Goal: Information Seeking & Learning: Learn about a topic

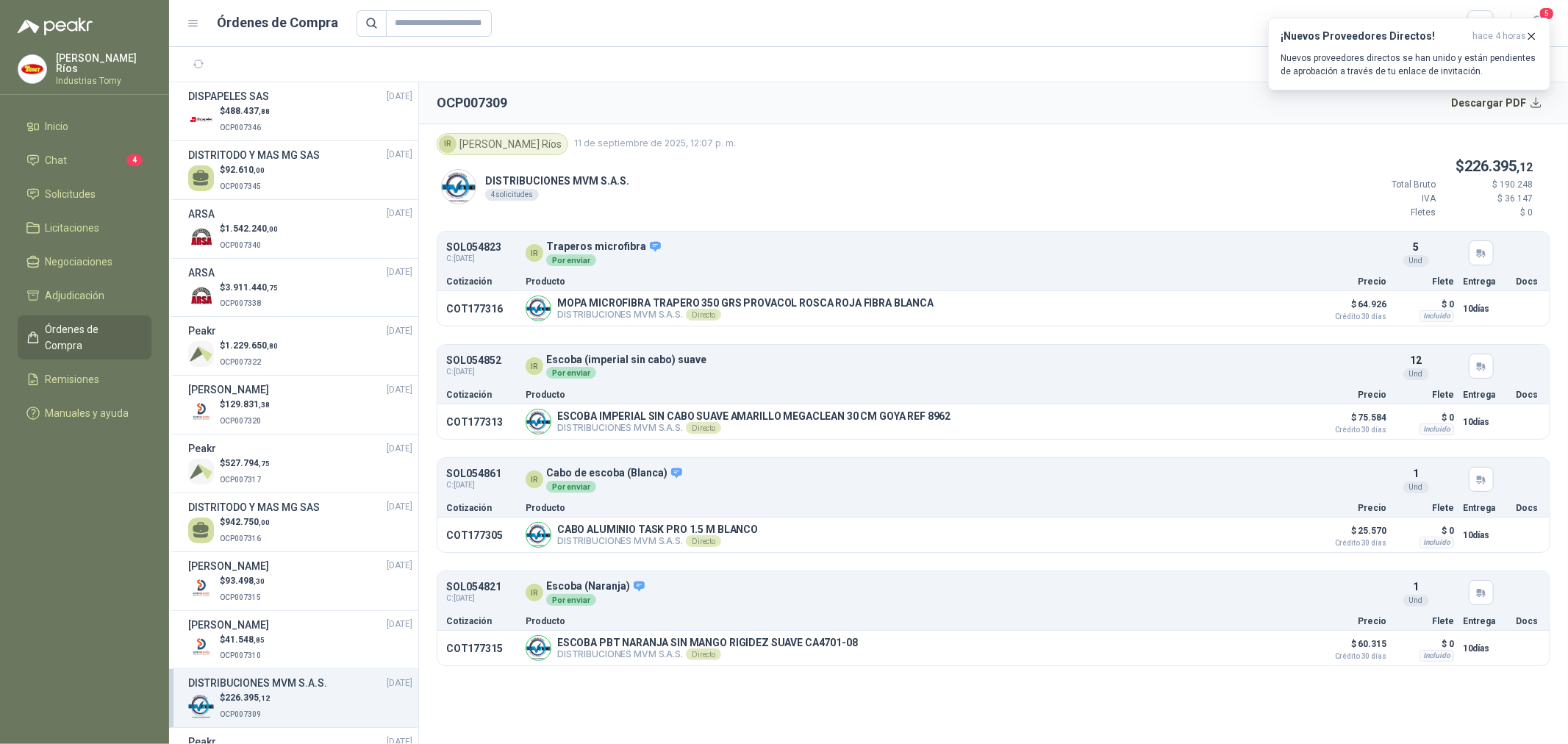
scroll to position [179, 0]
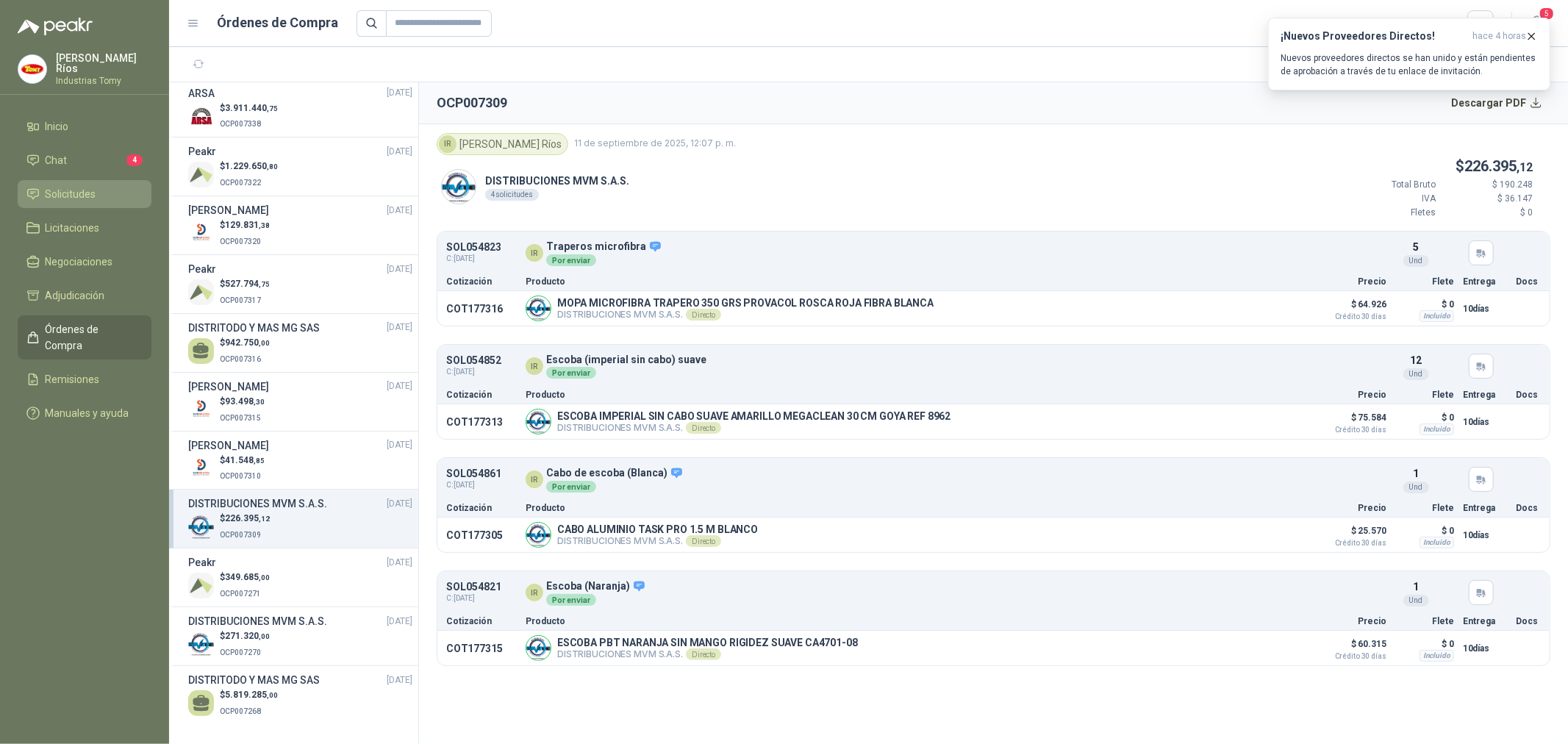
click at [77, 195] on span "Solicitudes" at bounding box center [71, 194] width 51 height 16
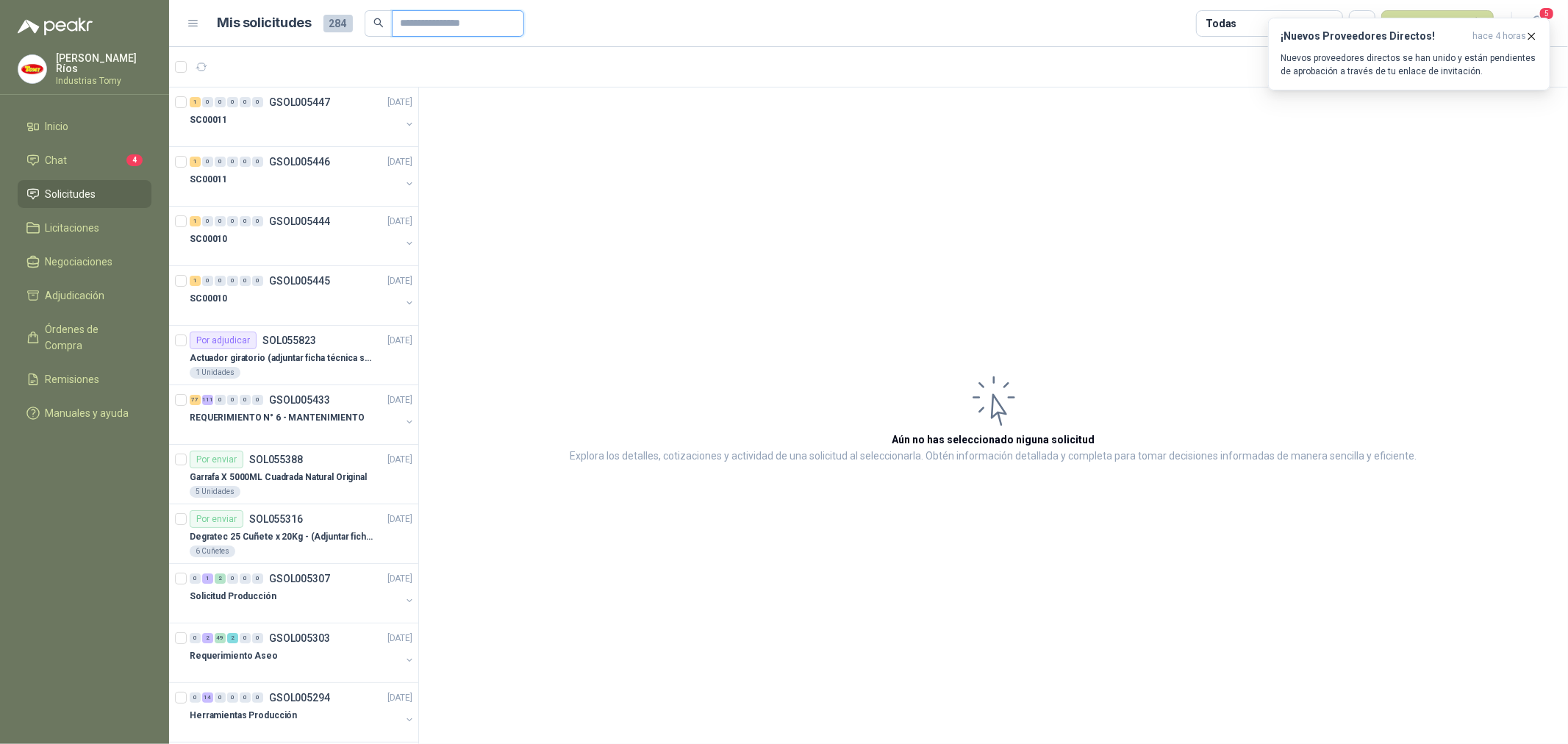
click at [491, 18] on input "text" at bounding box center [452, 24] width 103 height 25
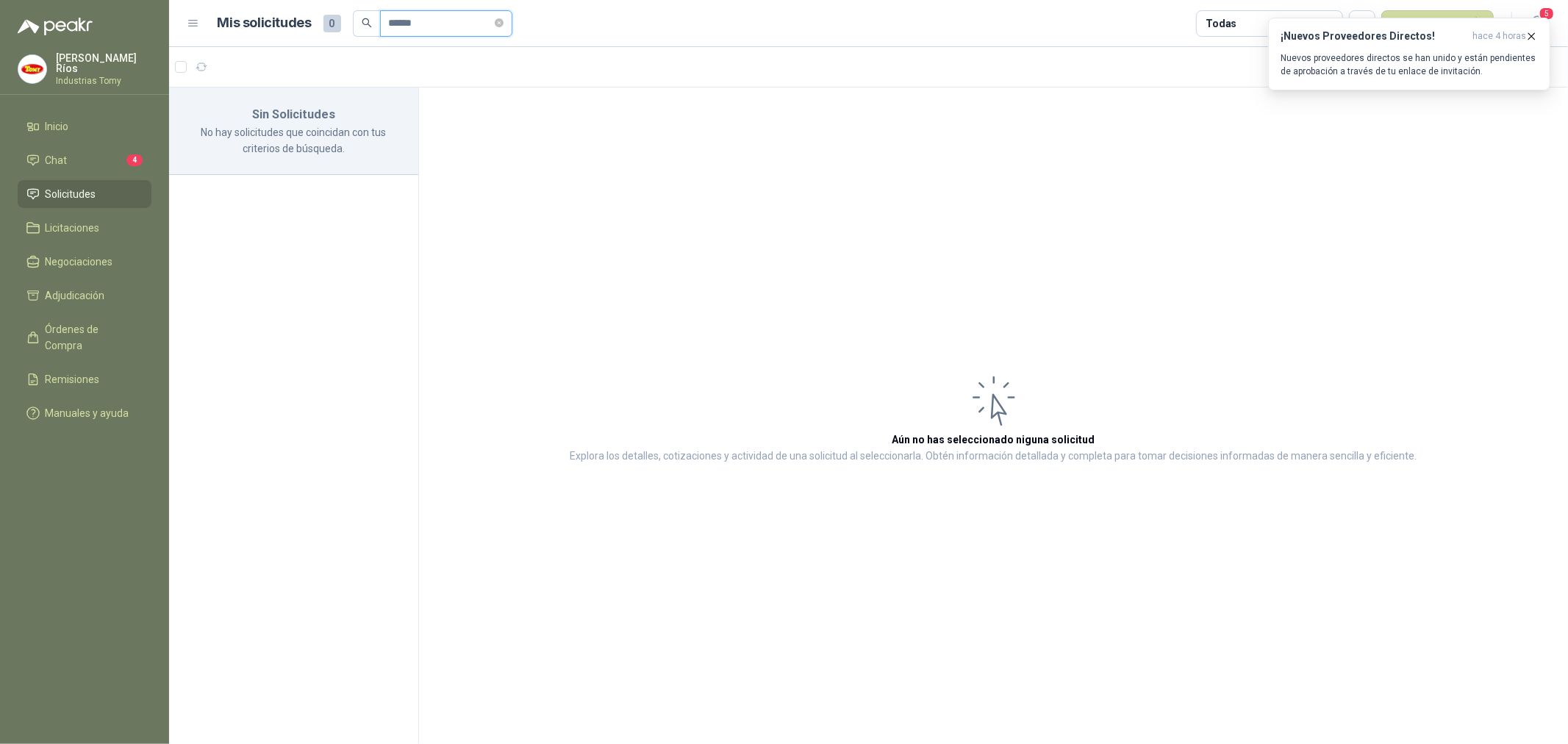
type input "******"
click at [504, 17] on span at bounding box center [499, 23] width 9 height 14
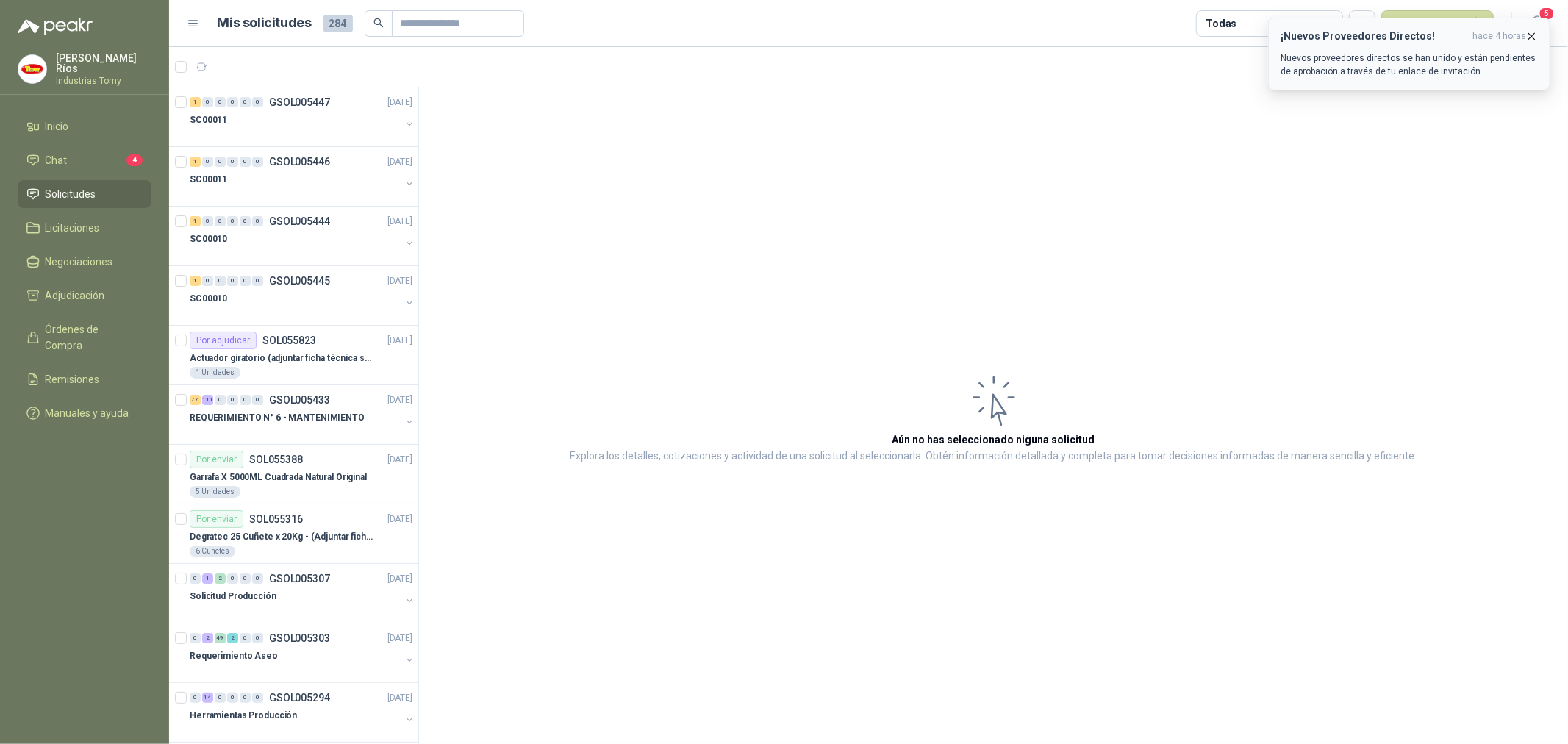
click at [1534, 30] on icon "button" at bounding box center [1531, 36] width 13 height 13
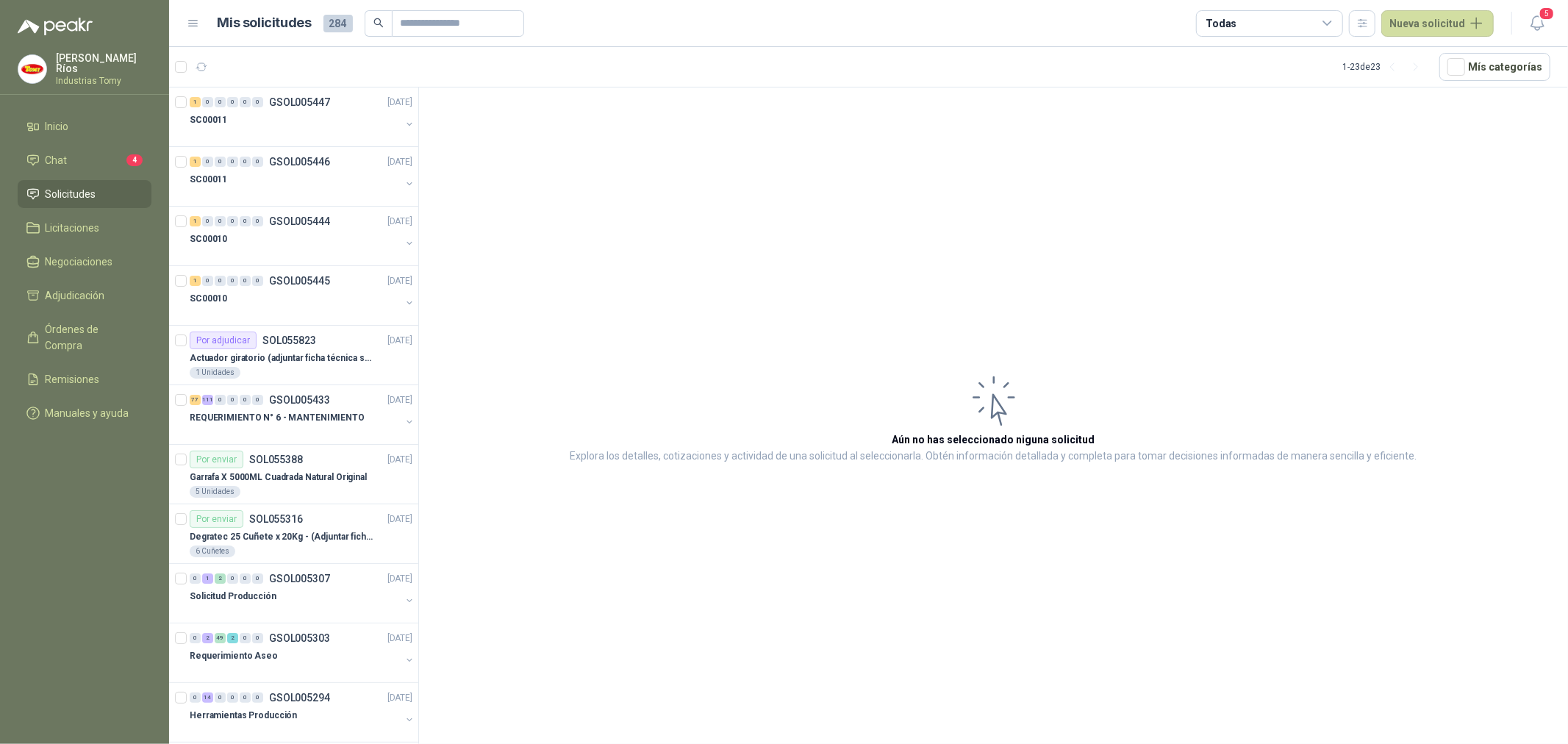
drag, startPoint x: 547, startPoint y: 186, endPoint x: 468, endPoint y: 366, distance: 196.6
click at [547, 186] on article "Aún no has seleccionado niguna solicitud Explora los detalles, cotizaciones y a…" at bounding box center [993, 418] width 1149 height 661
drag, startPoint x: 336, startPoint y: 410, endPoint x: 383, endPoint y: 426, distance: 49.6
click at [336, 411] on p "REQUERIMIENTO N° 6 - MANTENIMIENTO" at bounding box center [277, 417] width 175 height 14
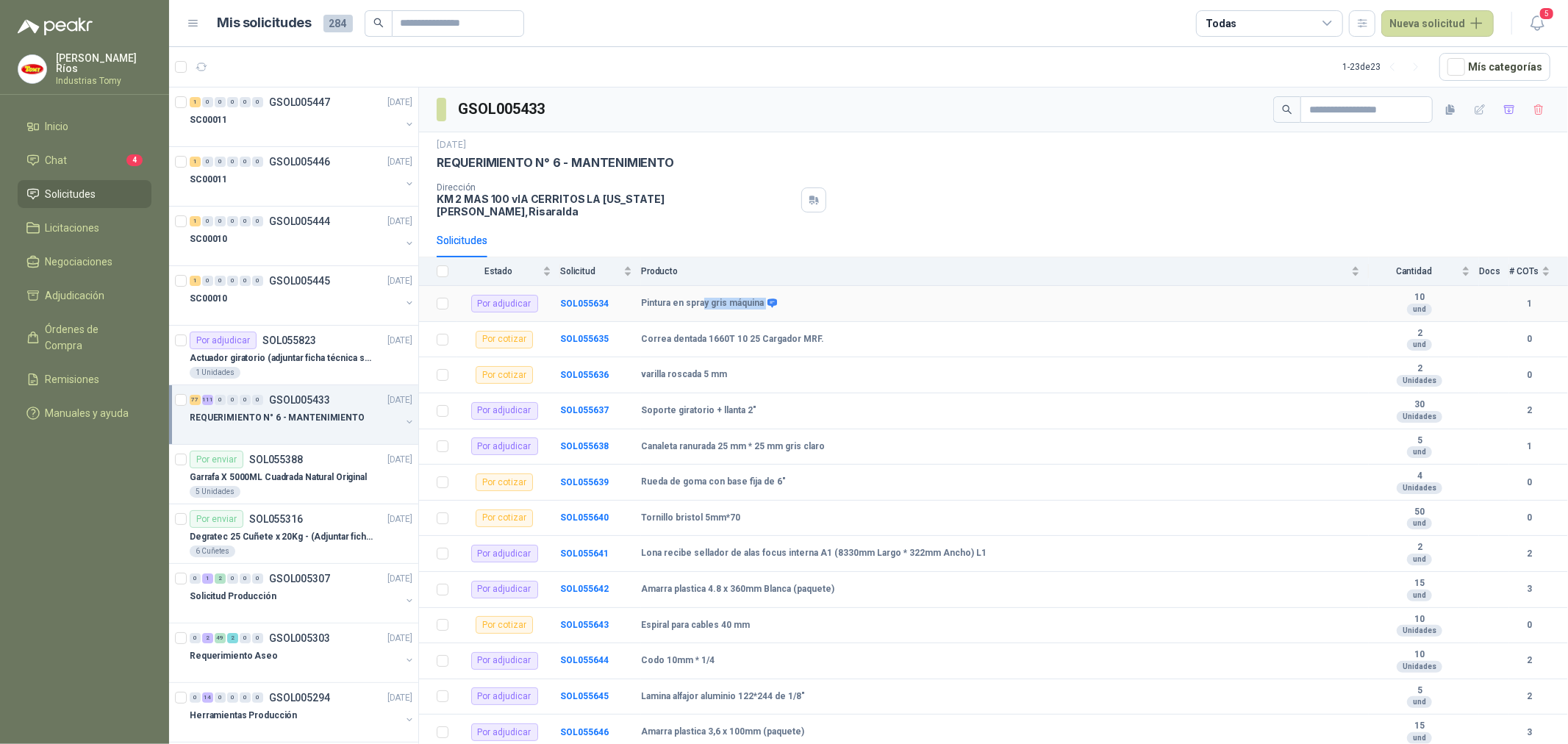
drag, startPoint x: 700, startPoint y: 297, endPoint x: 774, endPoint y: 313, distance: 75.7
click at [771, 306] on td "Pintura en spray gris máquina" at bounding box center [1005, 304] width 728 height 36
click at [1290, 298] on div "Pintura en spray gris máquina" at bounding box center [1000, 304] width 719 height 12
click at [746, 298] on b "Pintura en spray gris máquina" at bounding box center [702, 304] width 122 height 12
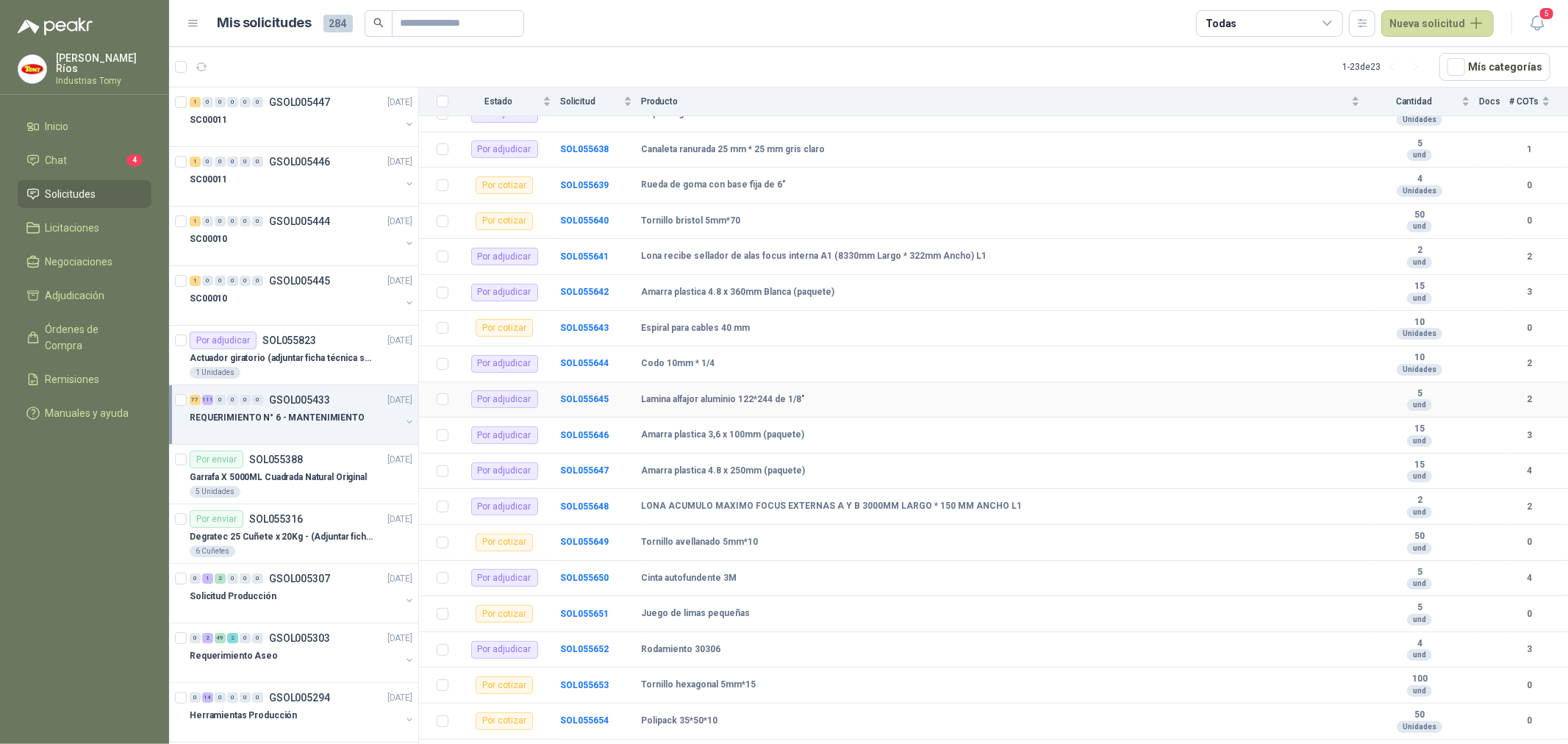
scroll to position [327, 0]
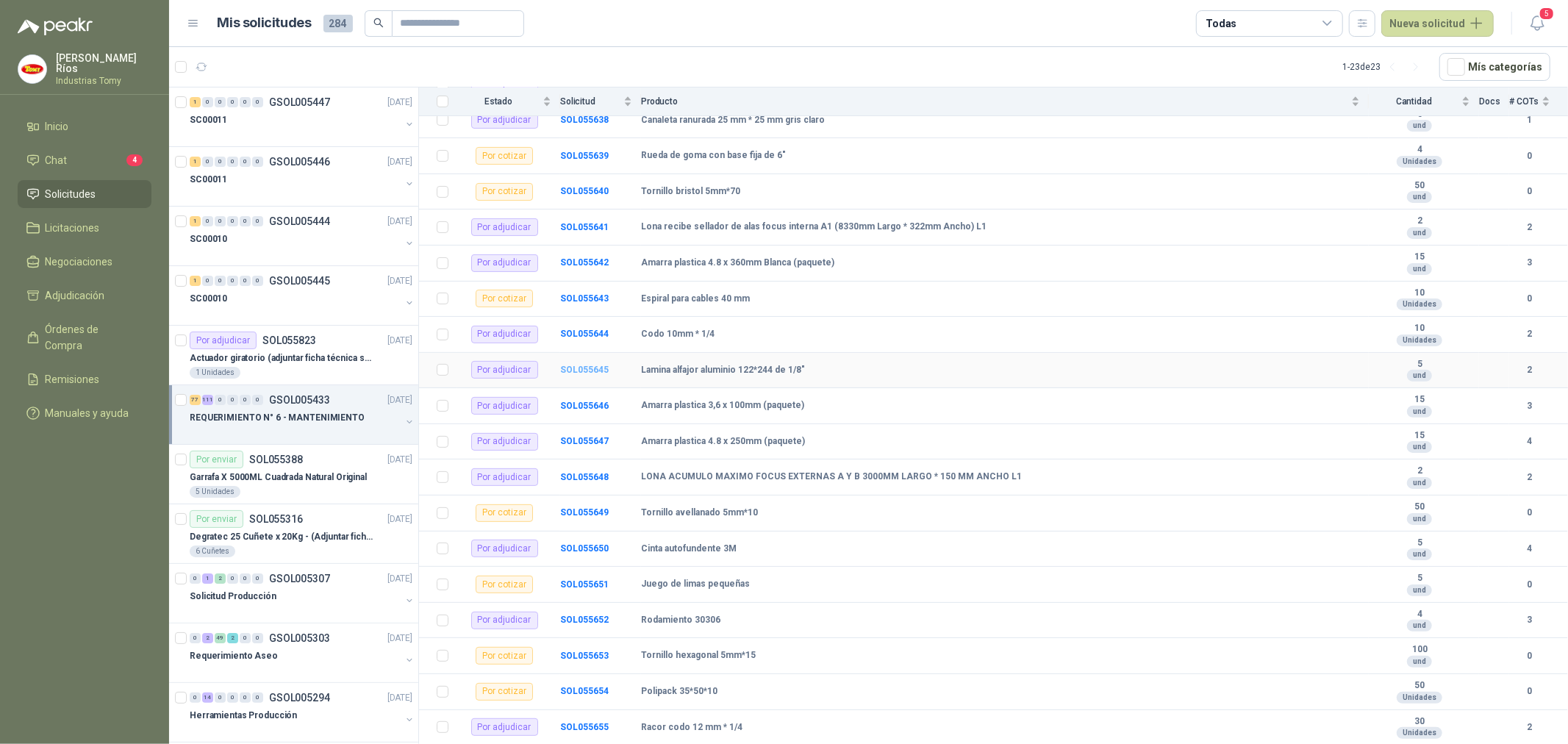
click at [578, 364] on b "SOL055645" at bounding box center [585, 369] width 49 height 10
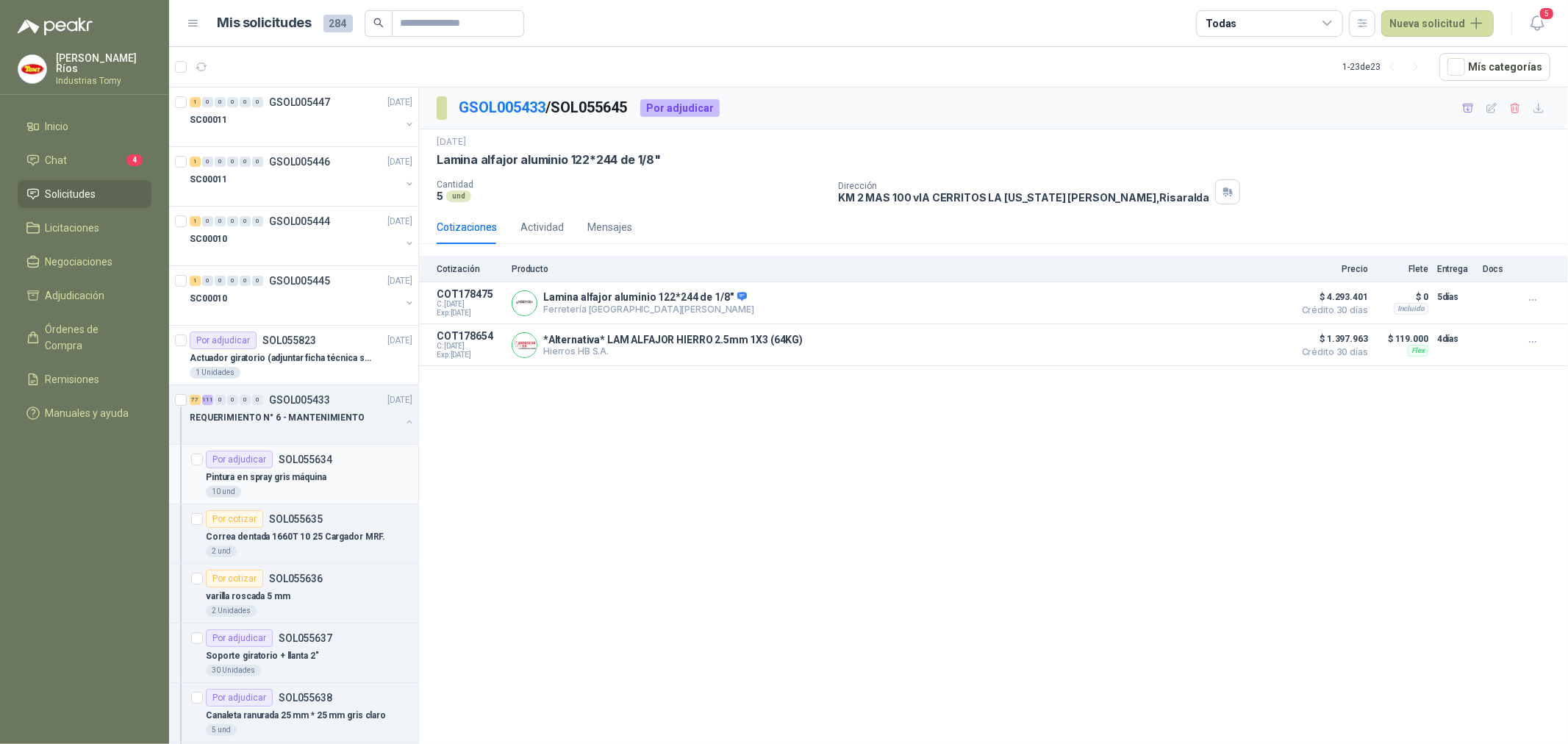
click at [315, 468] on div "Pintura en spray gris máquina" at bounding box center [309, 477] width 207 height 18
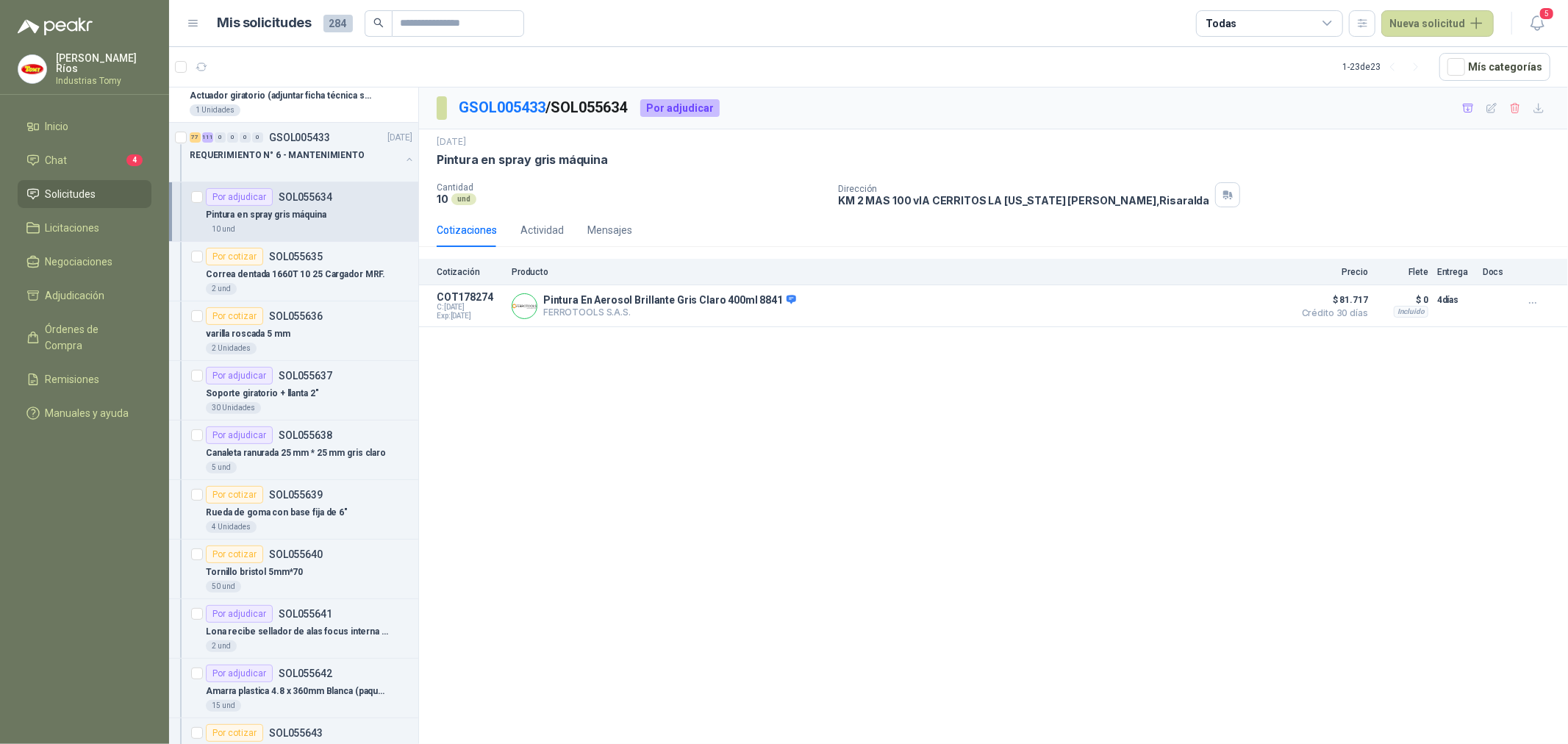
scroll to position [327, 0]
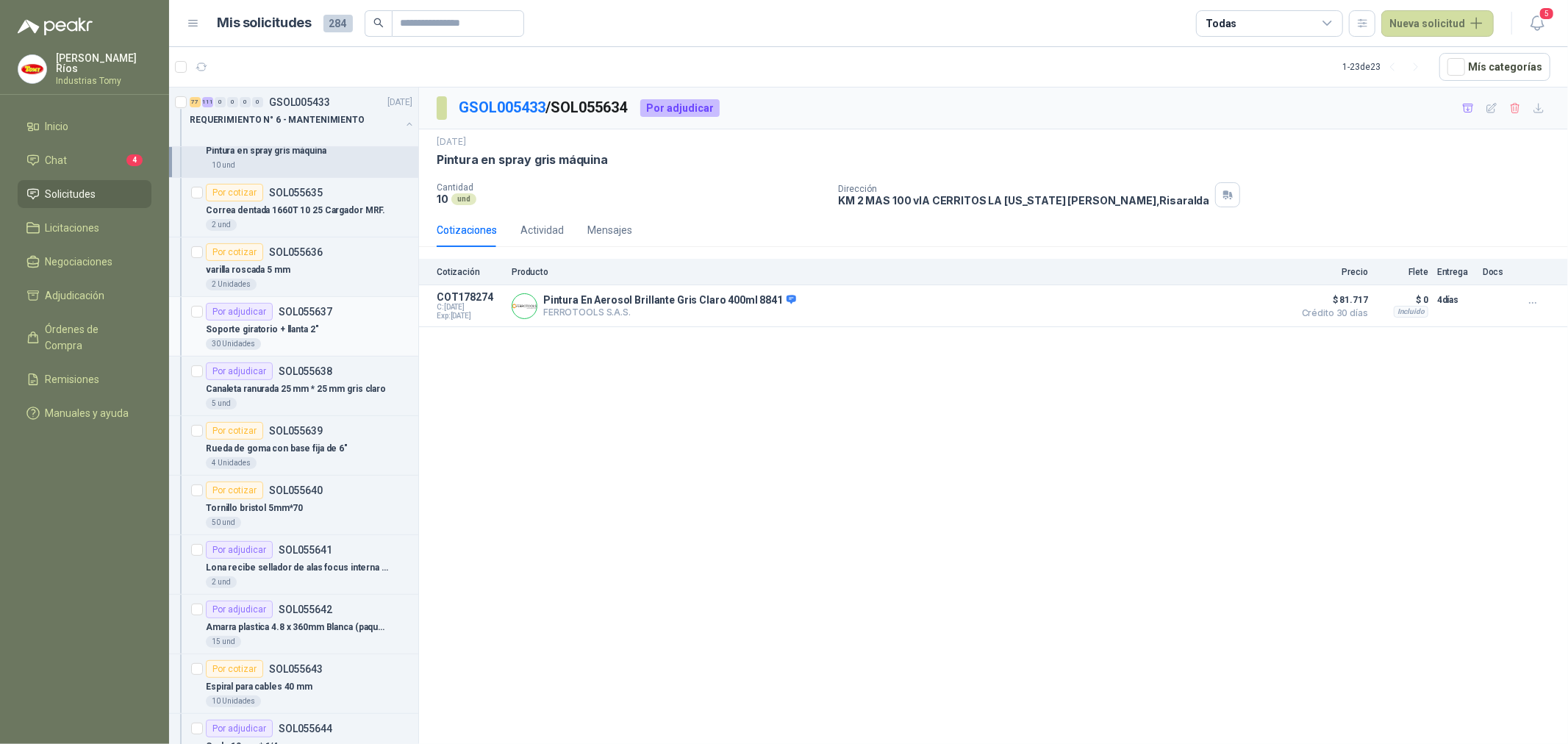
click at [343, 319] on div "Por adjudicar SOL055637" at bounding box center [309, 312] width 207 height 18
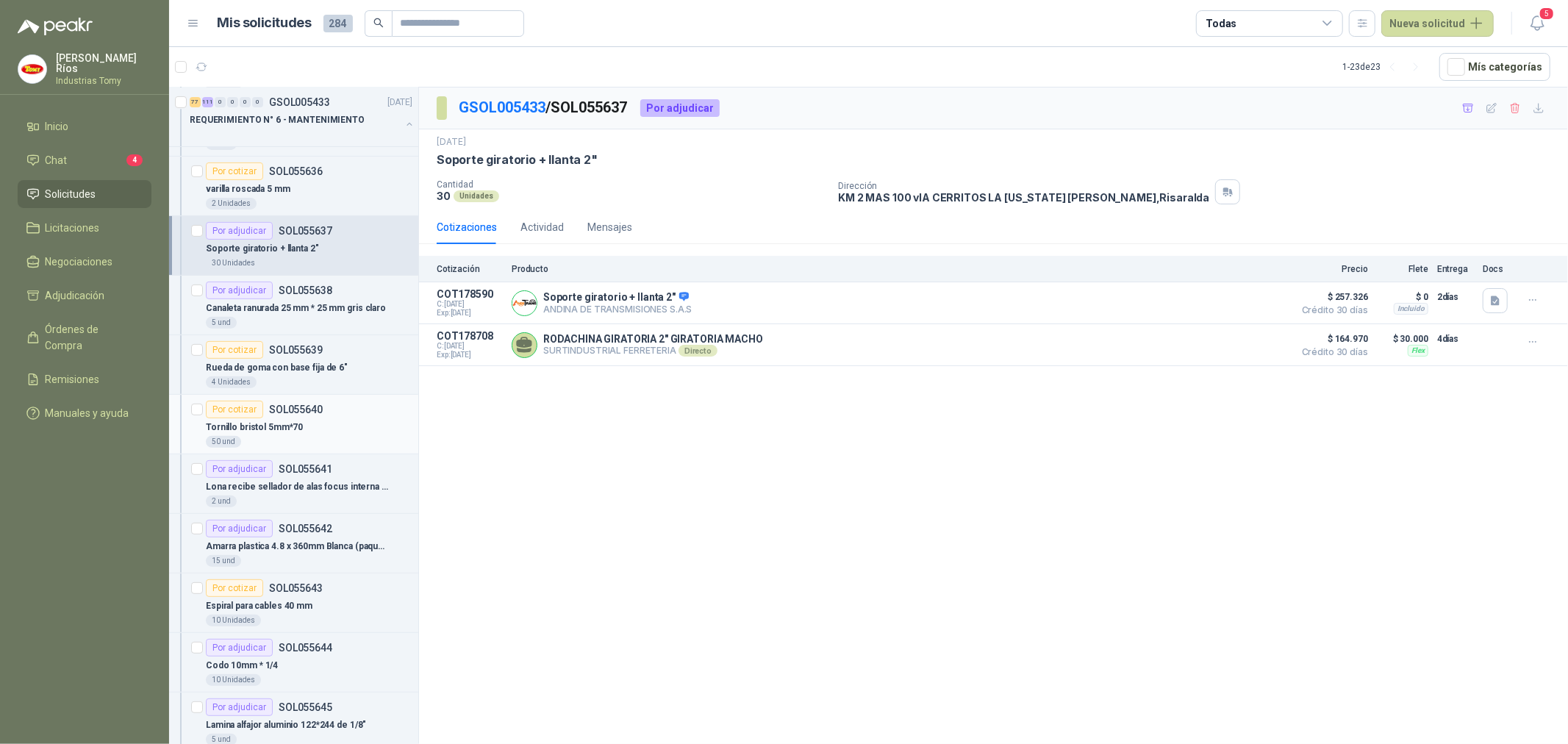
scroll to position [408, 0]
click at [337, 486] on p "Lona recibe sellador de alas focus interna A1 (8330mm Largo * 322mm Ancho) L1" at bounding box center [297, 486] width 183 height 14
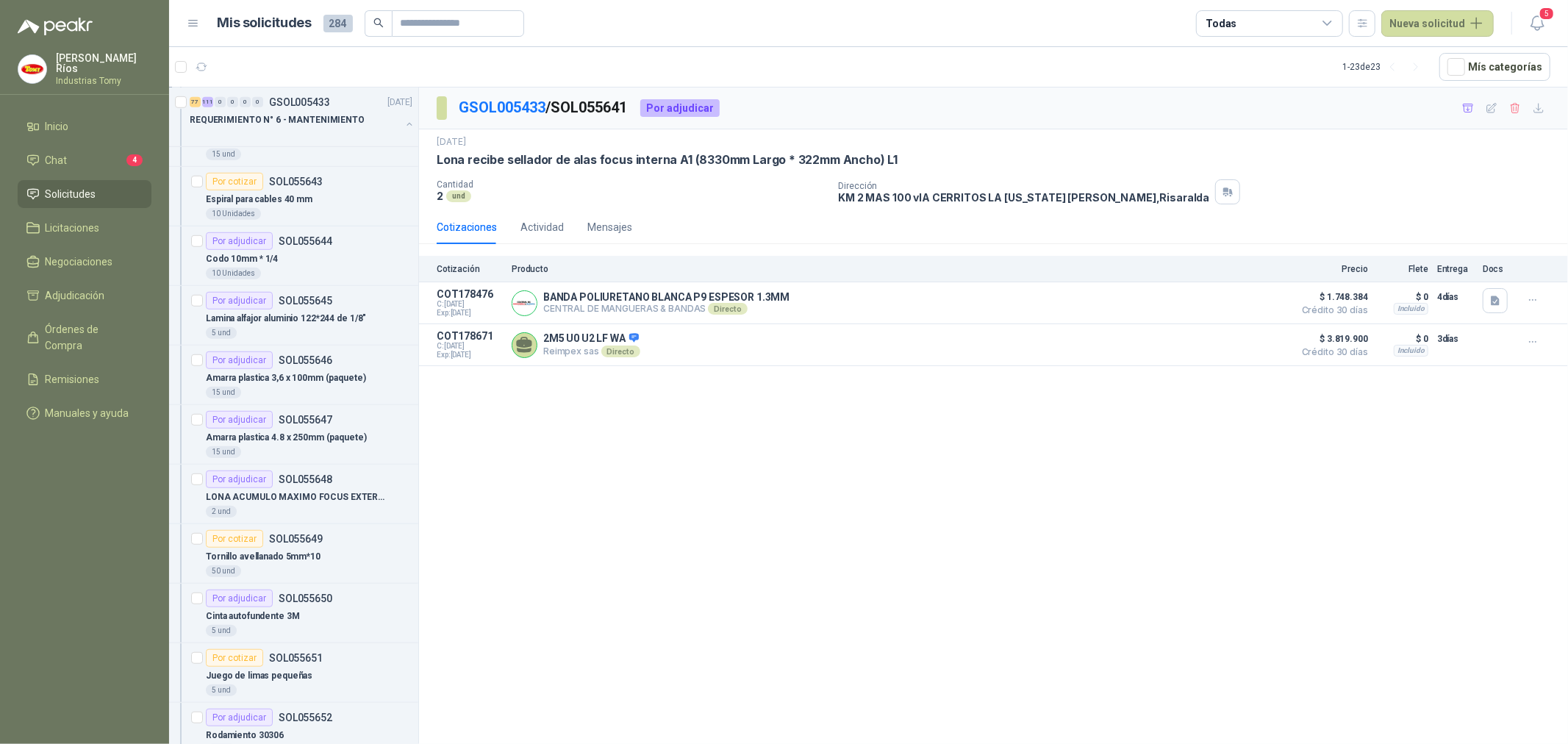
scroll to position [816, 0]
click at [356, 423] on div "Por adjudicar SOL055647" at bounding box center [309, 417] width 207 height 18
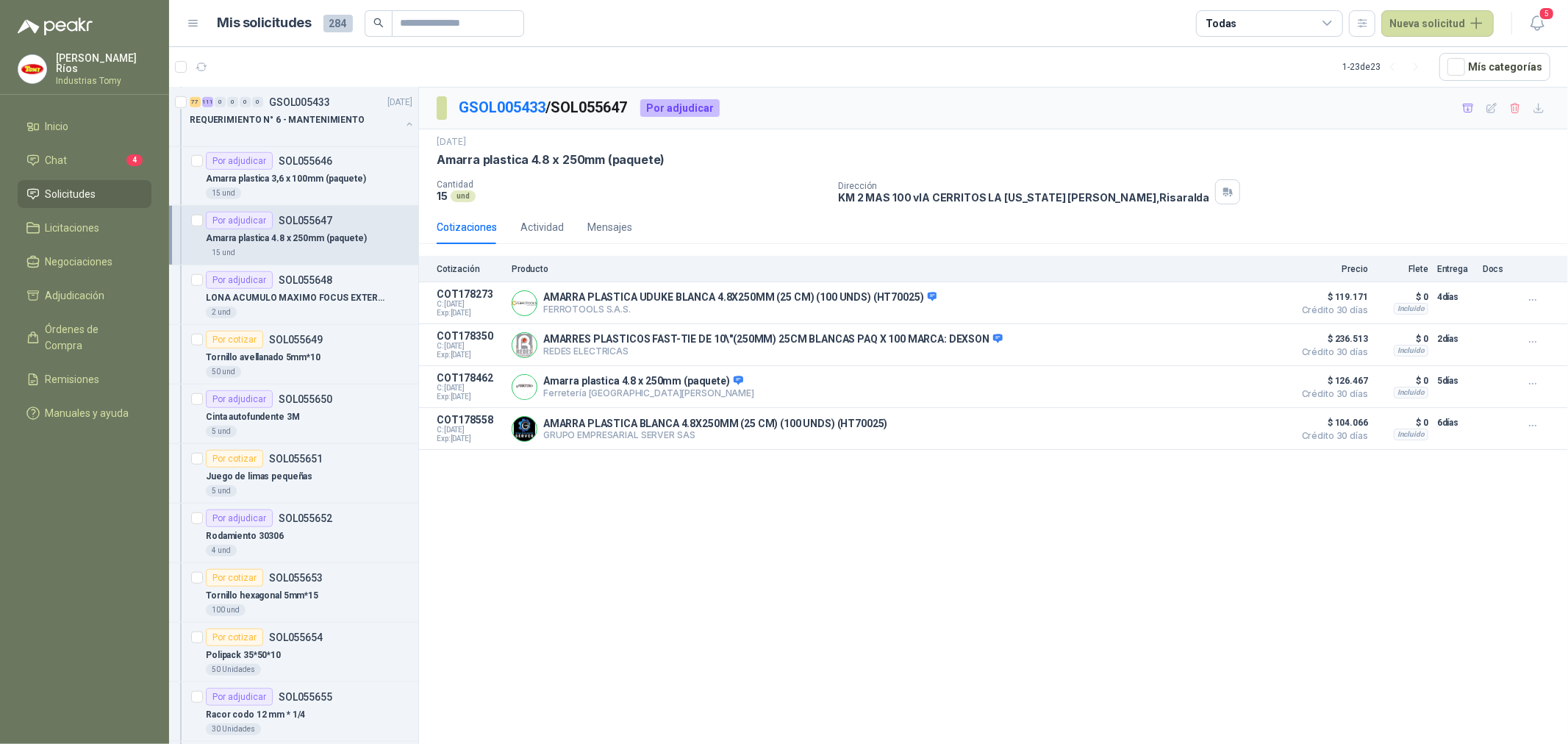
scroll to position [1061, 0]
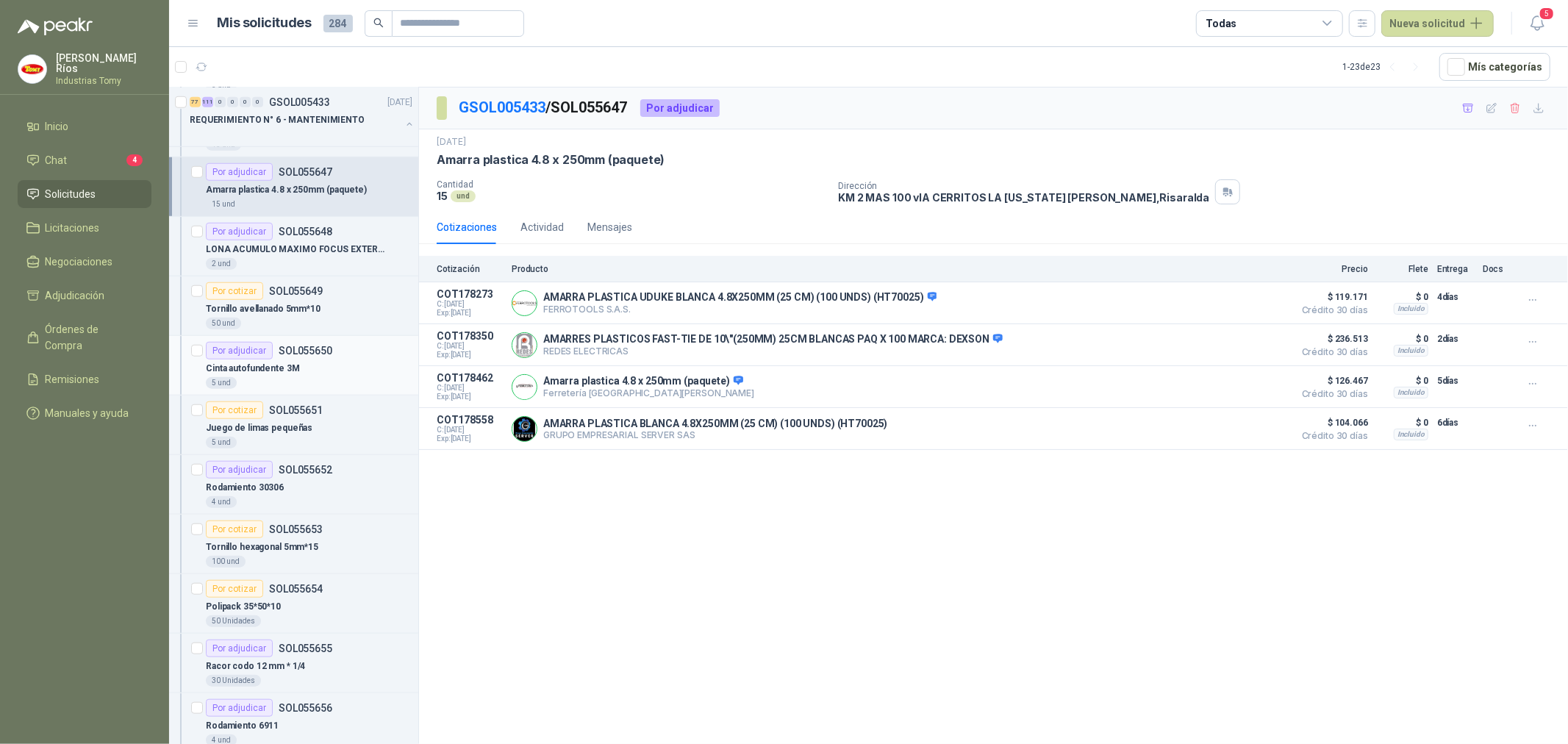
click at [327, 348] on p "SOL055650" at bounding box center [305, 350] width 54 height 10
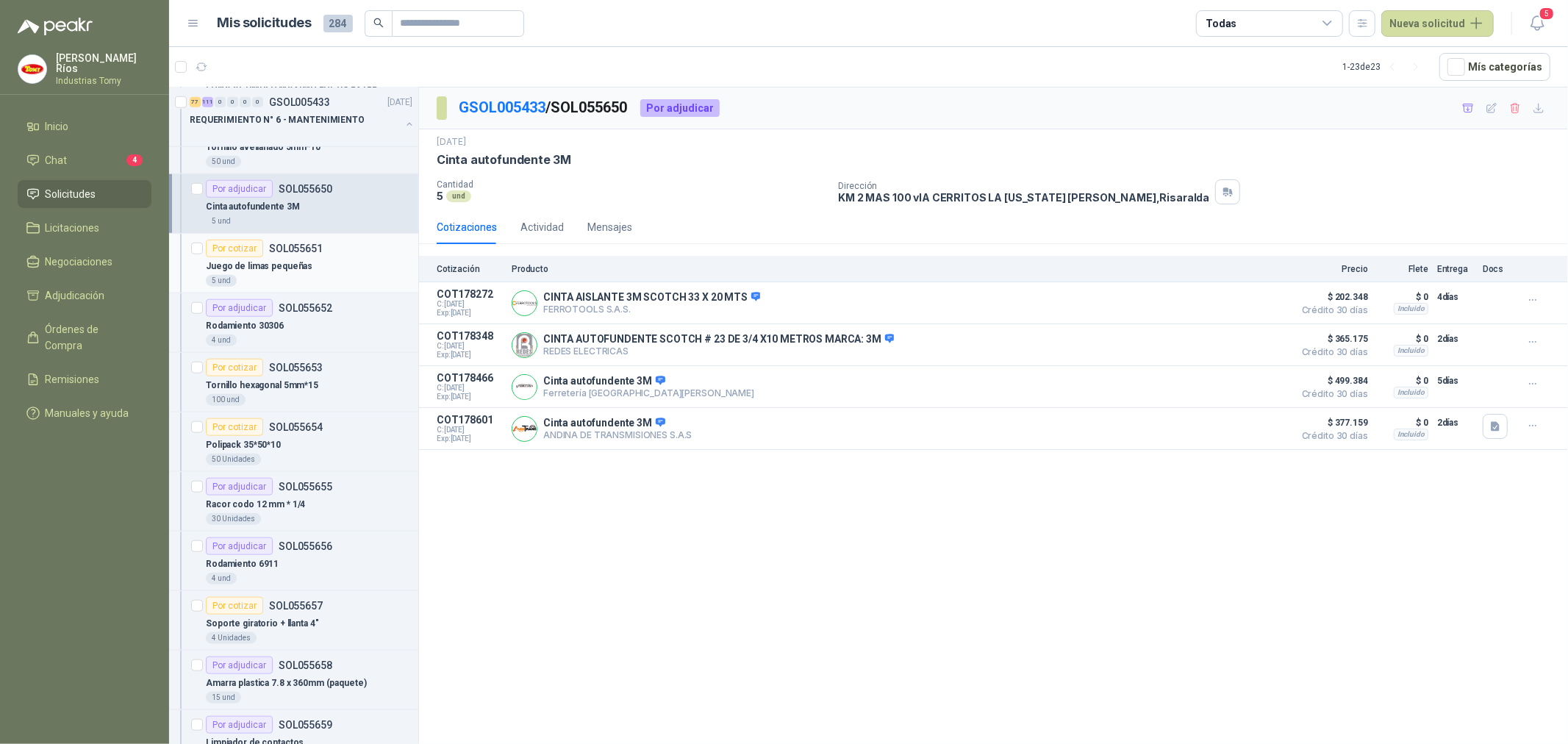
scroll to position [1306, 0]
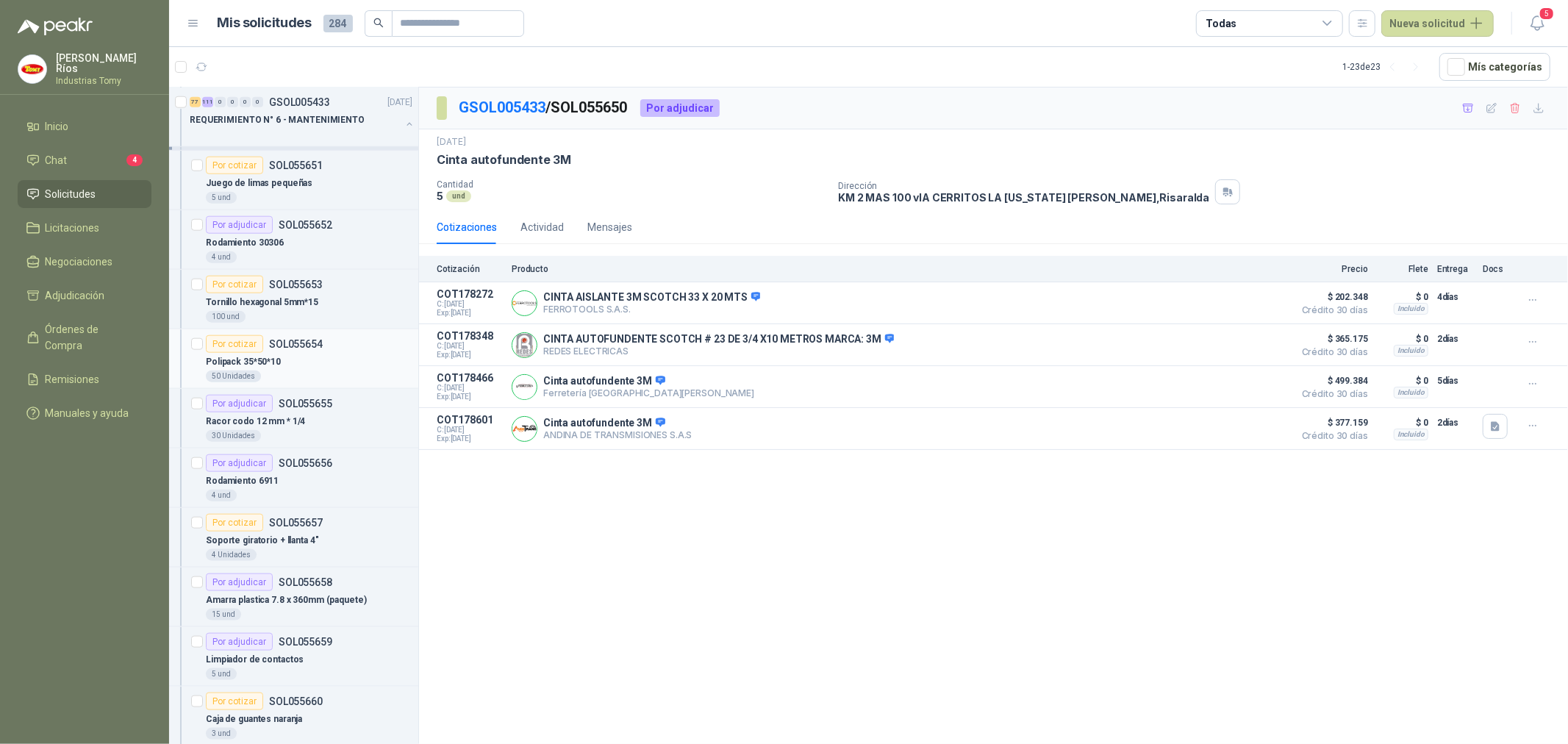
click at [325, 388] on article "Por cotizar SOL055654 Polipack 35*50*10 50 Unidades" at bounding box center [294, 359] width 249 height 60
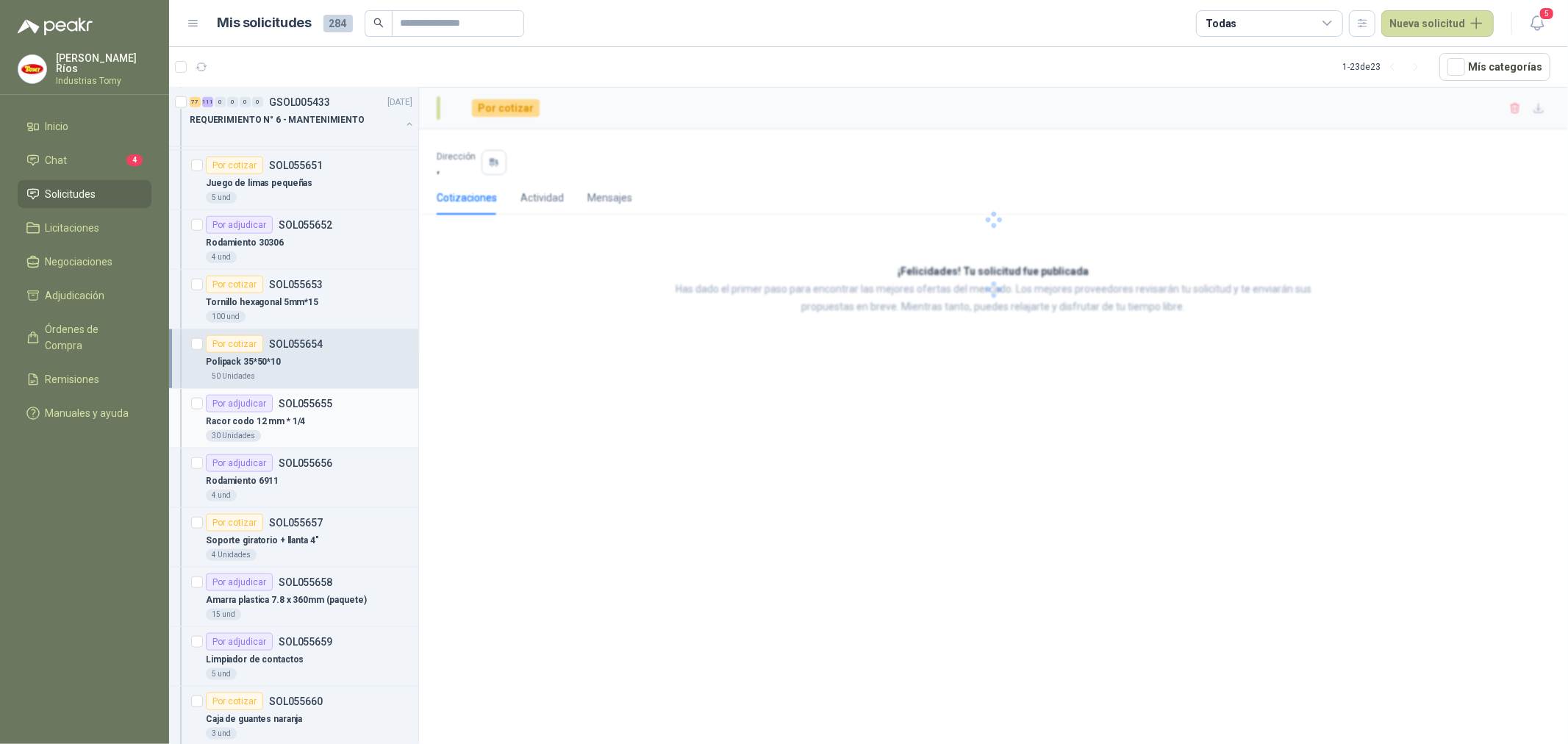
click at [326, 420] on div "Racor codo 12 mm * 1/4" at bounding box center [309, 421] width 207 height 18
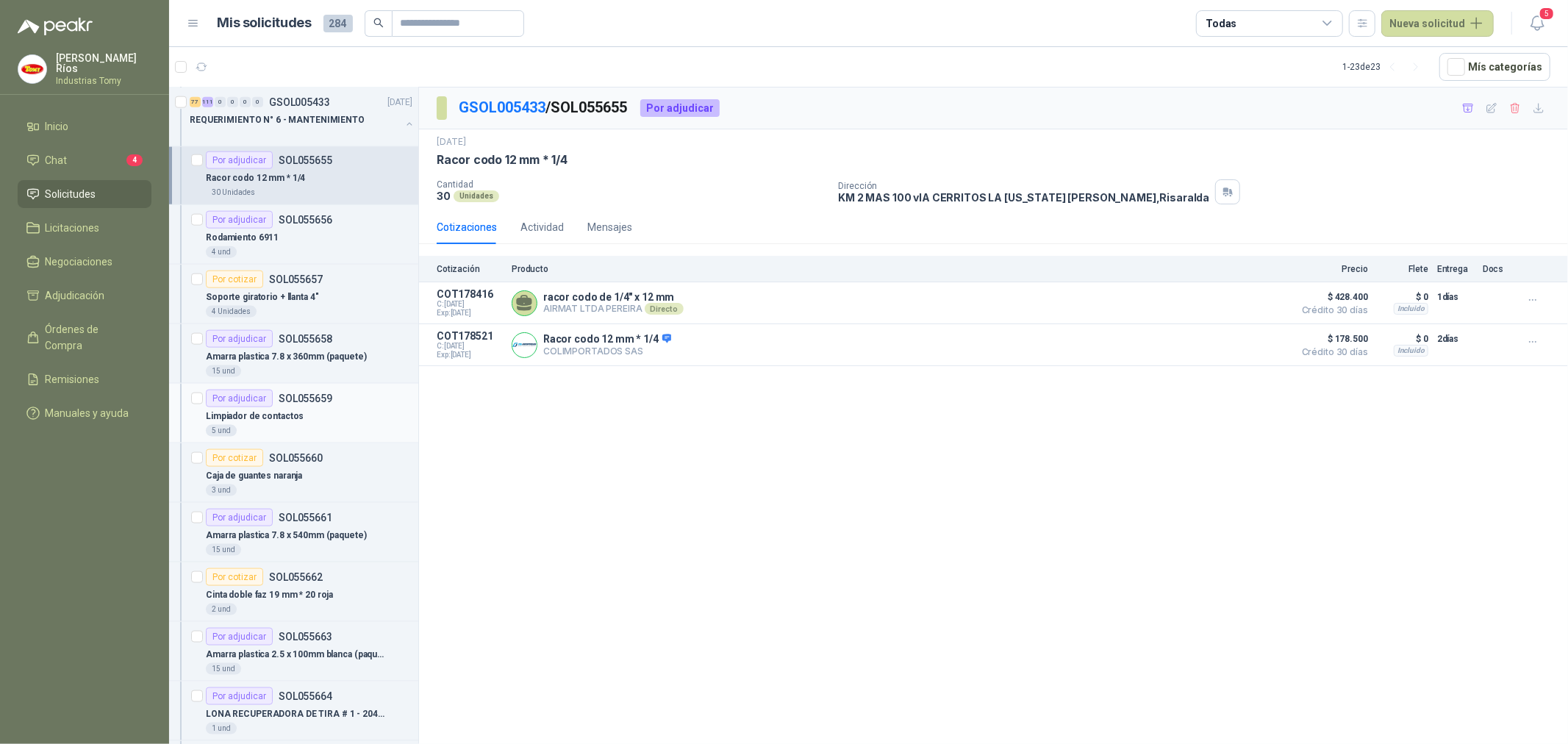
scroll to position [1551, 0]
drag, startPoint x: 541, startPoint y: 309, endPoint x: 620, endPoint y: 312, distance: 79.1
click at [620, 312] on div "racor codo de 1/4" x 12 mm AIRMAT LTDA PEREIRA Directo Detalles" at bounding box center [899, 303] width 774 height 29
click at [327, 232] on div "Rodamiento 6911" at bounding box center [309, 235] width 207 height 18
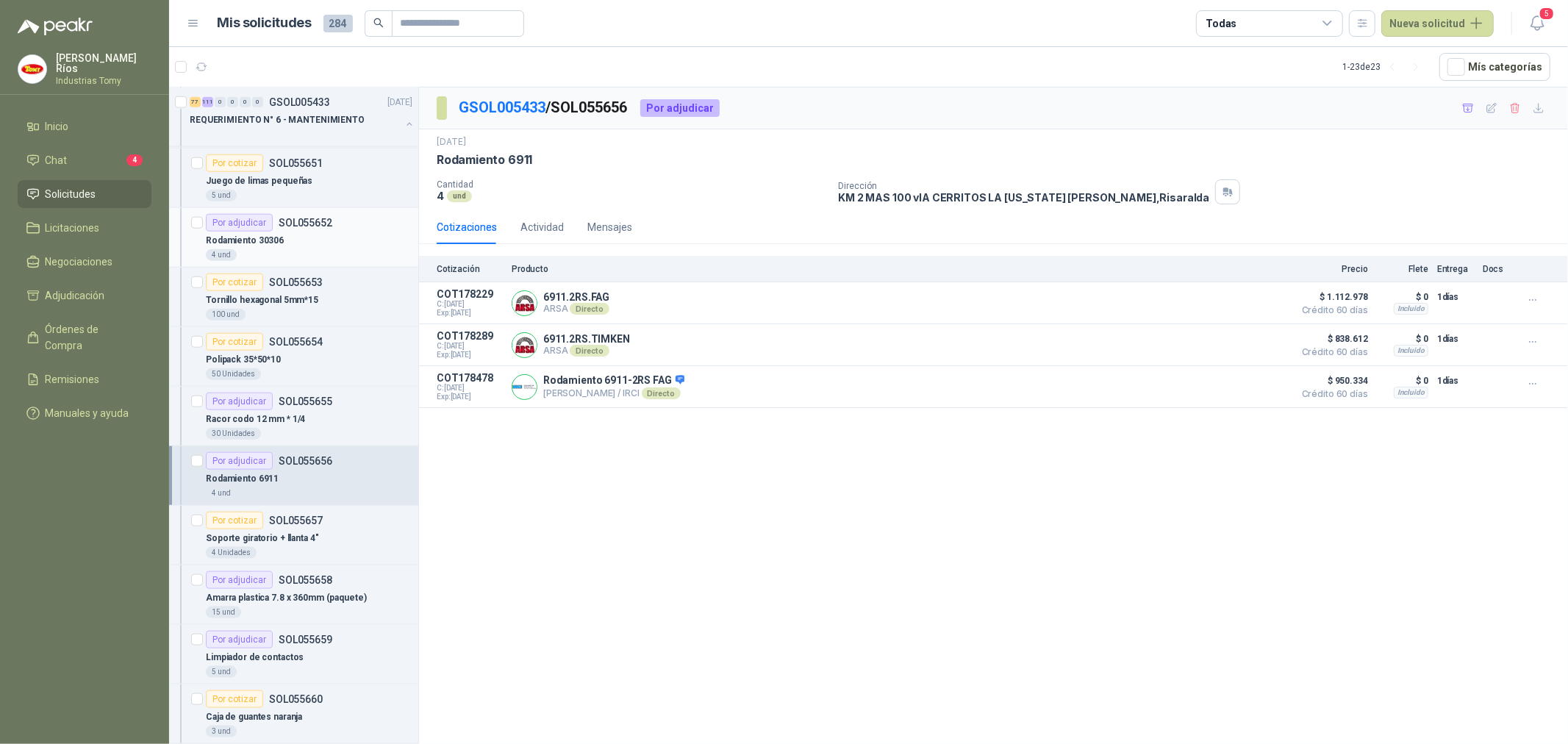
scroll to position [1306, 0]
click at [320, 246] on div "Rodamiento 30306" at bounding box center [309, 243] width 207 height 18
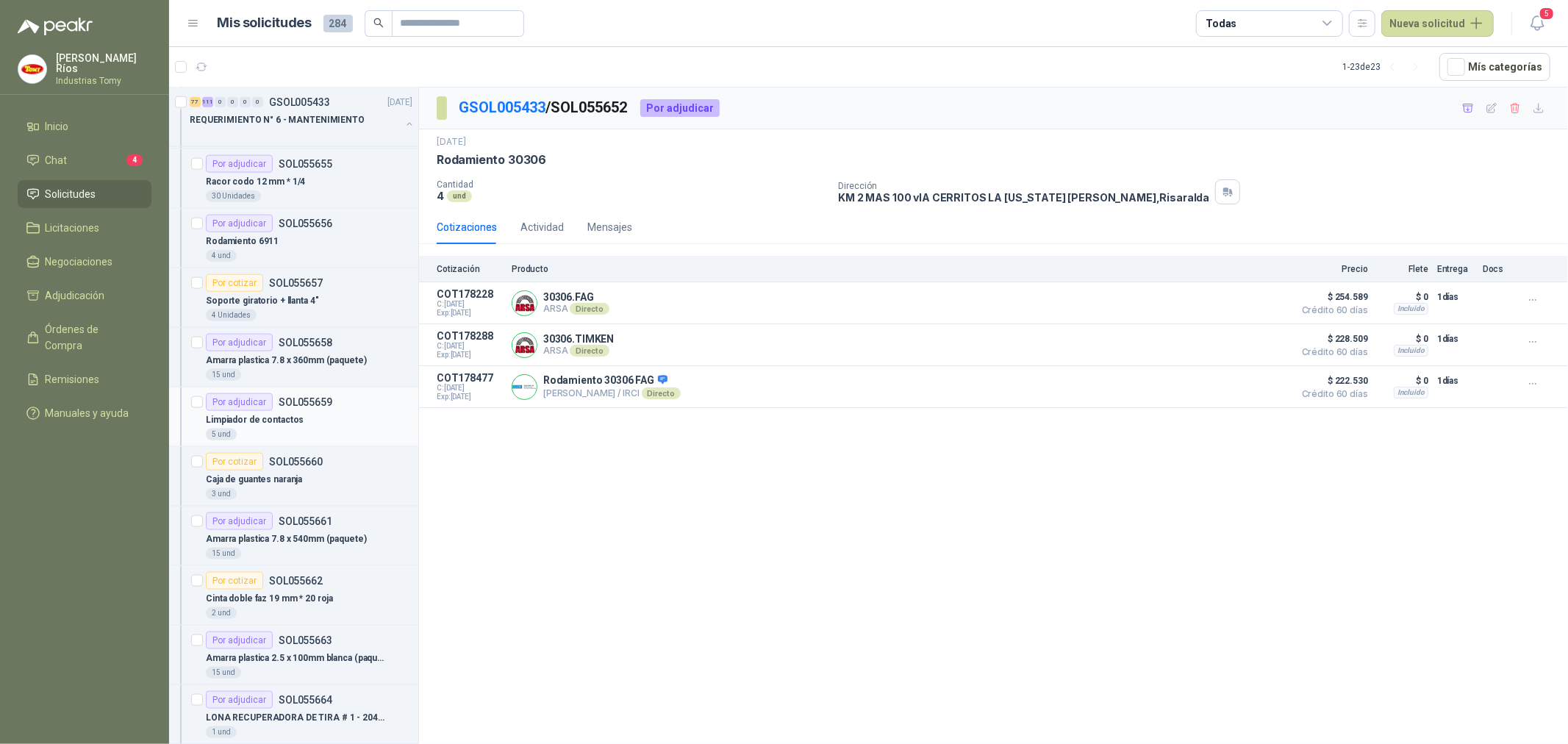
scroll to position [1551, 0]
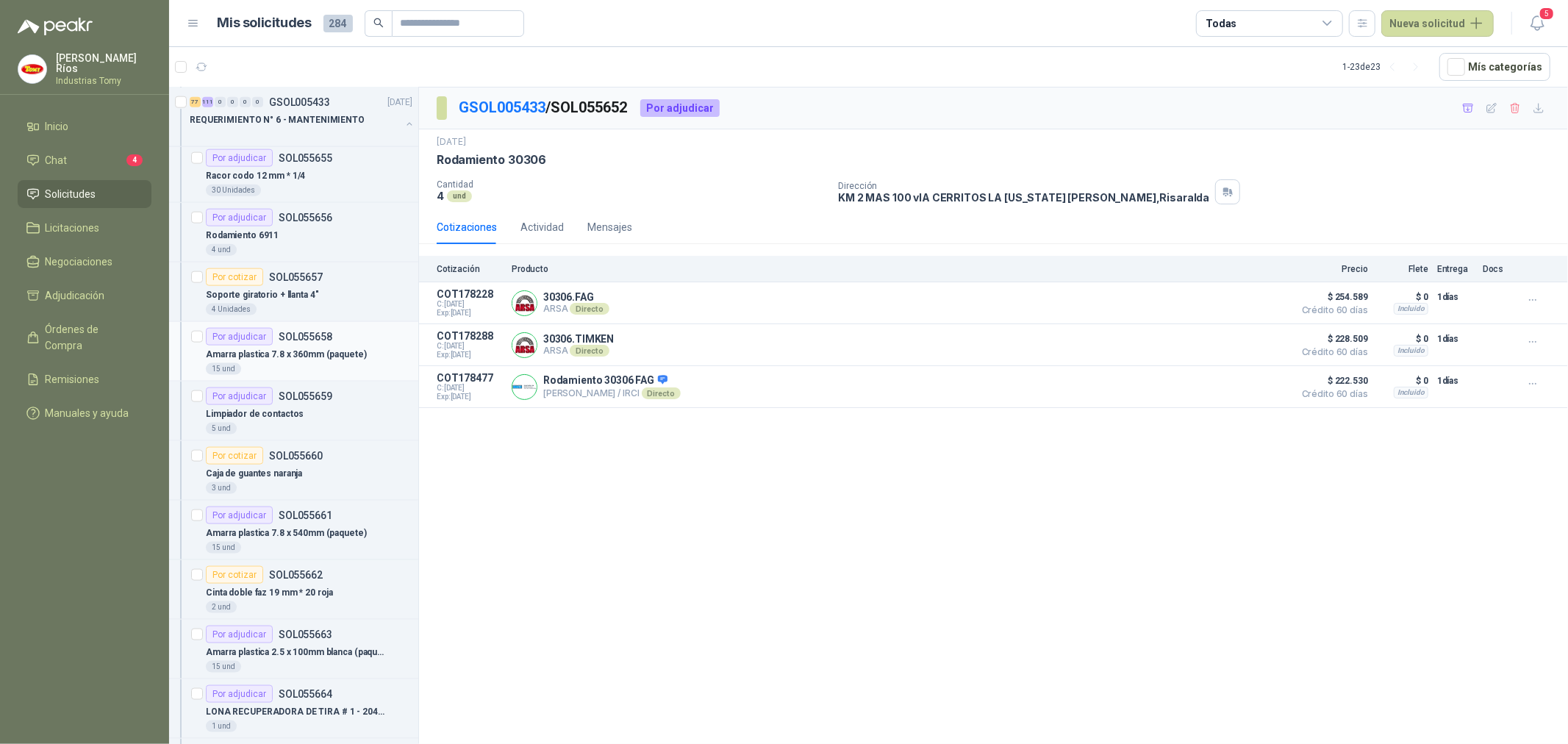
click at [315, 351] on p "Amarra plastica 7.8 x 360mm (paquete)" at bounding box center [286, 354] width 161 height 14
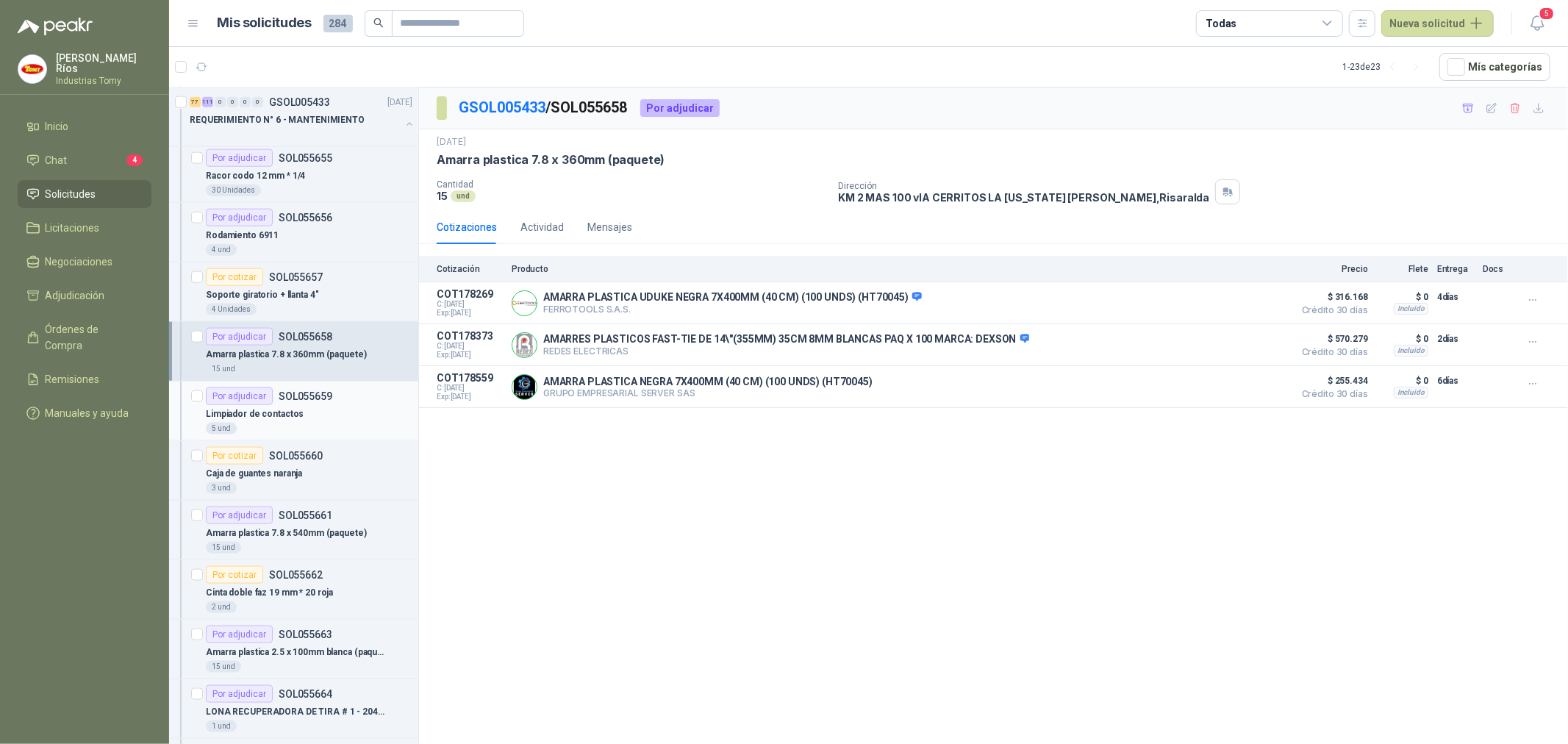
click at [319, 420] on div "Limpiador de contactos" at bounding box center [309, 414] width 207 height 18
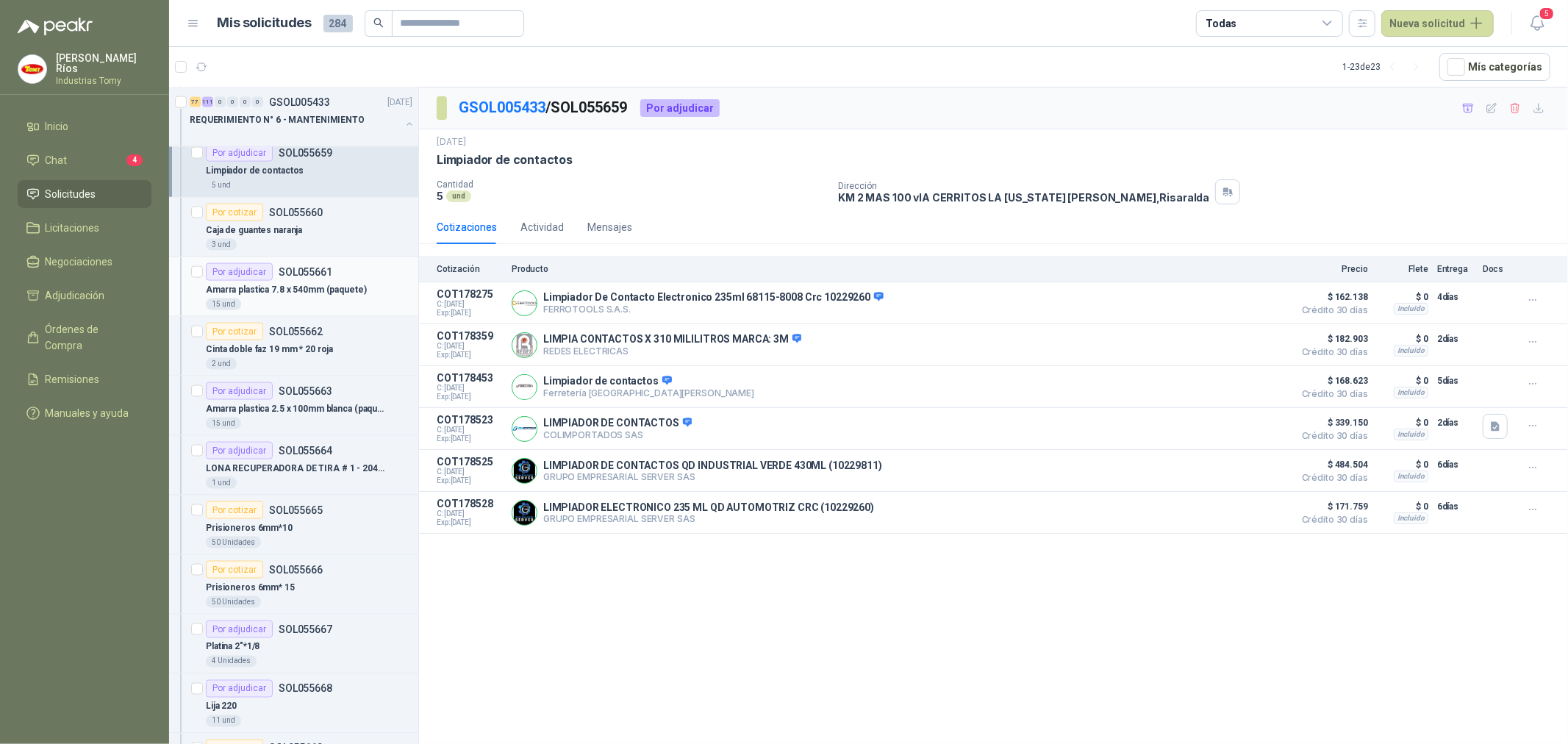
scroll to position [1796, 0]
click at [320, 282] on p "Amarra plastica 7.8 x 540mm (paquete)" at bounding box center [286, 288] width 161 height 14
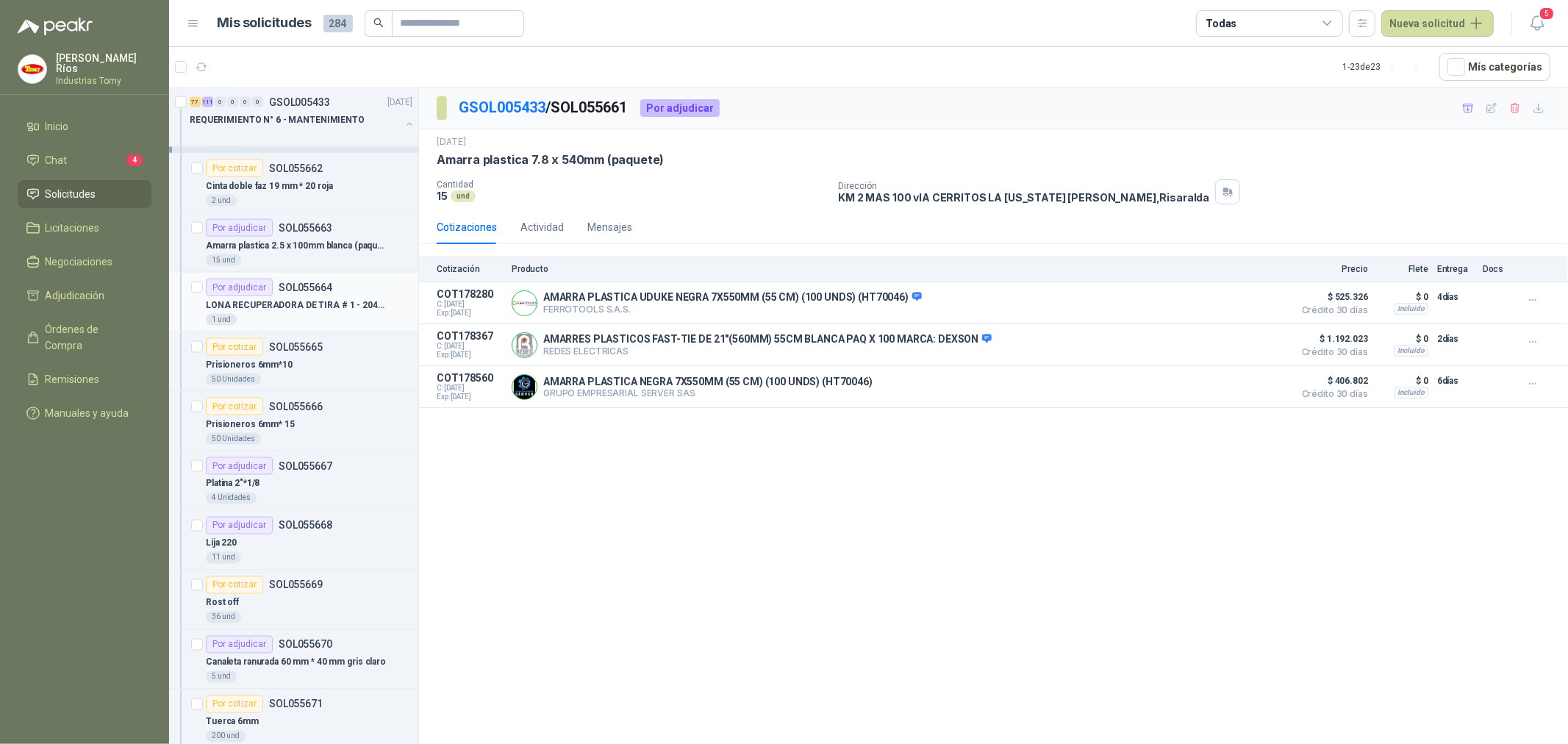
scroll to position [1959, 0]
click at [322, 310] on p "LONA RECUPERADORA DE TIRA # 1 - 2040 MM LARGO *1300 MM ANCHO- BANDA TIPO WAFER-…" at bounding box center [297, 304] width 183 height 14
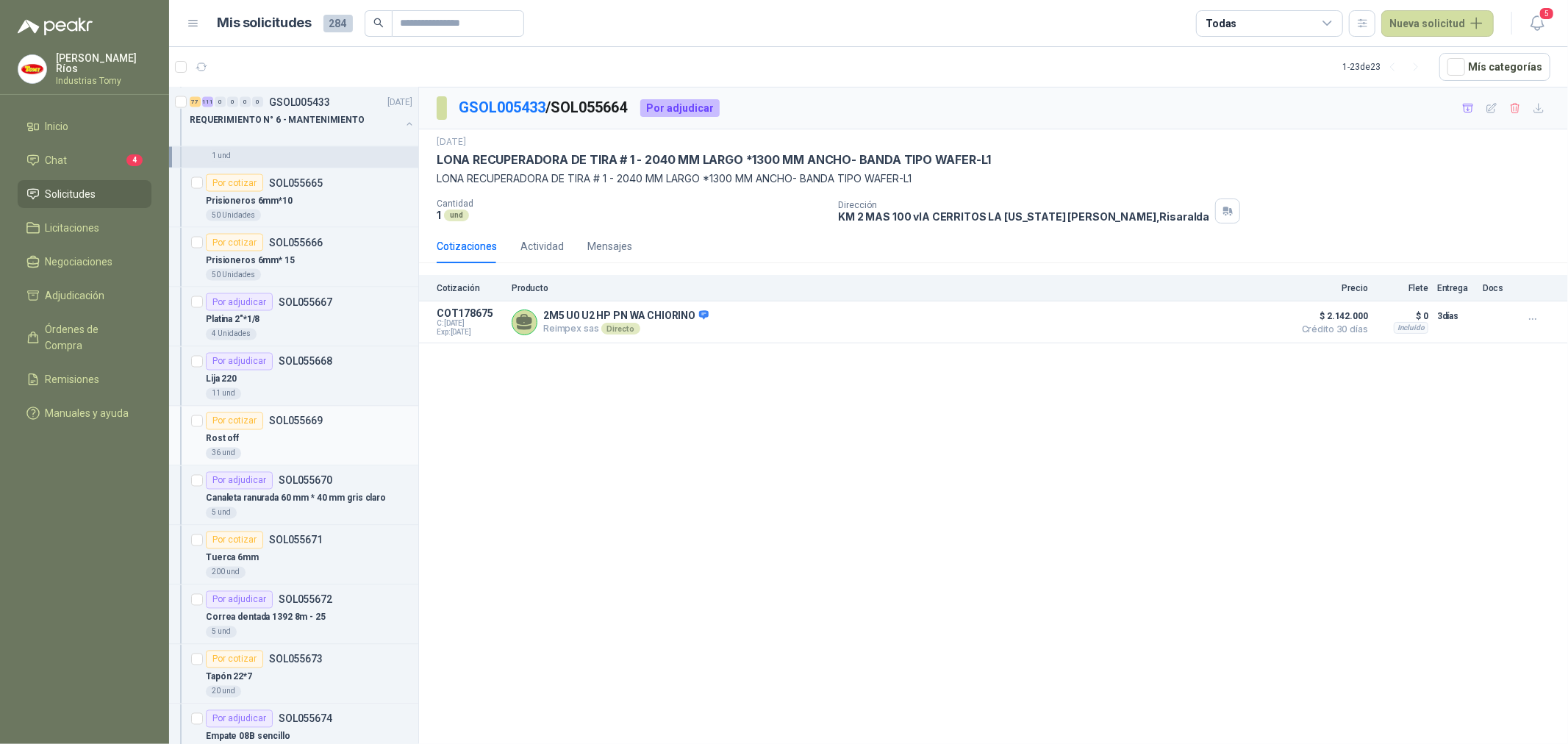
scroll to position [2123, 0]
click at [304, 375] on div "Lija 220" at bounding box center [309, 378] width 207 height 18
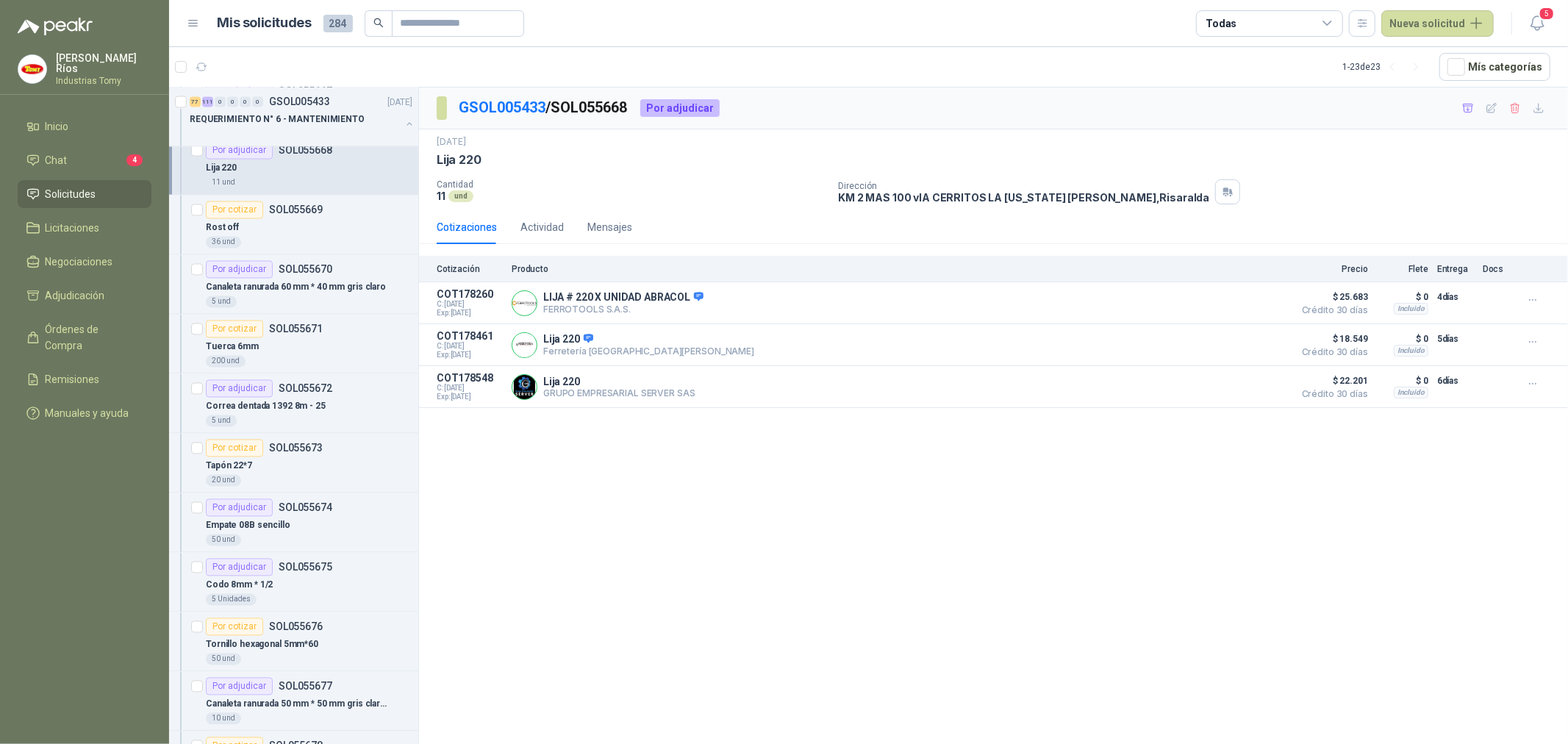
scroll to position [2450, 0]
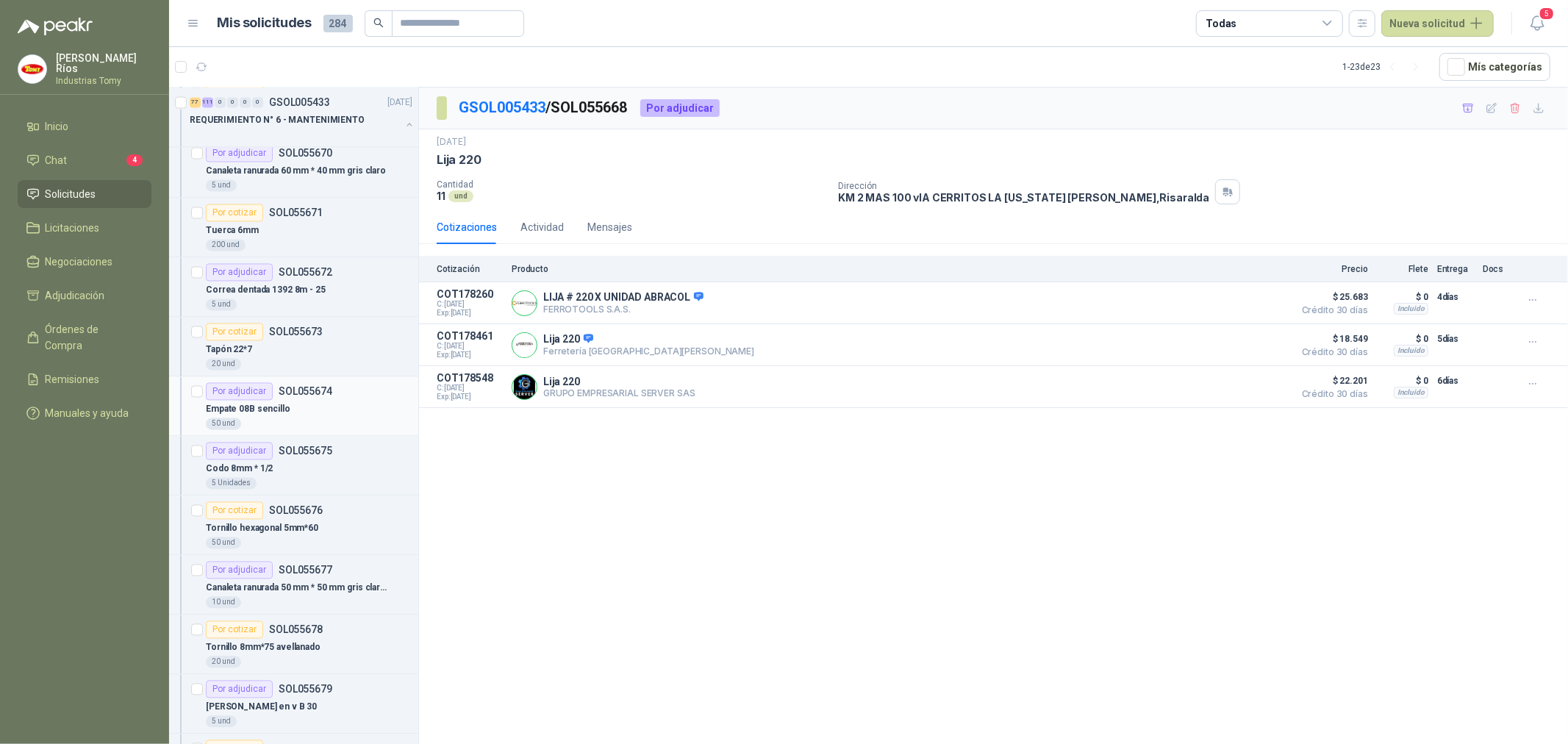
click at [317, 423] on div "50 und" at bounding box center [309, 423] width 207 height 12
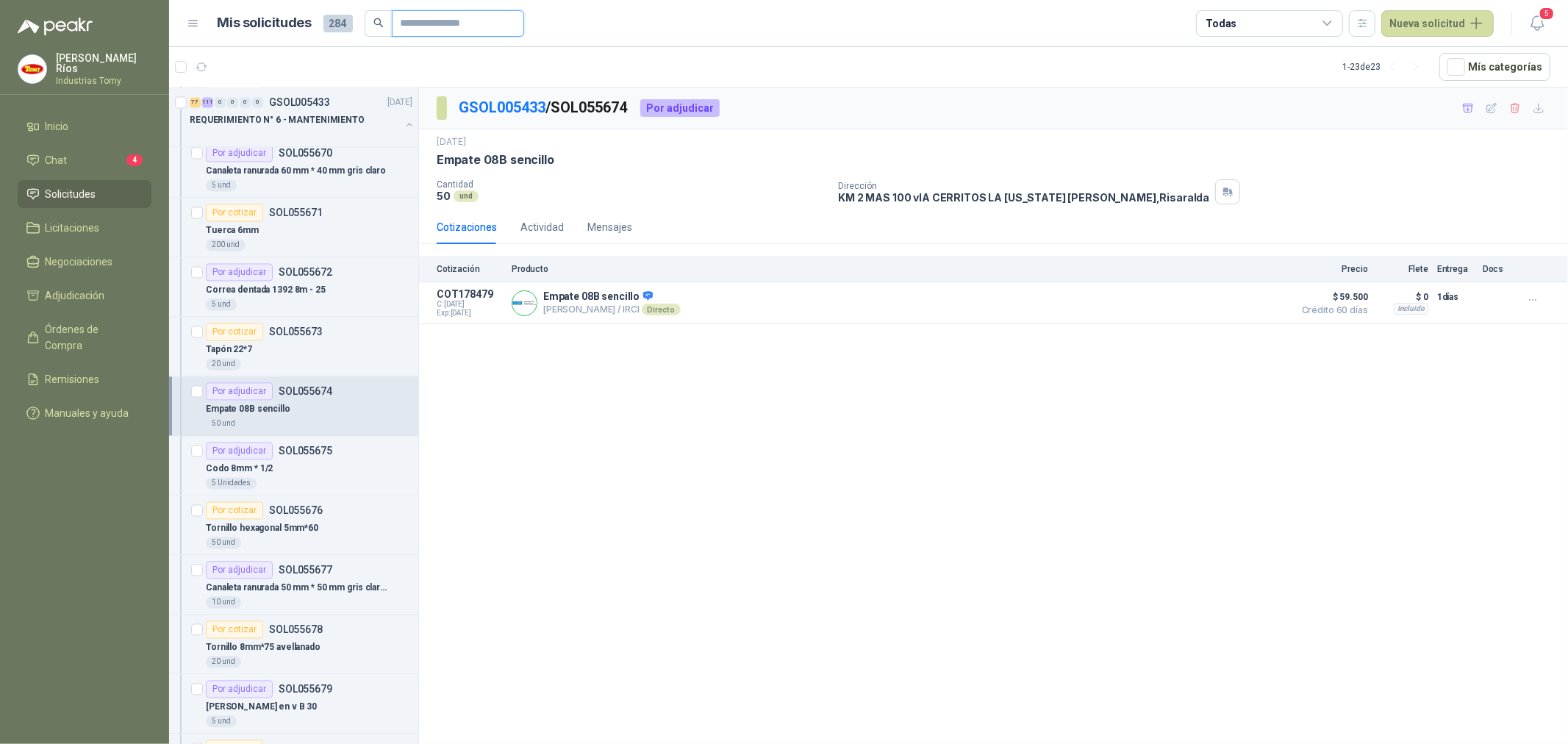
click at [500, 21] on input "text" at bounding box center [452, 24] width 103 height 25
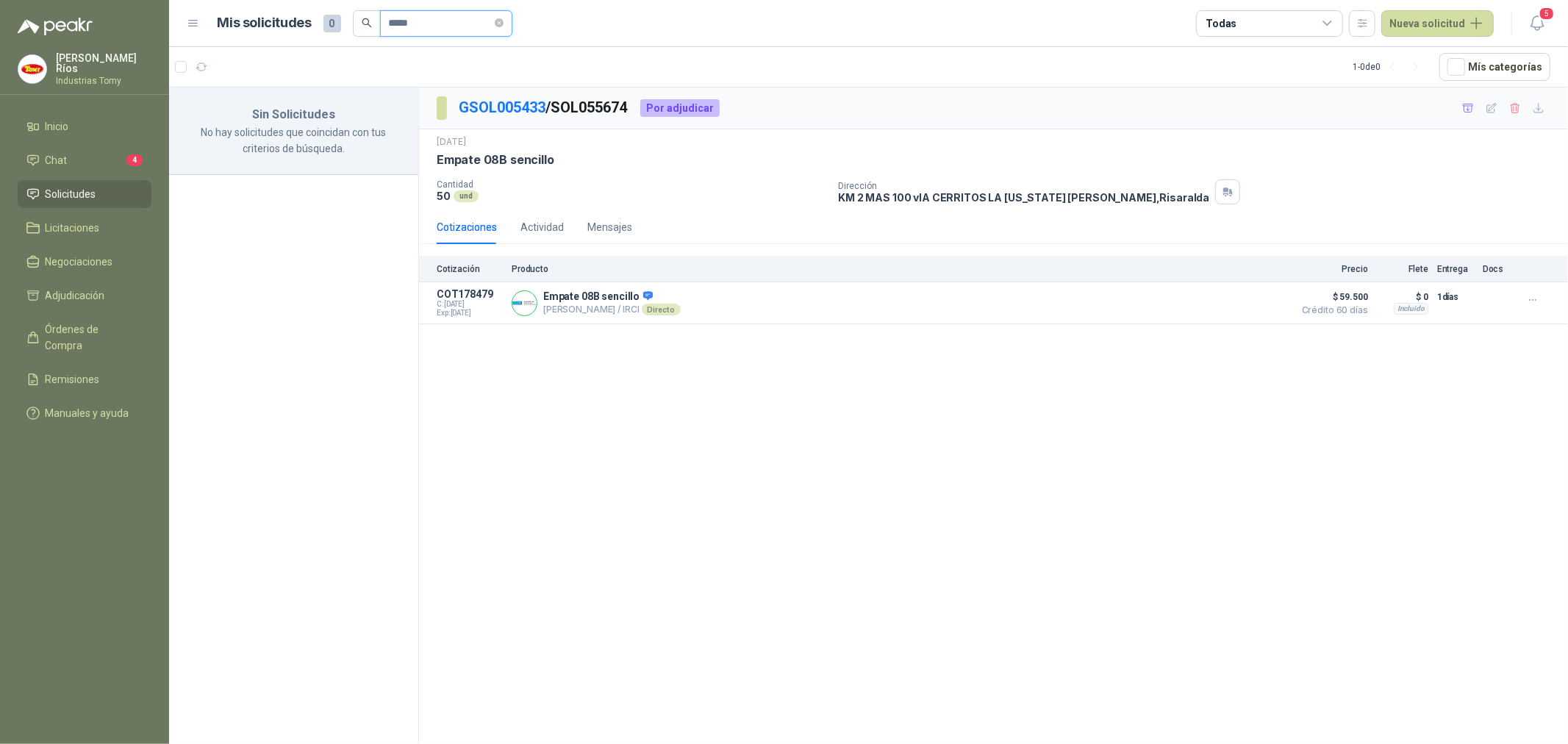
type input "*****"
click at [292, 121] on p "Actuador giratorio (adjuntar ficha técnica si es diferente a festo)" at bounding box center [281, 120] width 183 height 14
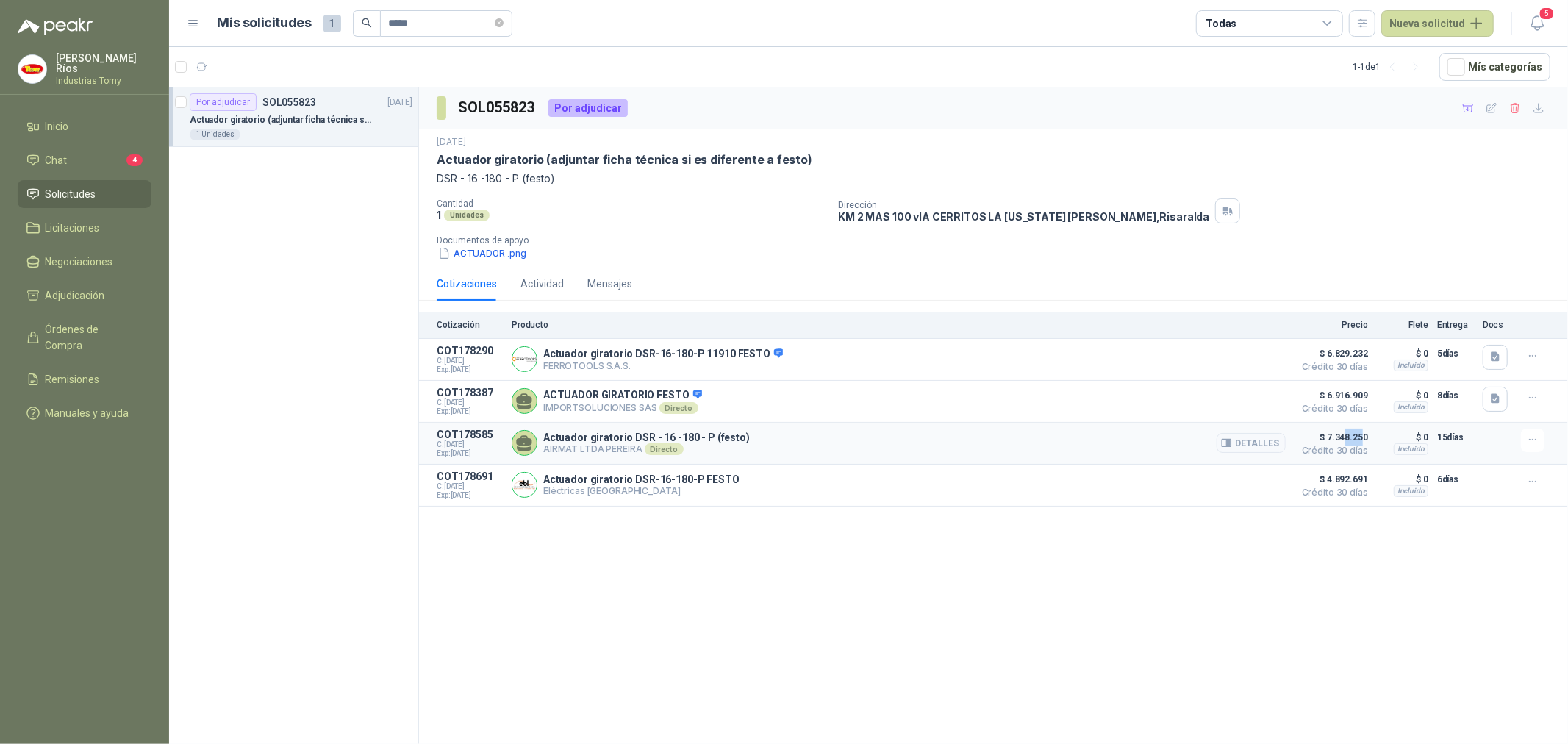
drag, startPoint x: 1363, startPoint y: 428, endPoint x: 1343, endPoint y: 428, distance: 20.0
click at [1344, 428] on article "COT178585 C: [DATE] Exp: [DATE] Actuador giratorio DSR - 16 -180 - P (festo) AI…" at bounding box center [993, 443] width 1149 height 42
click at [1343, 428] on article "COT178585 C: [DATE] Exp: [DATE] Actuador giratorio DSR - 16 -180 - P (festo) AI…" at bounding box center [993, 443] width 1149 height 42
click at [1252, 450] on button "Detalles" at bounding box center [1252, 442] width 69 height 20
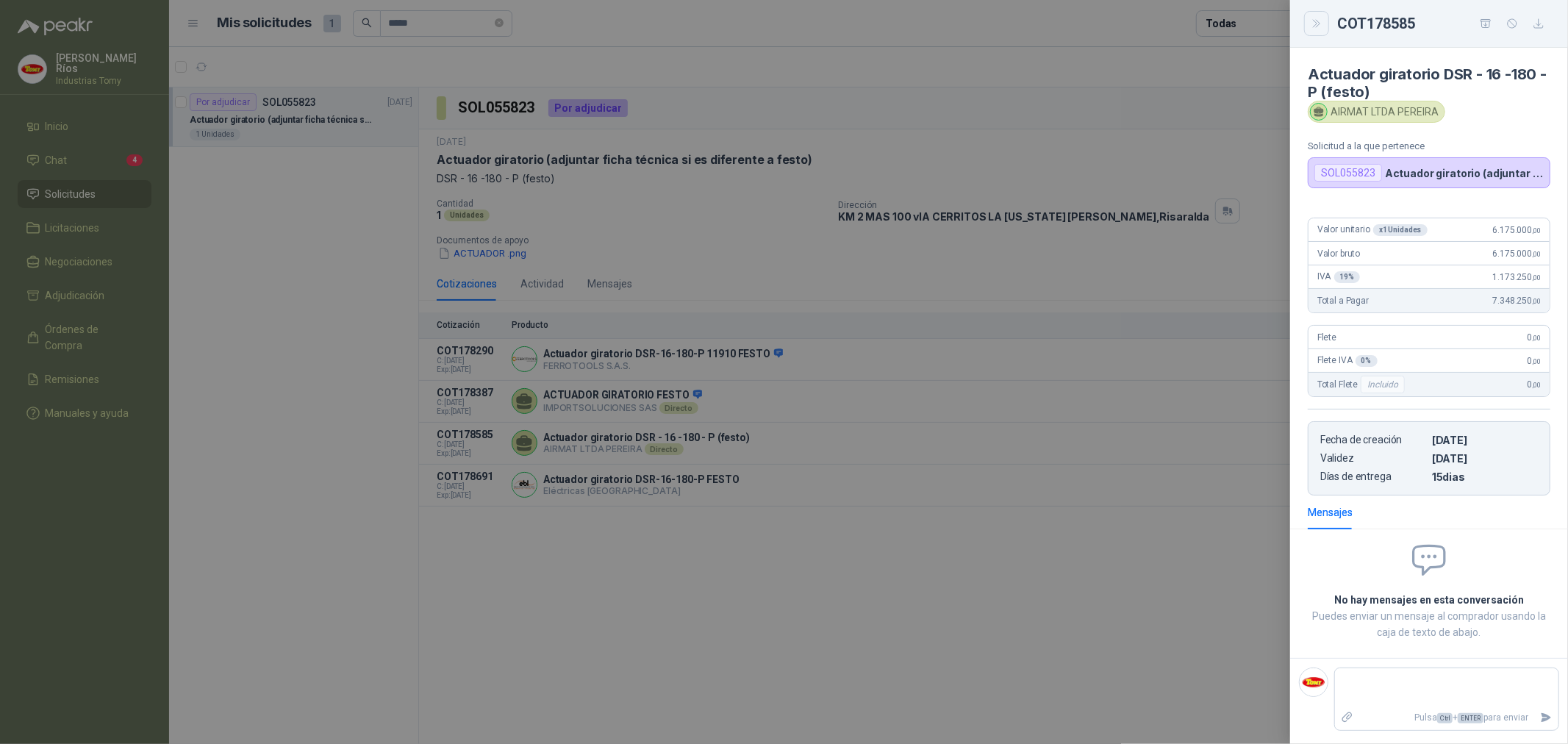
click at [1323, 18] on button "Close" at bounding box center [1317, 24] width 25 height 25
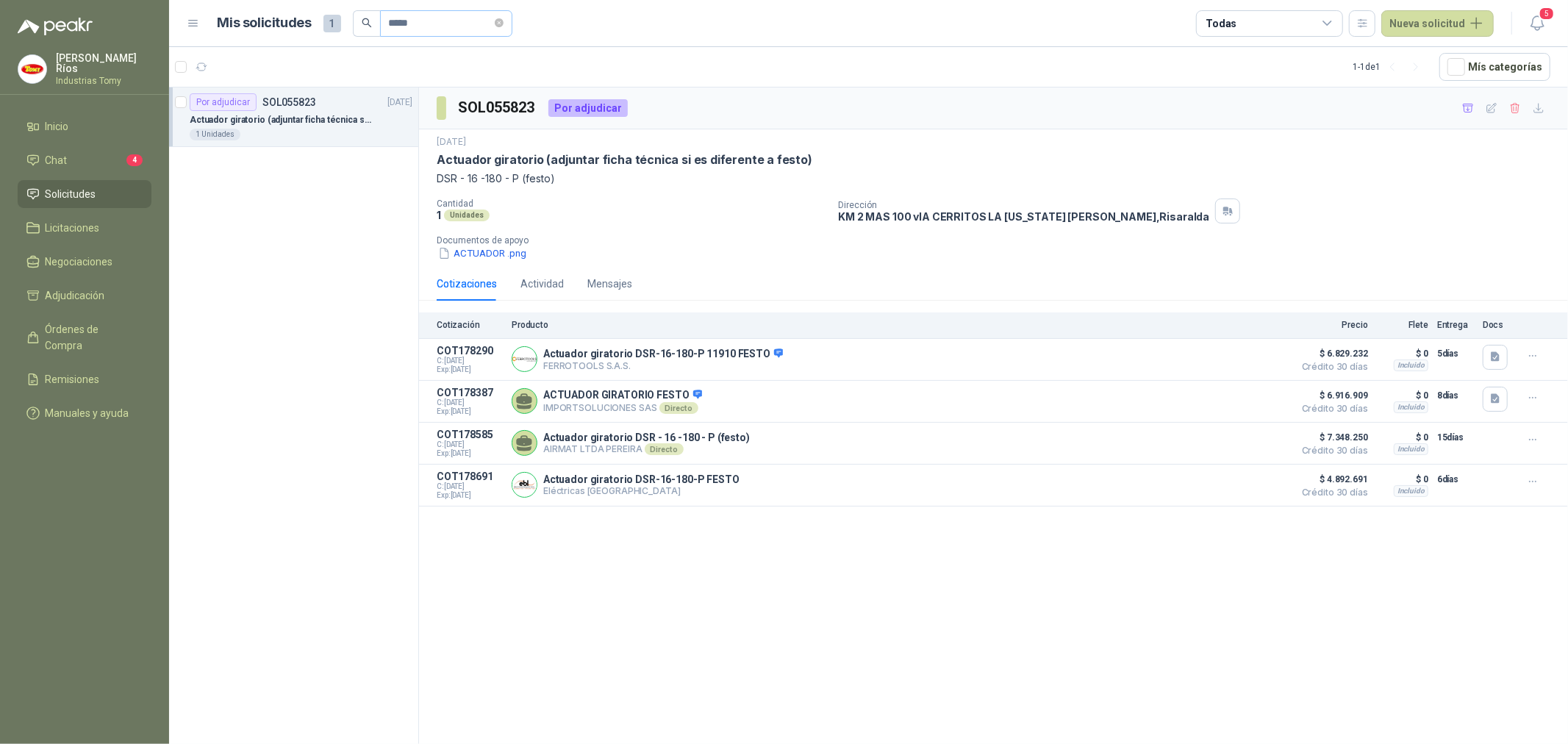
drag, startPoint x: 508, startPoint y: 19, endPoint x: 499, endPoint y: 26, distance: 11.4
click at [504, 19] on icon "close-circle" at bounding box center [499, 23] width 9 height 9
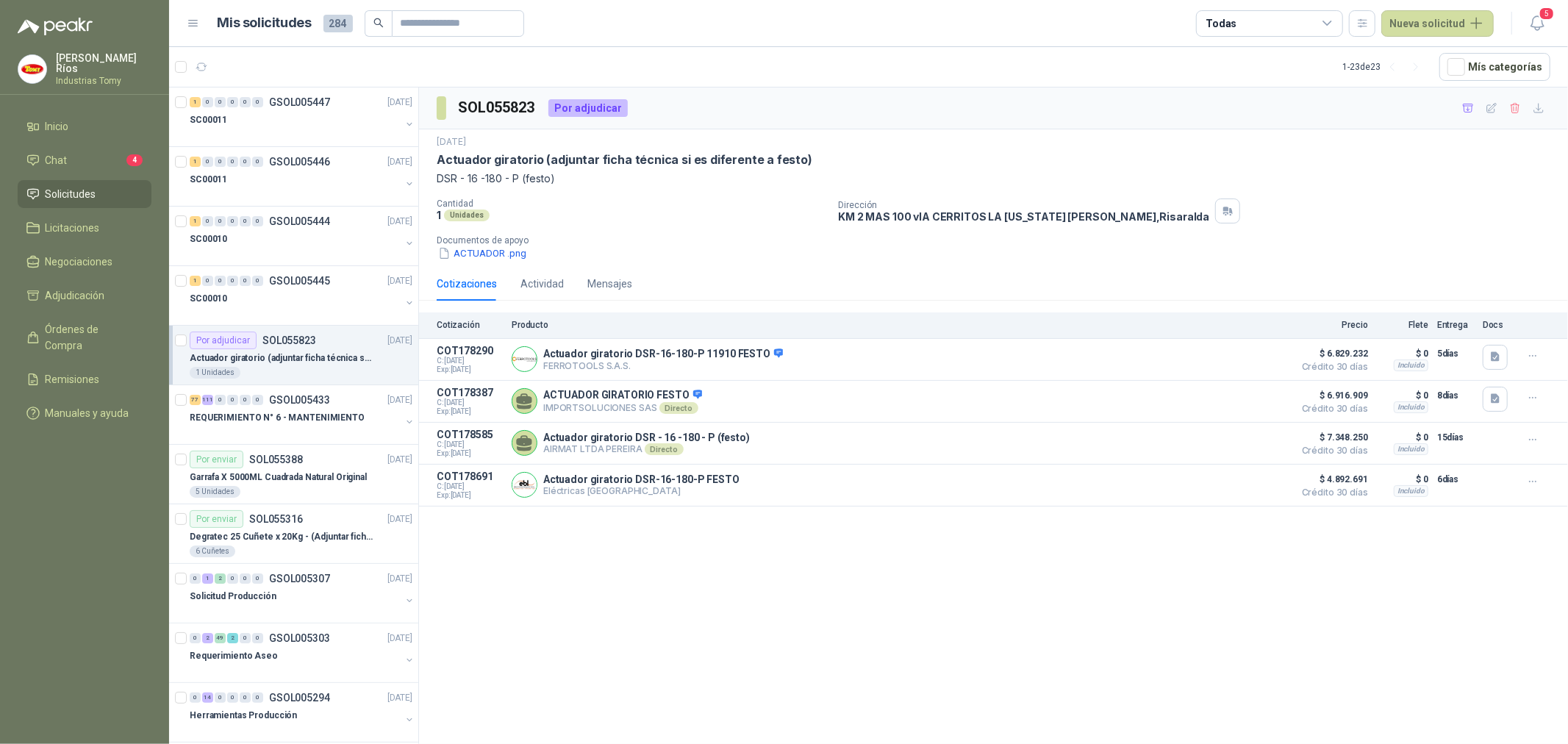
drag, startPoint x: 69, startPoint y: 161, endPoint x: 100, endPoint y: 174, distance: 33.6
click at [69, 161] on li "Chat 4" at bounding box center [84, 160] width 116 height 16
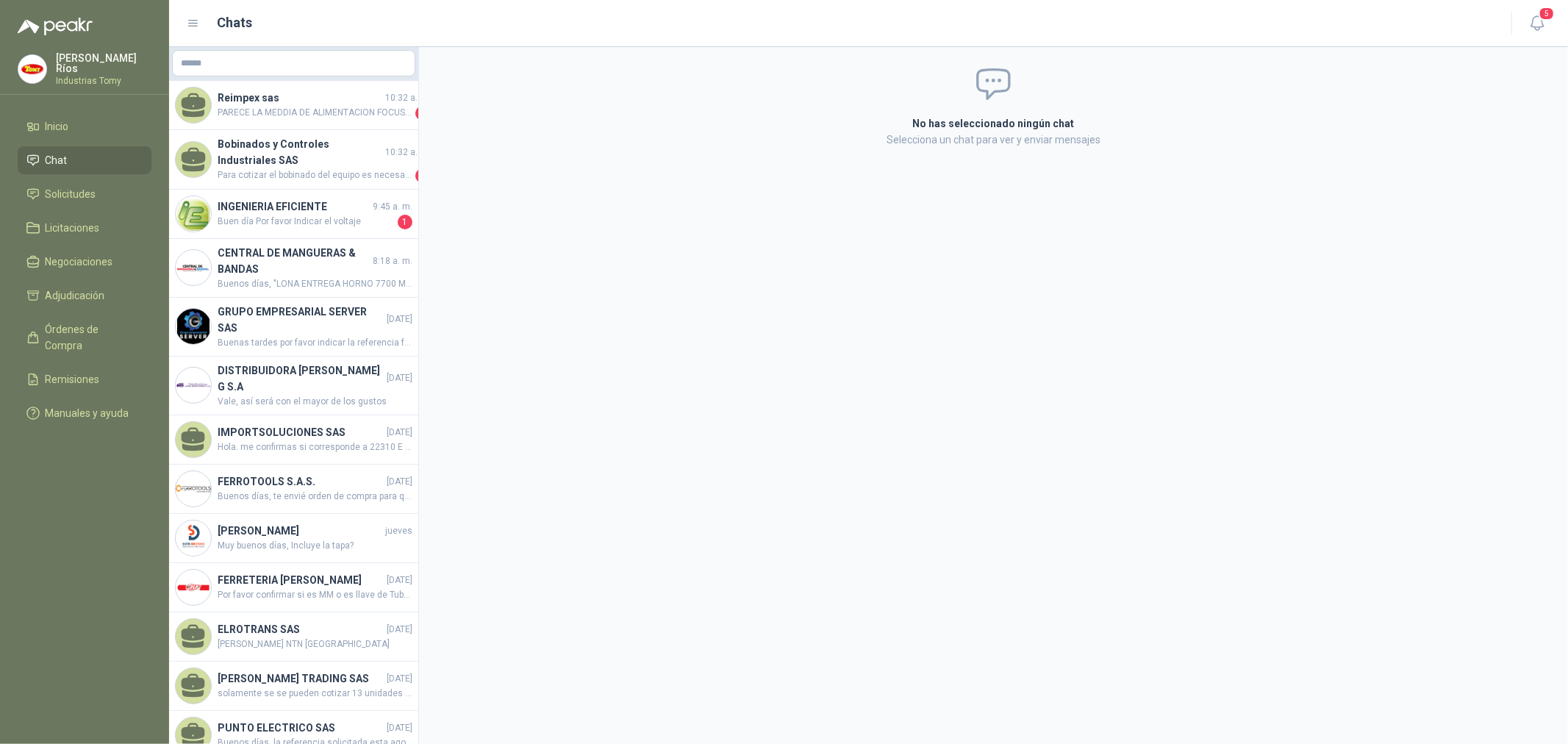
click at [795, 412] on div "No has seleccionado ningún chat Selecciona un chat para ver y enviar mensajes" at bounding box center [993, 395] width 1149 height 697
click at [75, 325] on span "Órdenes de Compra" at bounding box center [91, 338] width 92 height 32
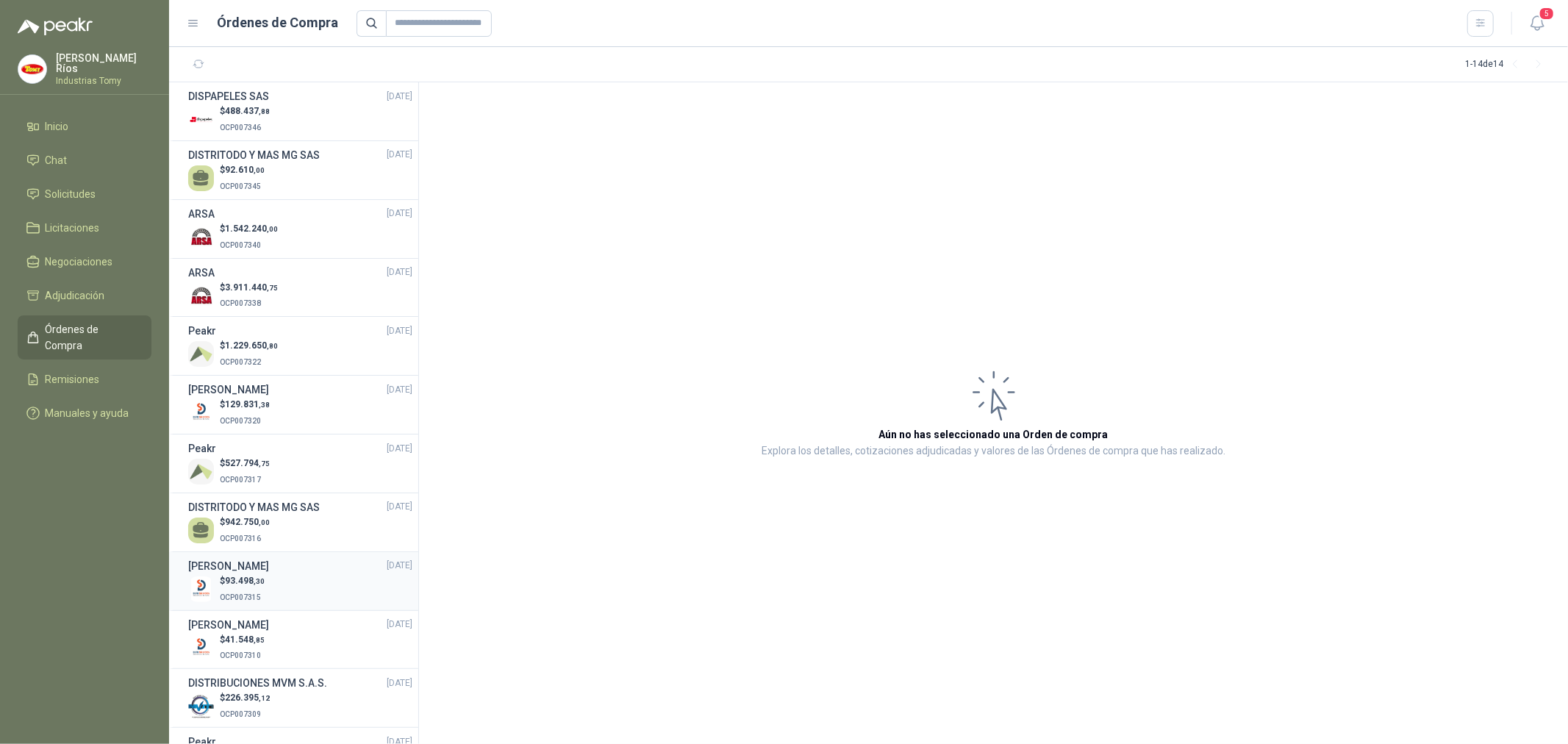
scroll to position [179, 0]
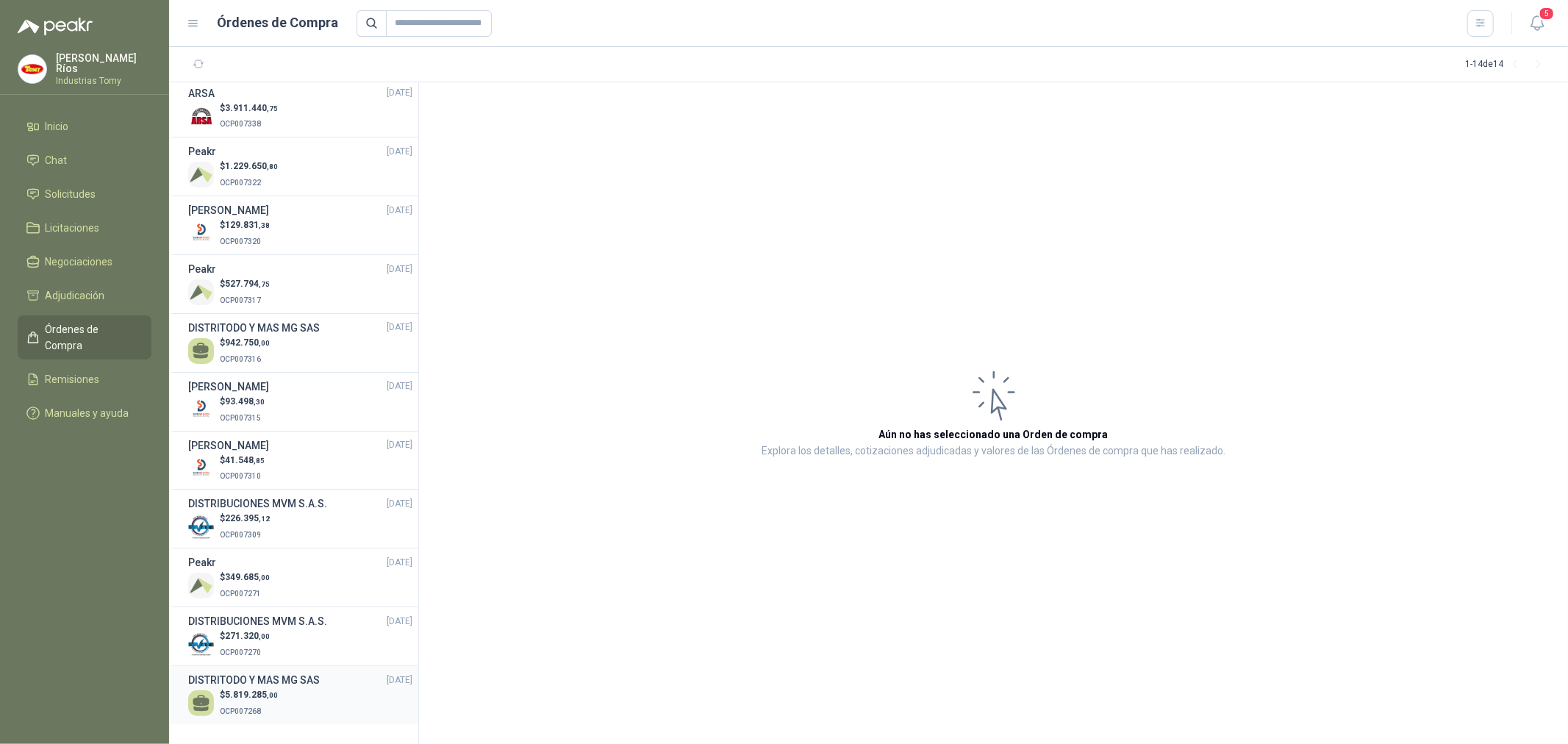
click at [282, 692] on div "$ 5.819.285 ,00 OCP007268" at bounding box center [300, 703] width 224 height 30
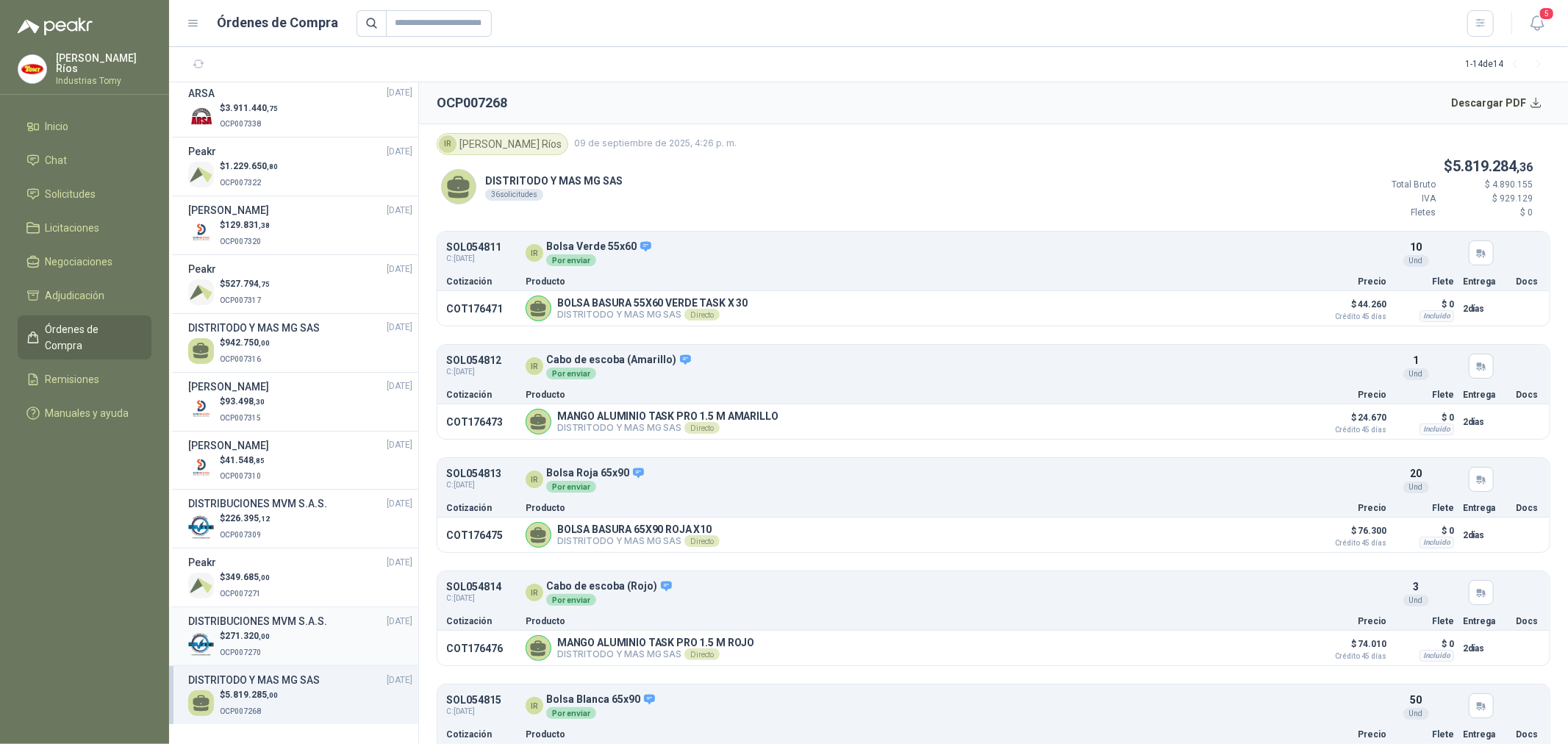
click at [275, 636] on div "$ 271.320 ,00 OCP007270" at bounding box center [300, 644] width 224 height 30
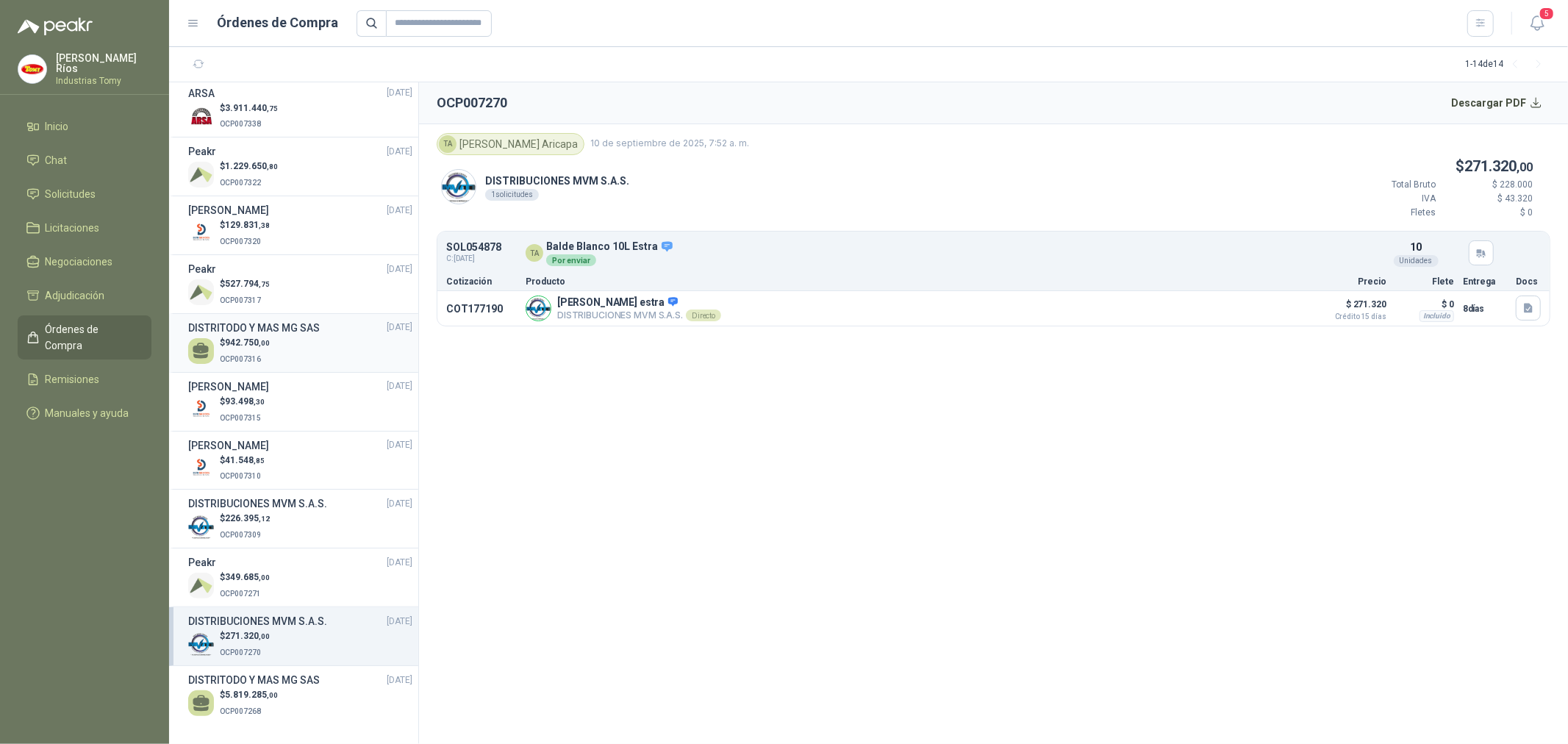
click at [309, 358] on div "$ 942.750 ,00 OCP007316" at bounding box center [300, 351] width 224 height 30
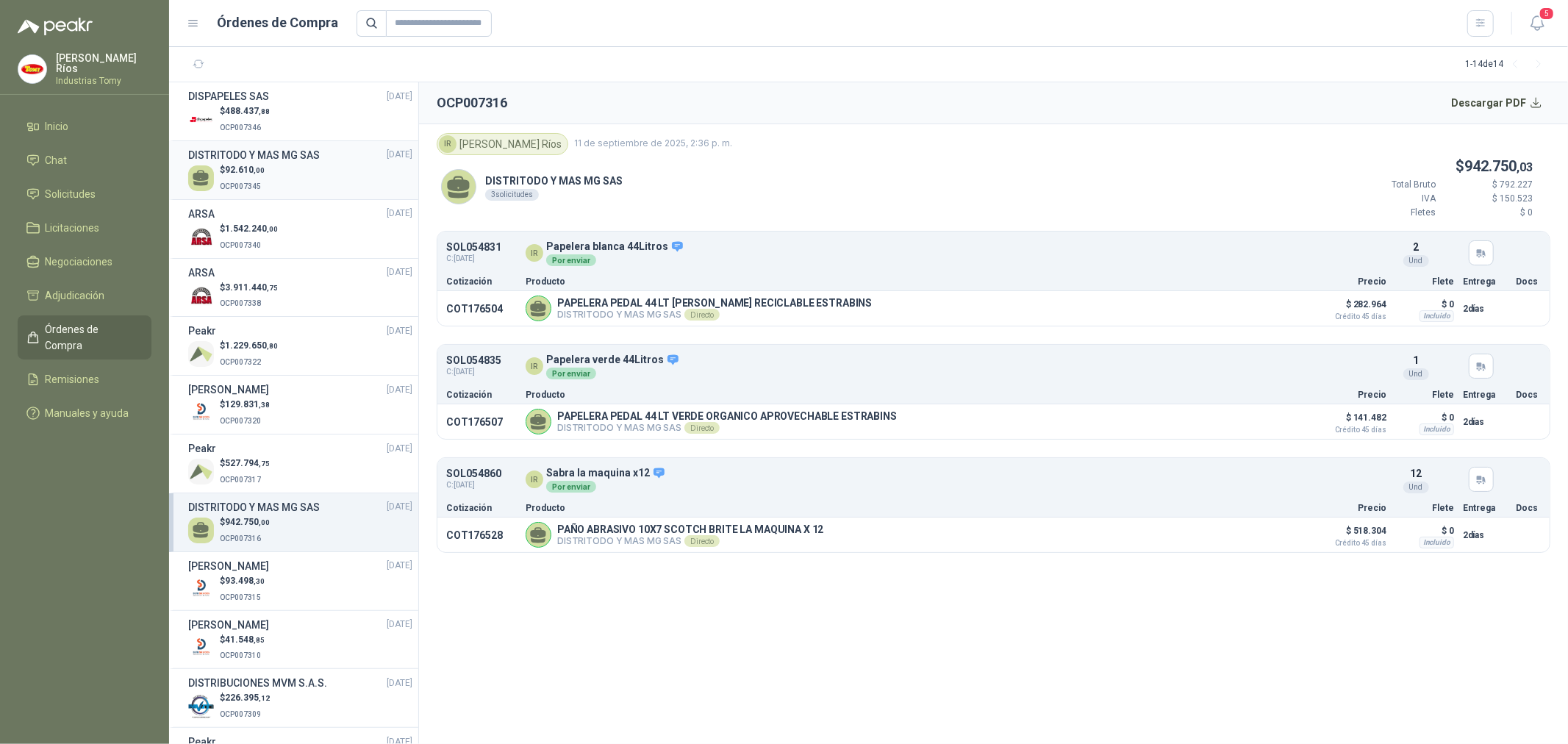
click at [281, 184] on div "$ 92.610 ,00 OCP007345" at bounding box center [300, 178] width 224 height 30
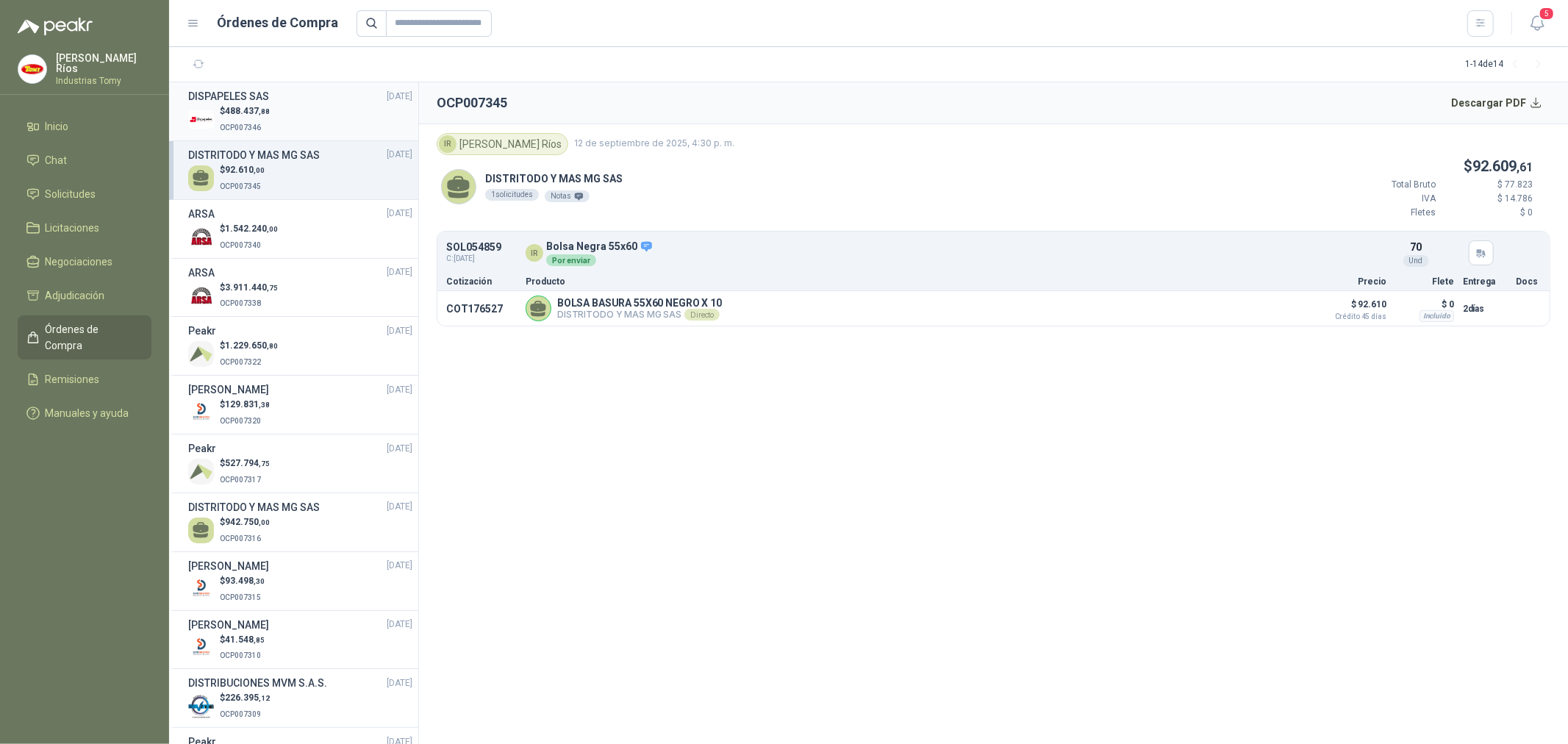
click at [312, 106] on div "$ 488.437 ,88 OCP007346" at bounding box center [300, 119] width 224 height 30
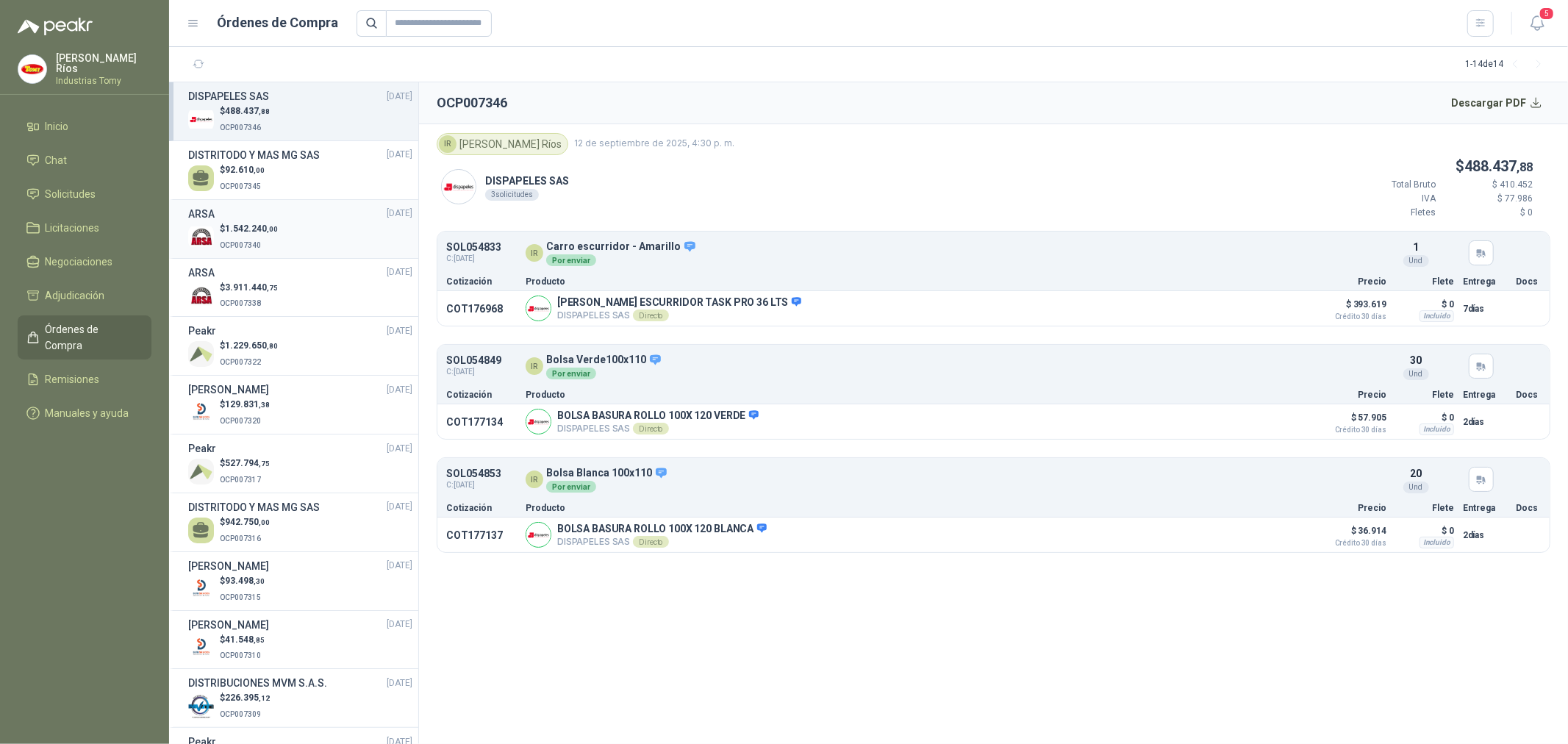
click at [280, 235] on div "$ 1.542.240 ,00 OCP007340" at bounding box center [300, 237] width 224 height 30
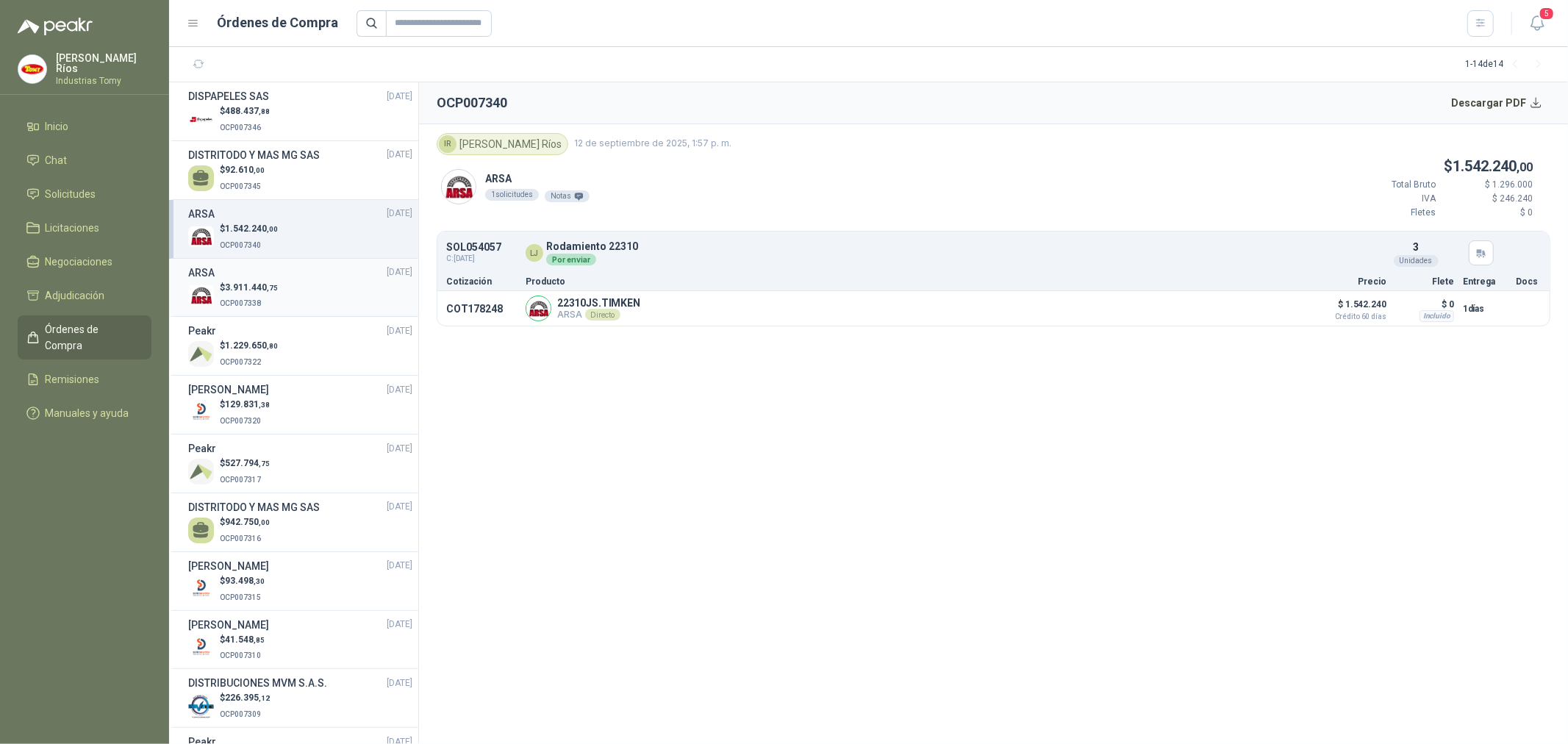
click at [281, 273] on div "ARSA [DATE]" at bounding box center [300, 273] width 224 height 16
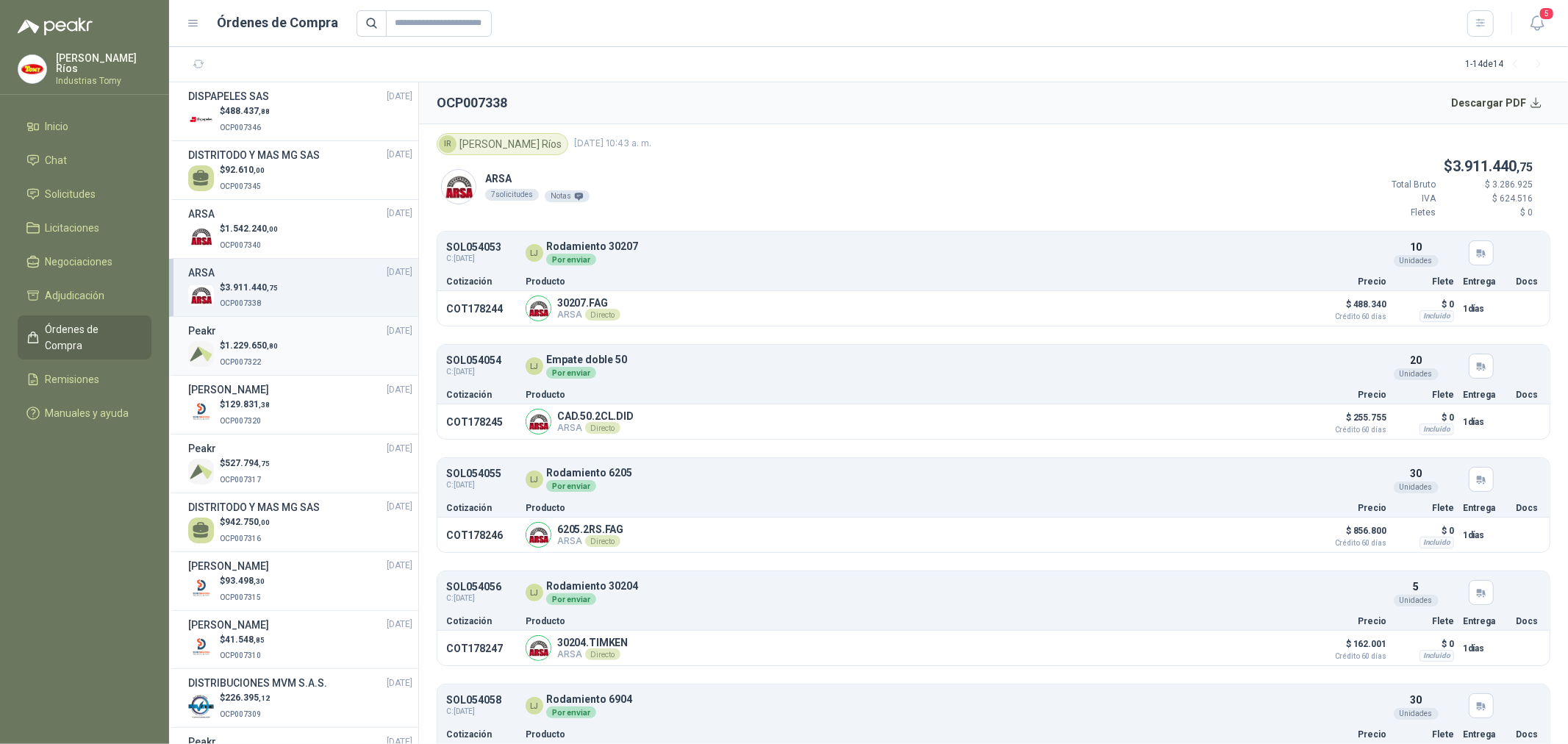
click at [251, 333] on div "Peakr [DATE]" at bounding box center [300, 331] width 224 height 16
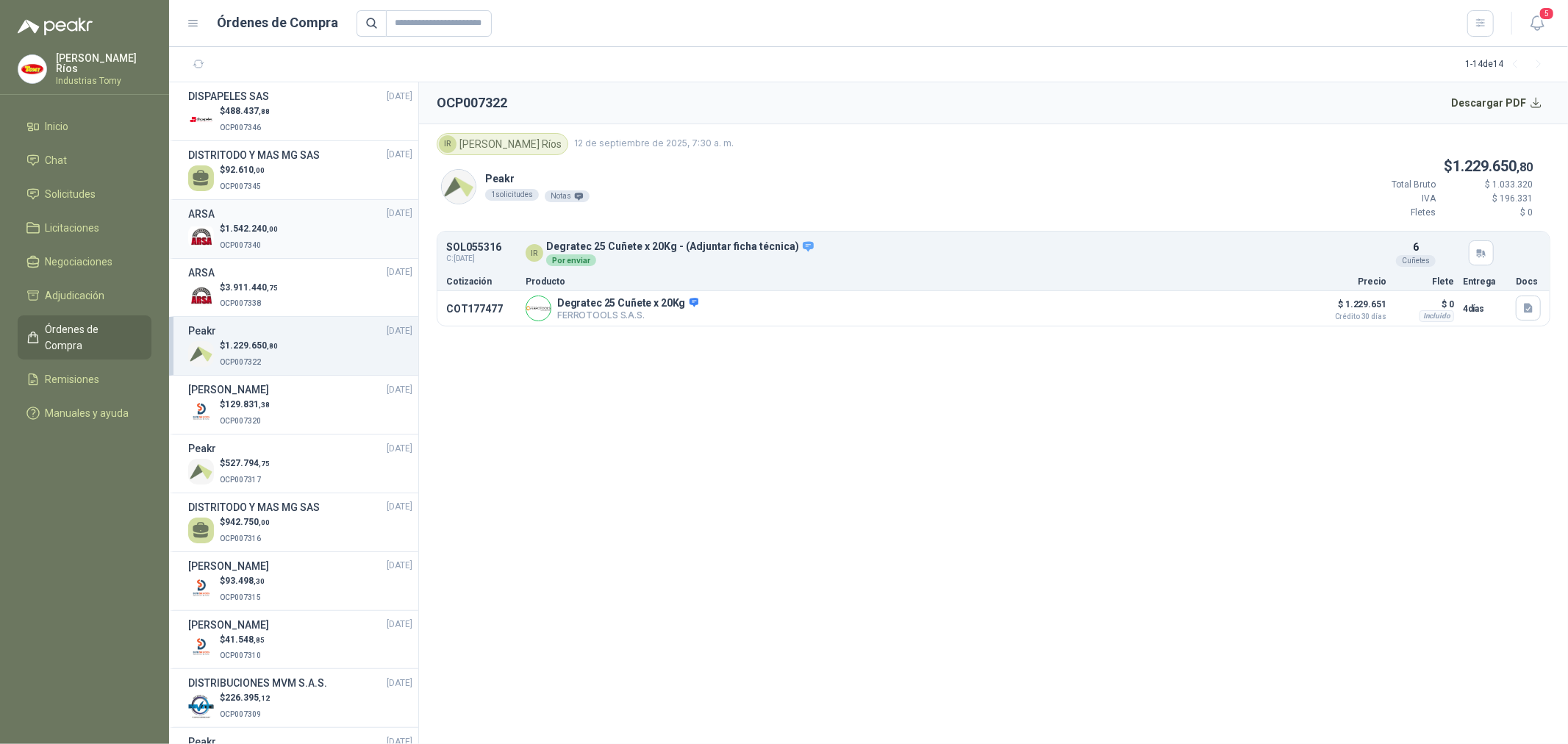
click at [224, 232] on p "$ 1.542.240 ,00" at bounding box center [249, 229] width 58 height 14
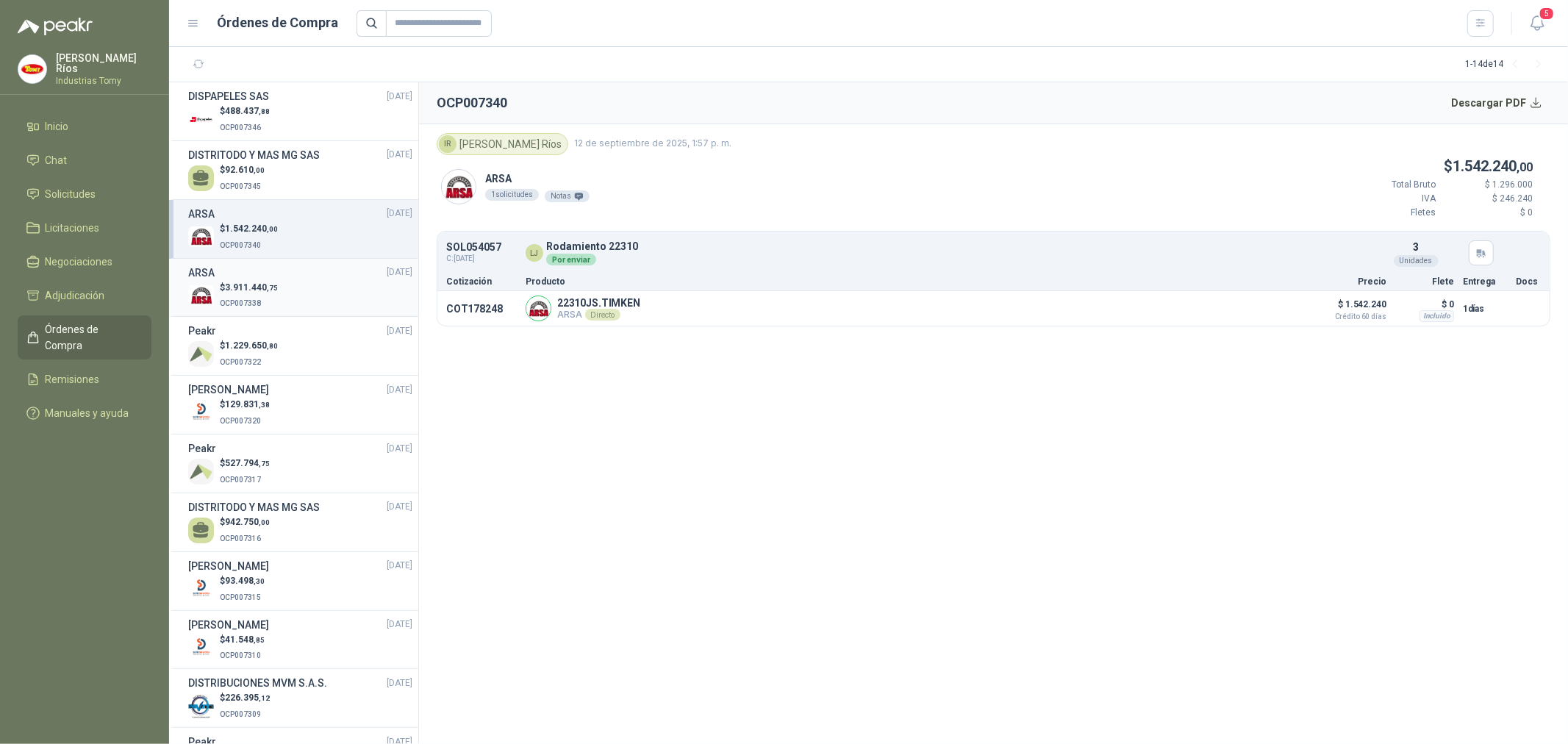
click at [251, 290] on span "3.911.440 ,75" at bounding box center [251, 288] width 53 height 10
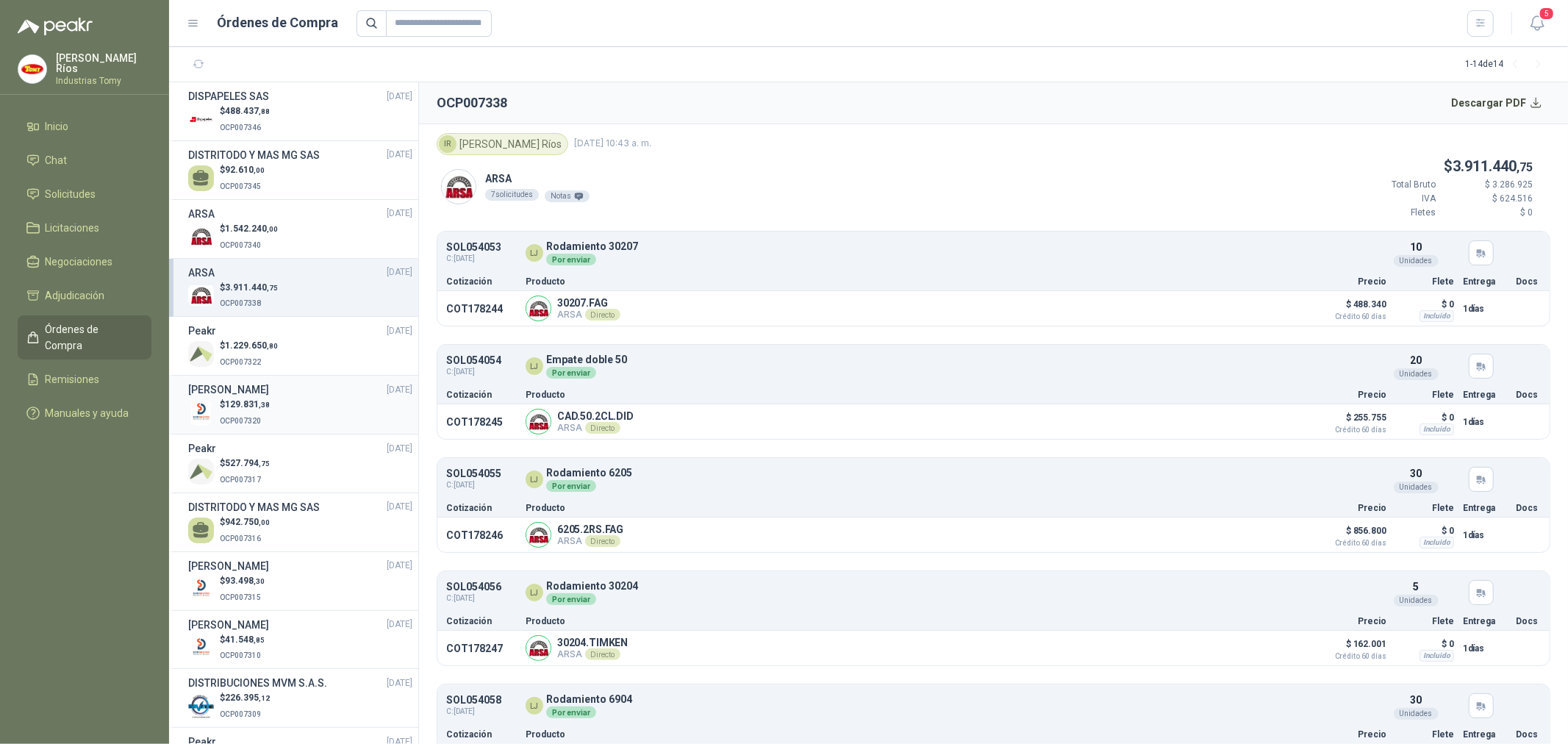
click at [270, 403] on div "$ 129.831 ,38 OCP007320" at bounding box center [300, 412] width 224 height 30
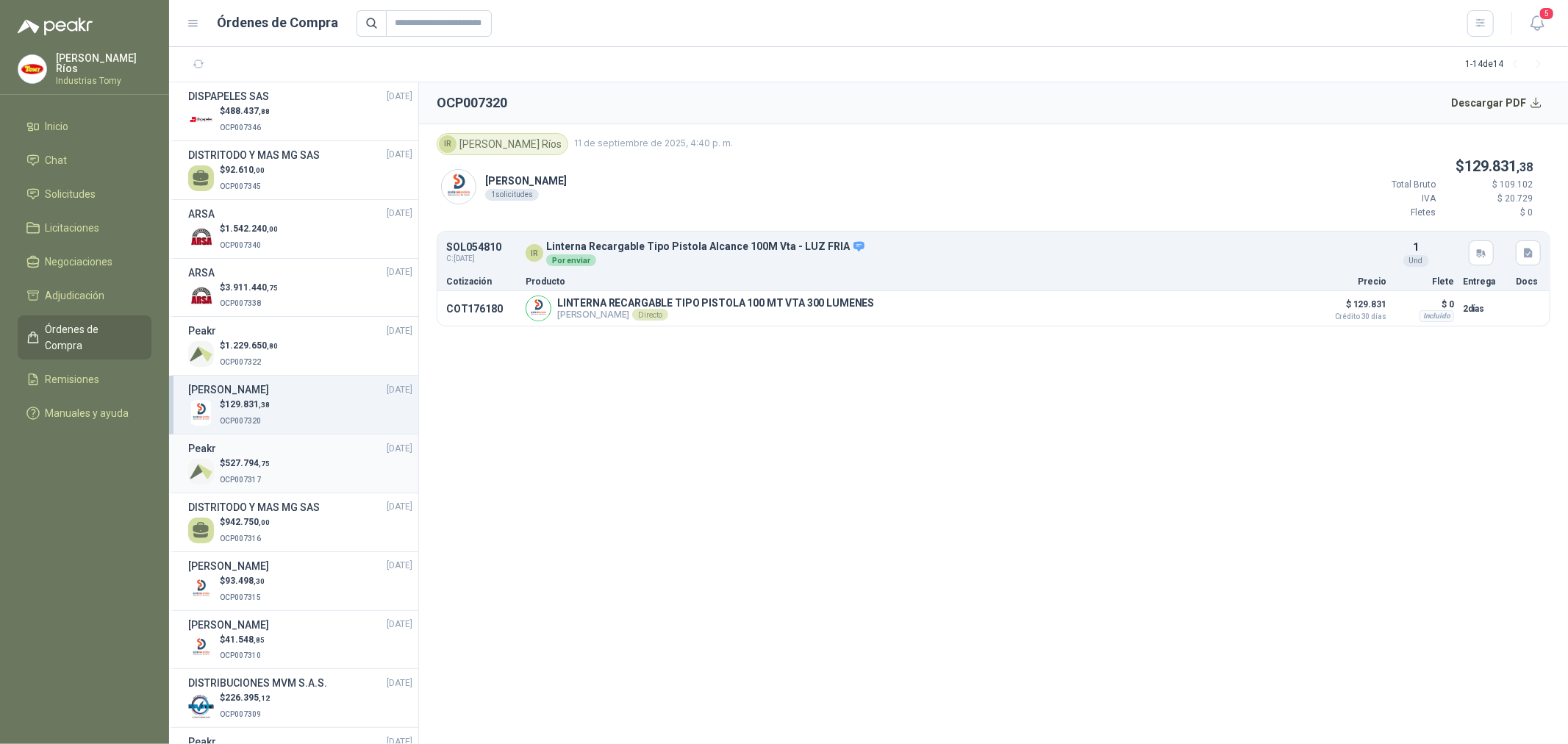
click at [284, 465] on div "$ 527.794 ,75 OCP007317" at bounding box center [300, 471] width 224 height 30
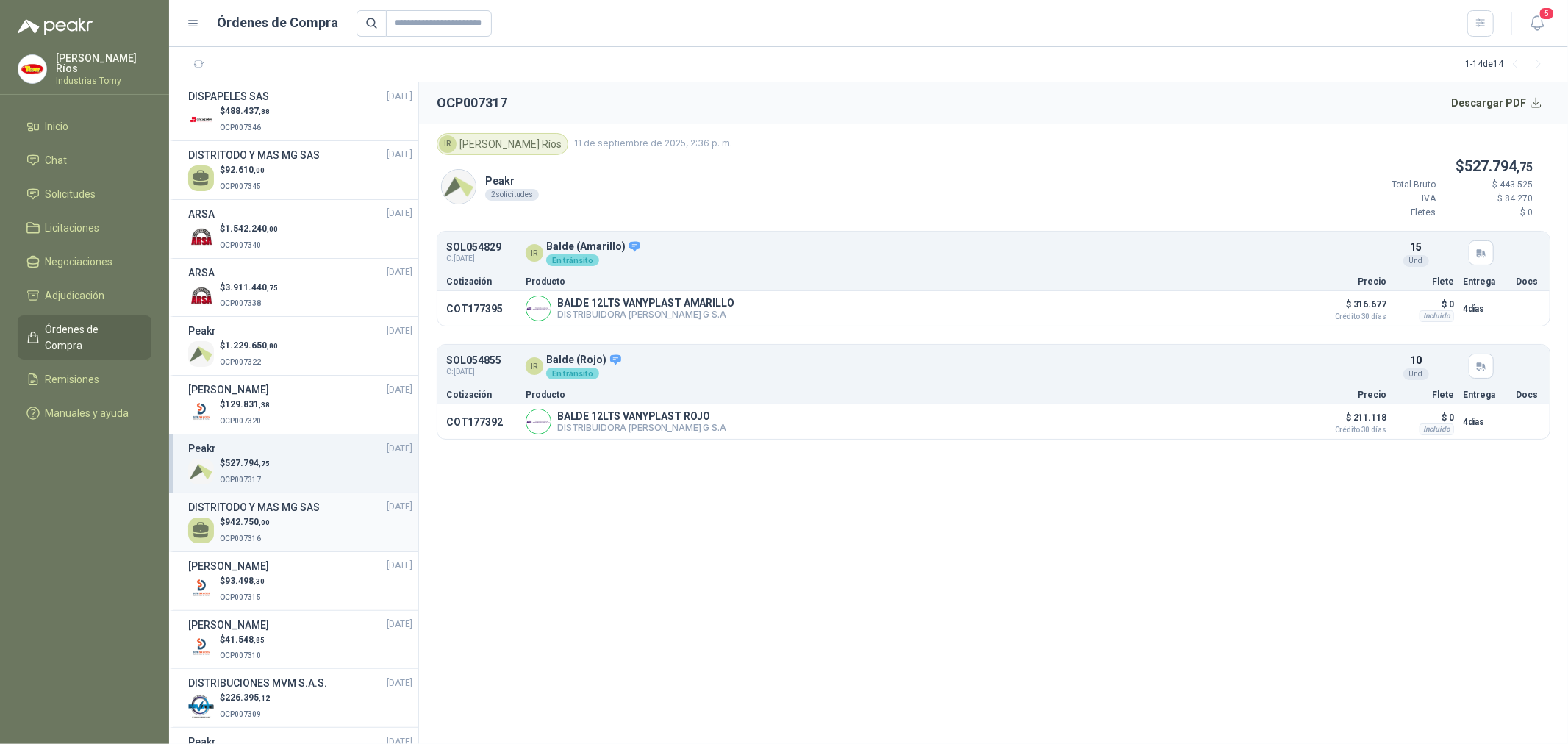
click at [285, 517] on div "$ 942.750 ,00 OCP007316" at bounding box center [300, 530] width 224 height 30
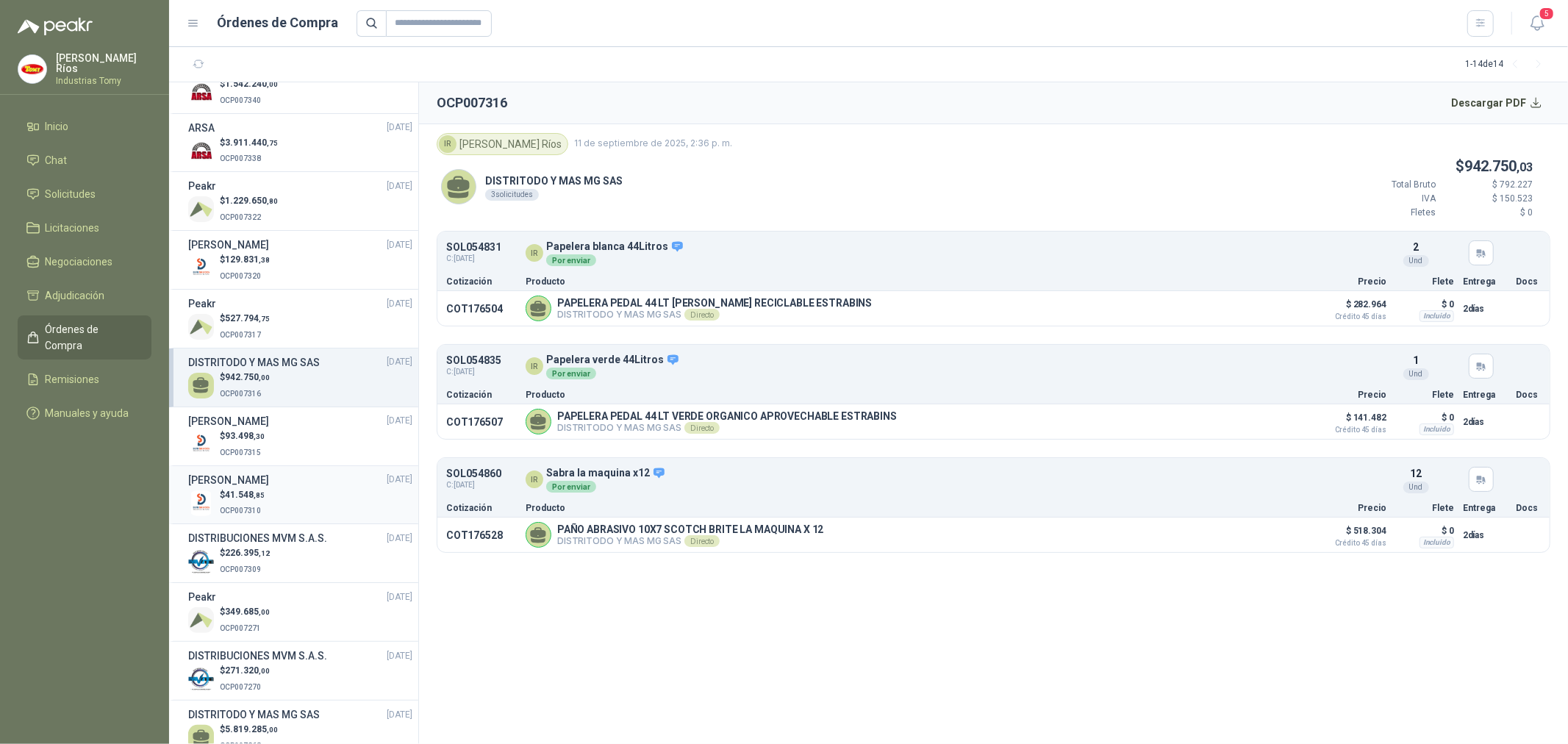
scroll to position [163, 0]
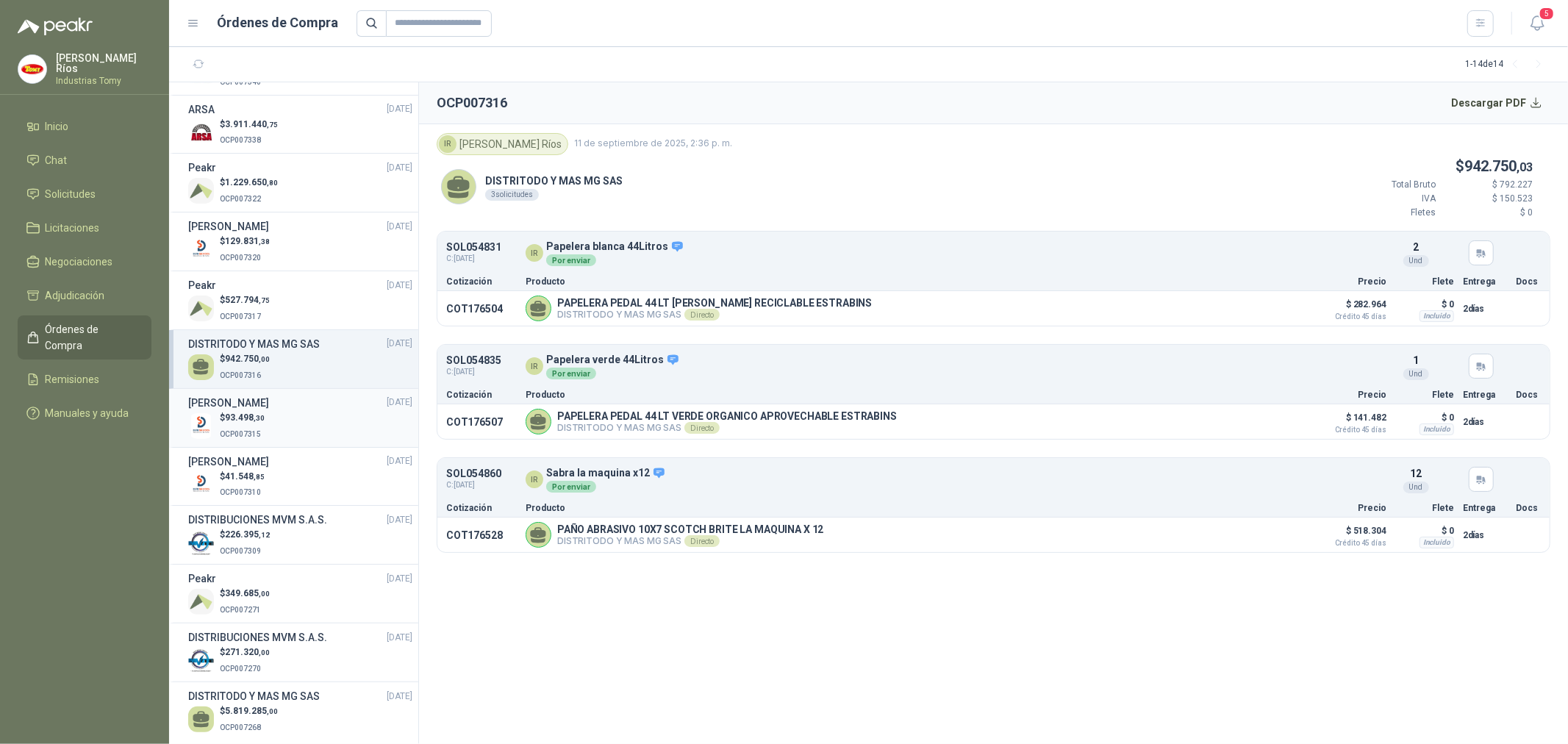
click at [310, 429] on div "$ 93.498 ,30 OCP007315" at bounding box center [300, 425] width 224 height 30
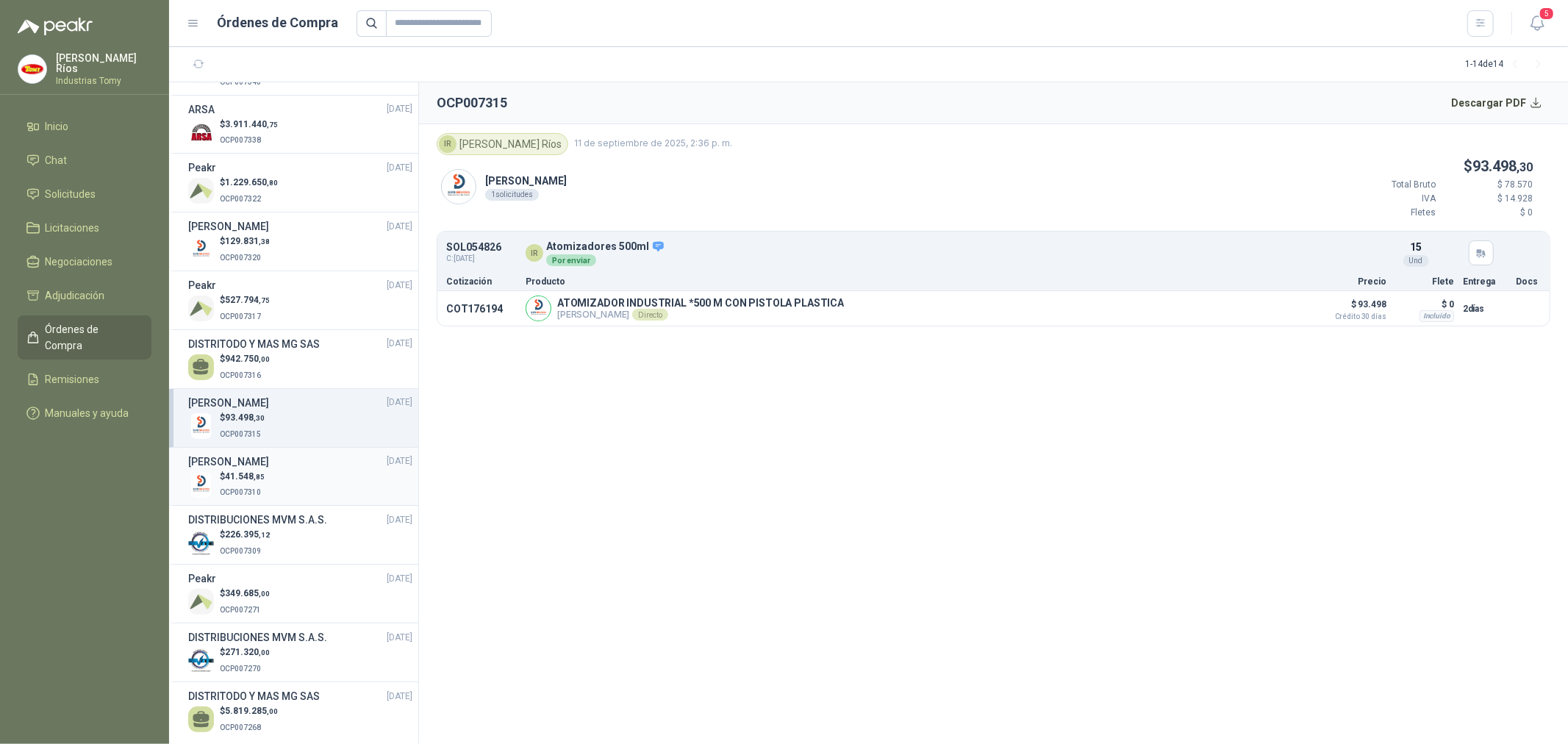
click at [311, 479] on div "$ 41.548 ,85 OCP007310" at bounding box center [300, 484] width 224 height 30
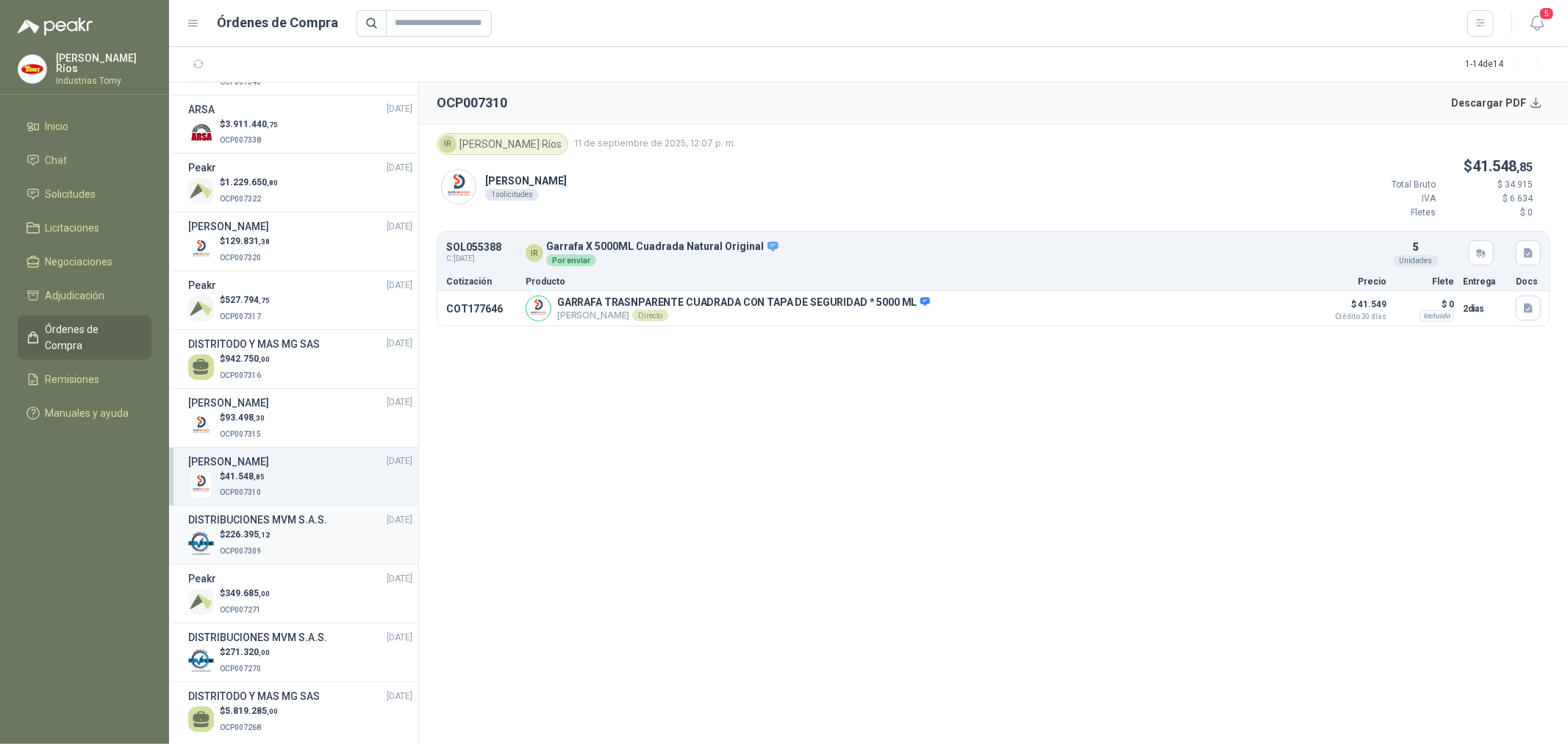
click at [327, 535] on div "$ 226.395 ,12 OCP007309" at bounding box center [300, 543] width 224 height 30
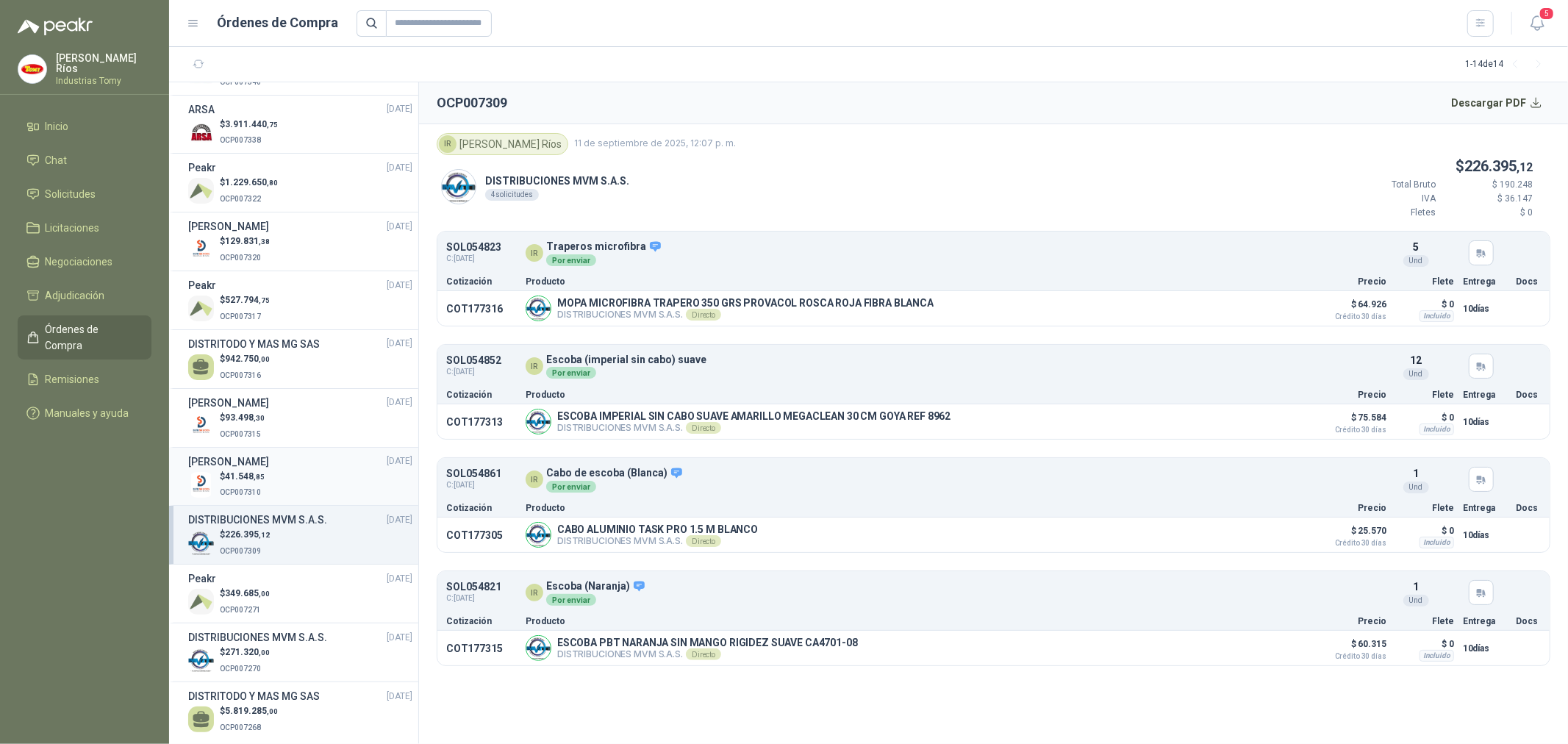
scroll to position [179, 0]
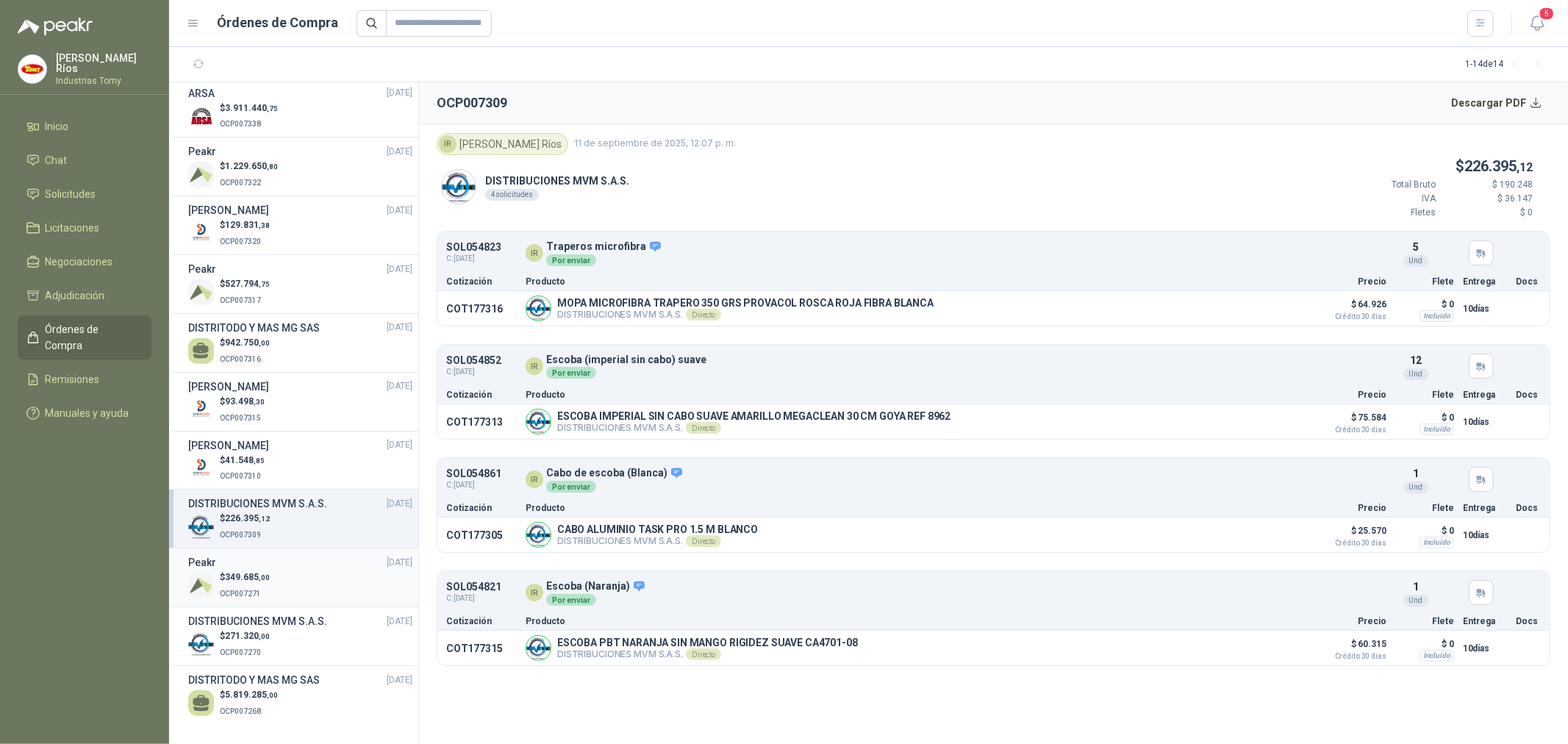
click at [254, 563] on div "Peakr [DATE]" at bounding box center [300, 563] width 224 height 16
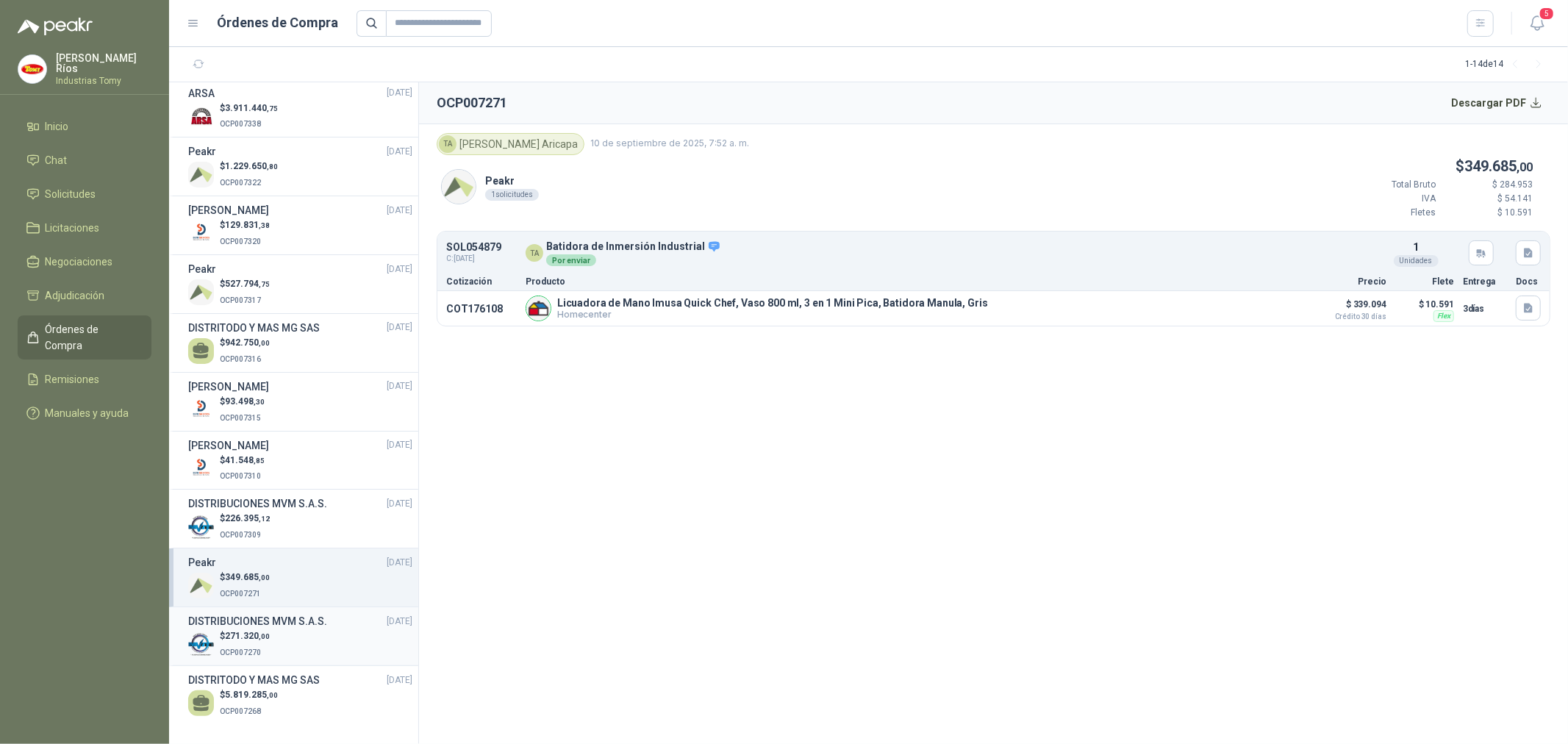
click at [230, 640] on p "$ 271.320 ,00" at bounding box center [245, 636] width 50 height 14
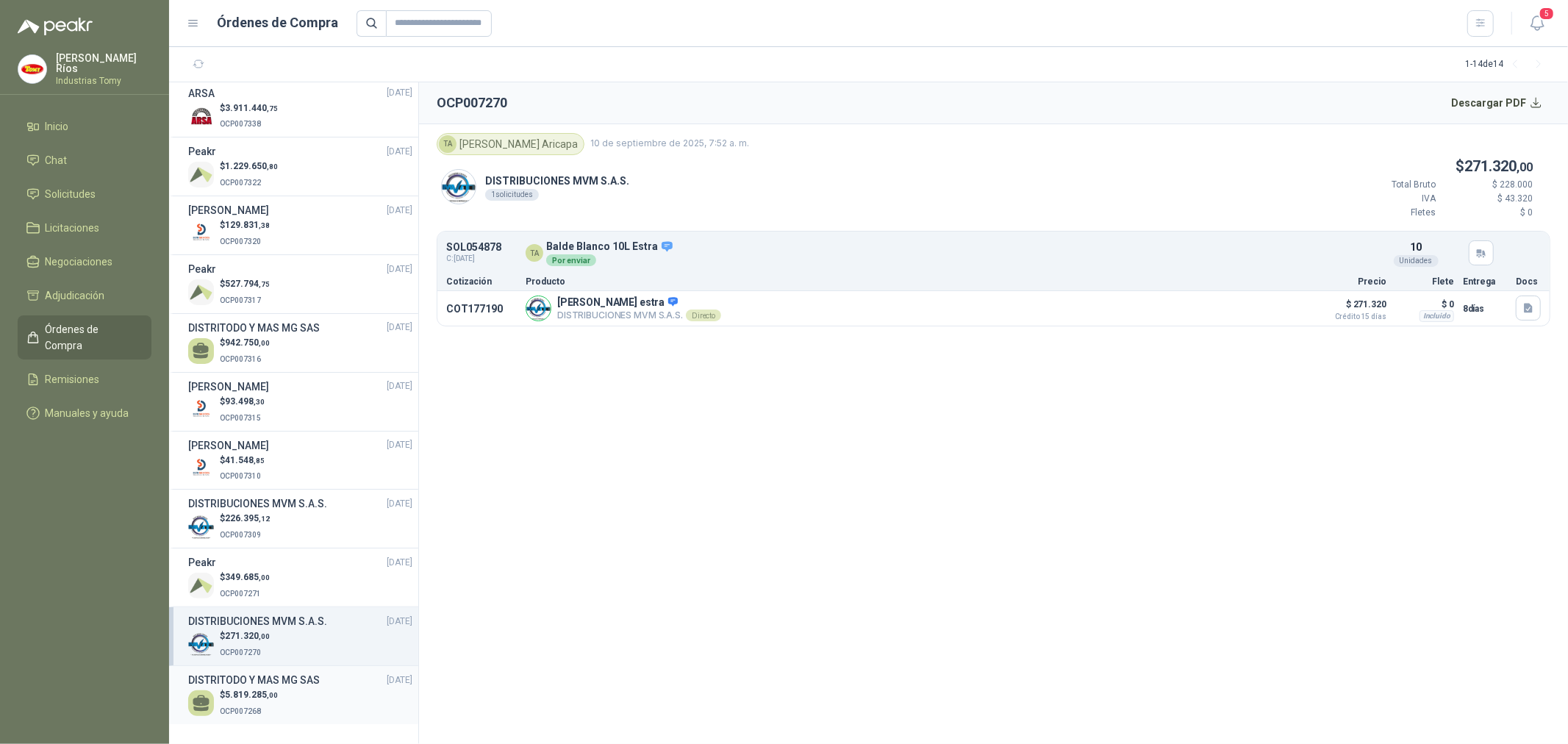
click at [273, 701] on p "$ 5.819.285 ,00" at bounding box center [249, 695] width 58 height 14
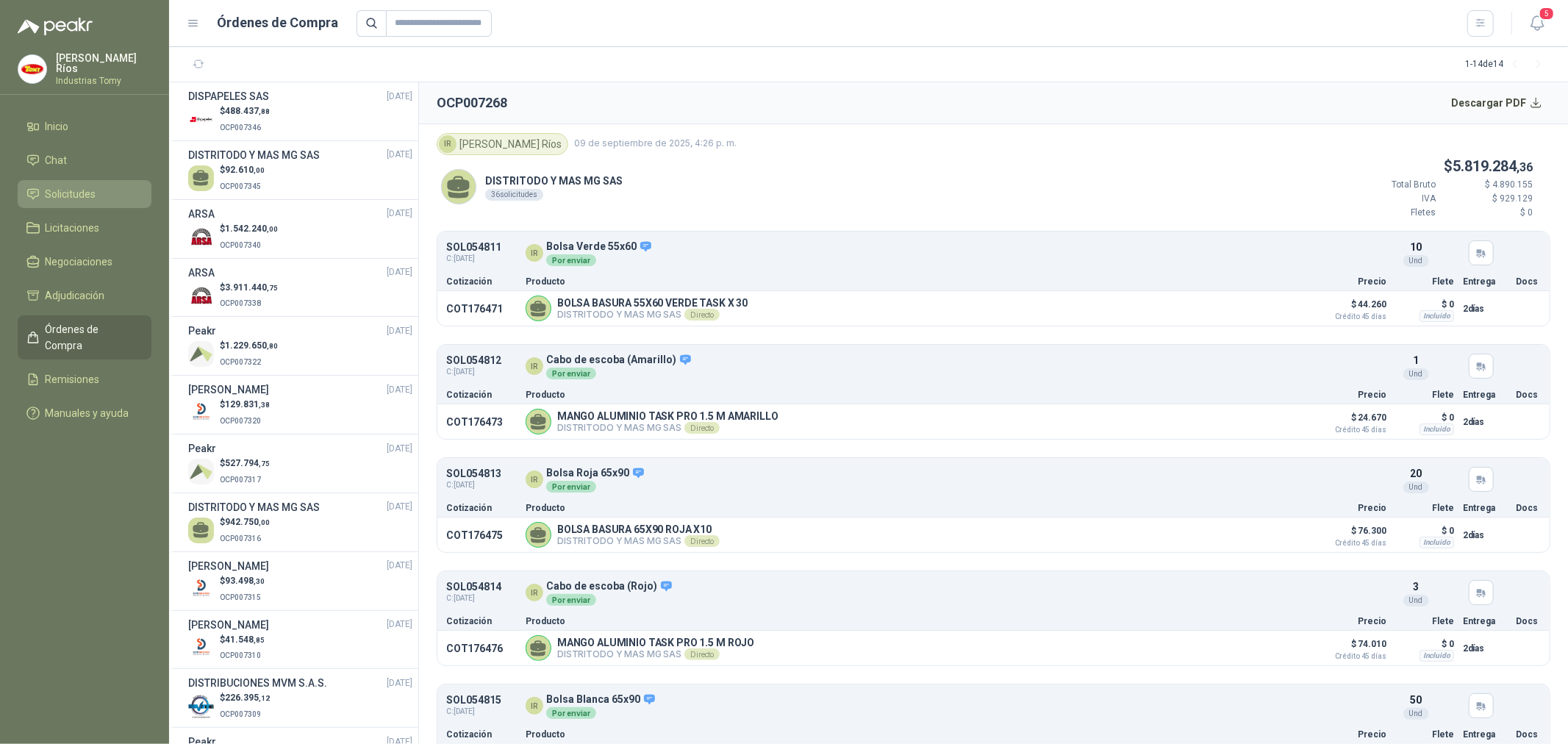
click at [77, 190] on span "Solicitudes" at bounding box center [71, 194] width 51 height 16
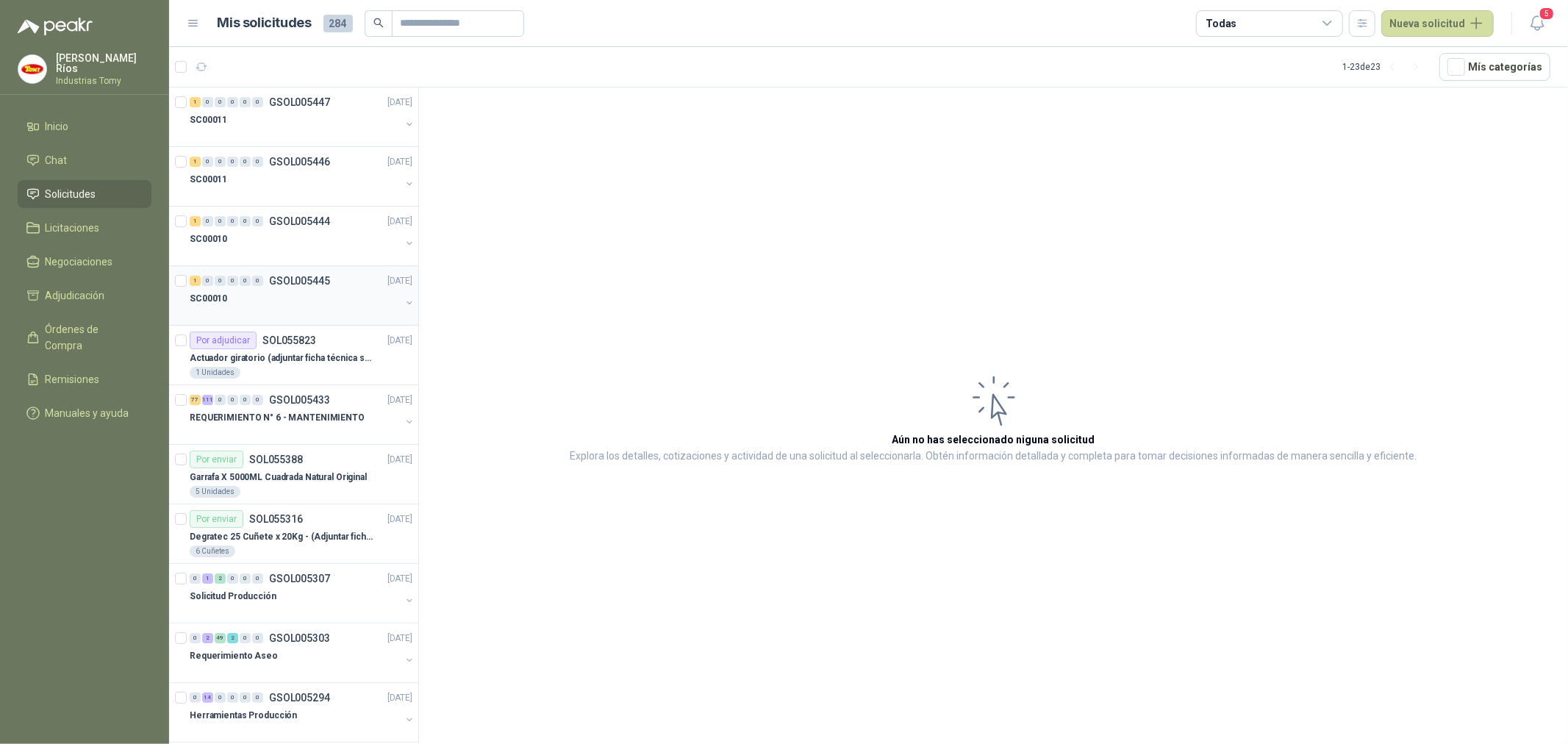
click at [327, 300] on div "SC00010" at bounding box center [295, 299] width 211 height 18
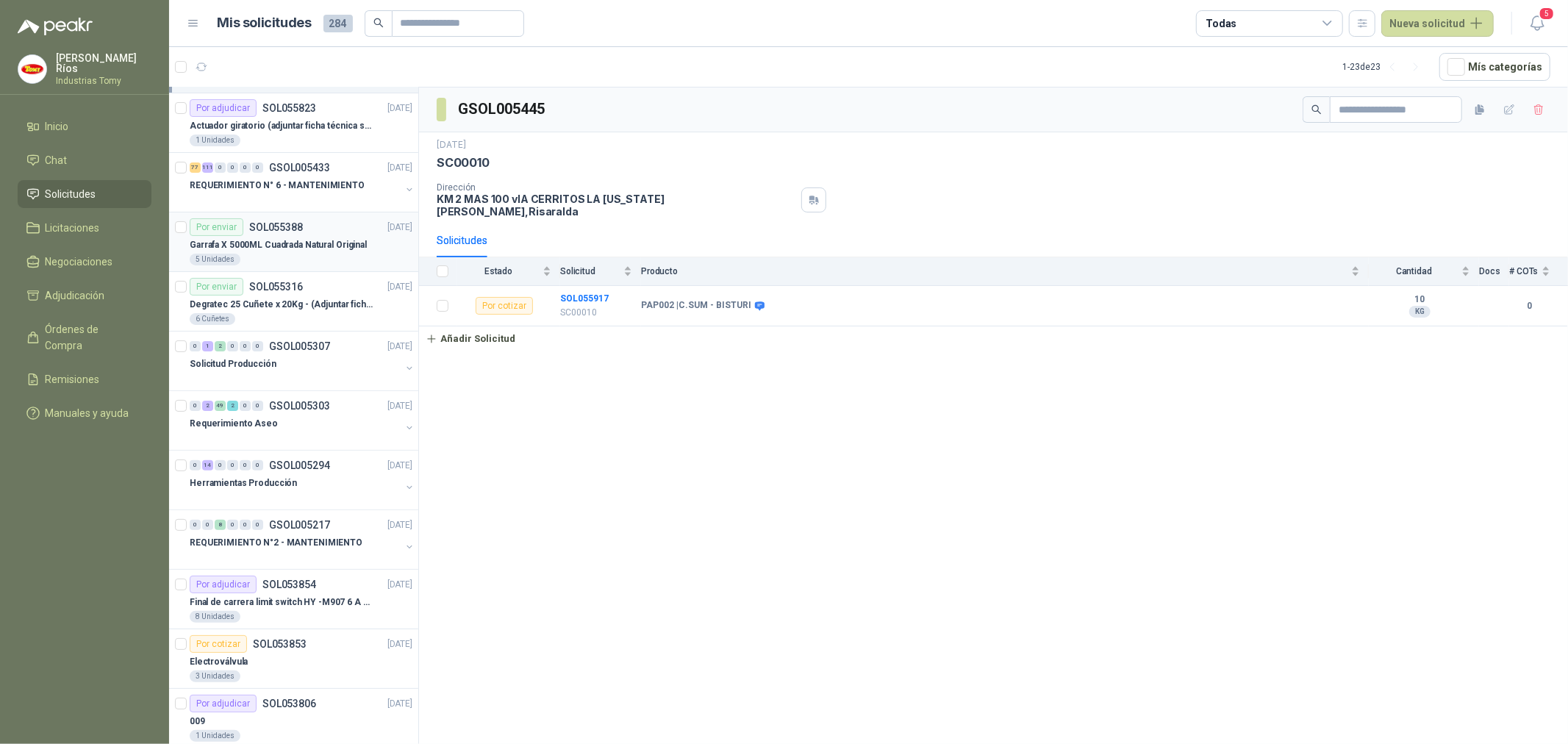
scroll to position [245, 0]
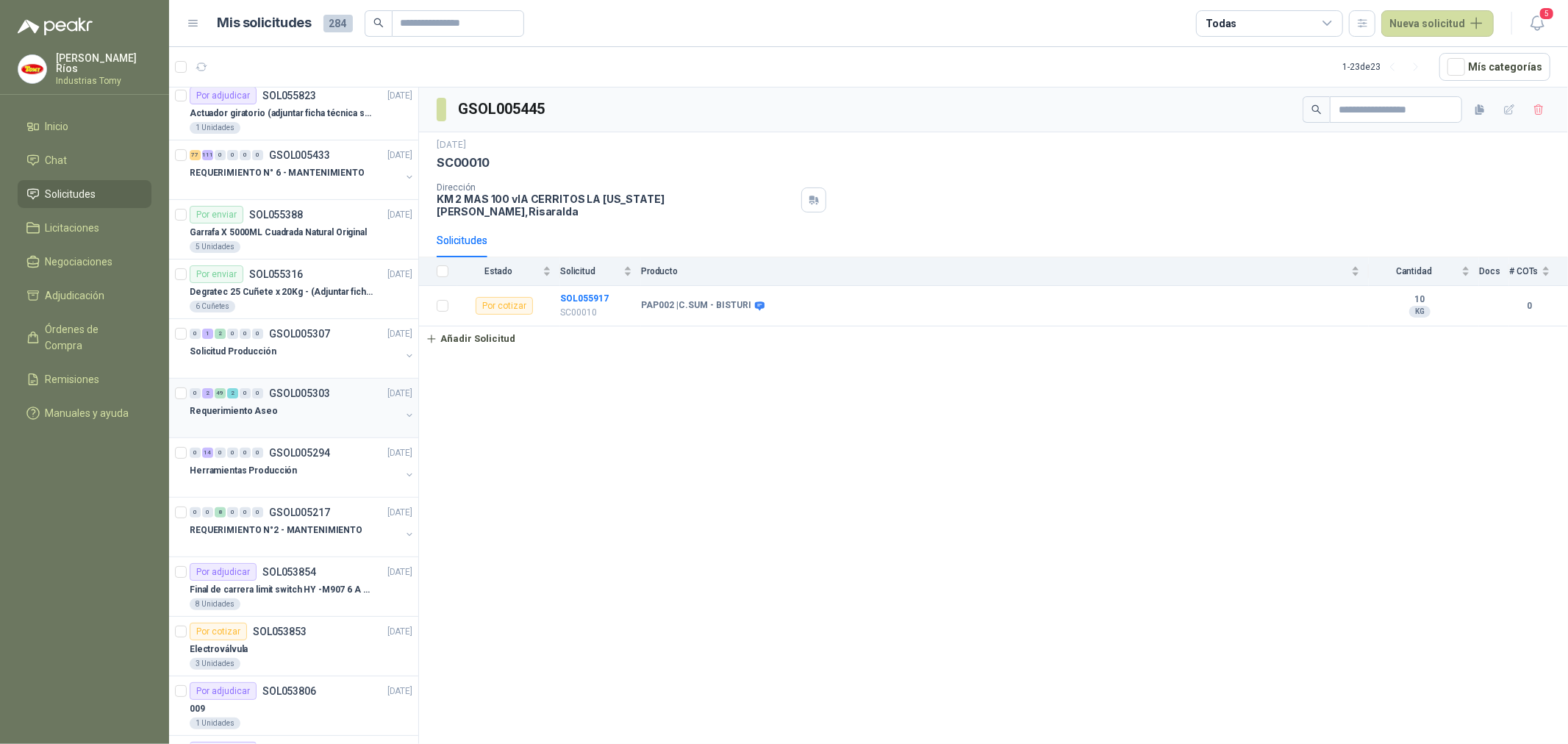
click at [288, 406] on div "Requerimiento Aseo" at bounding box center [295, 411] width 211 height 18
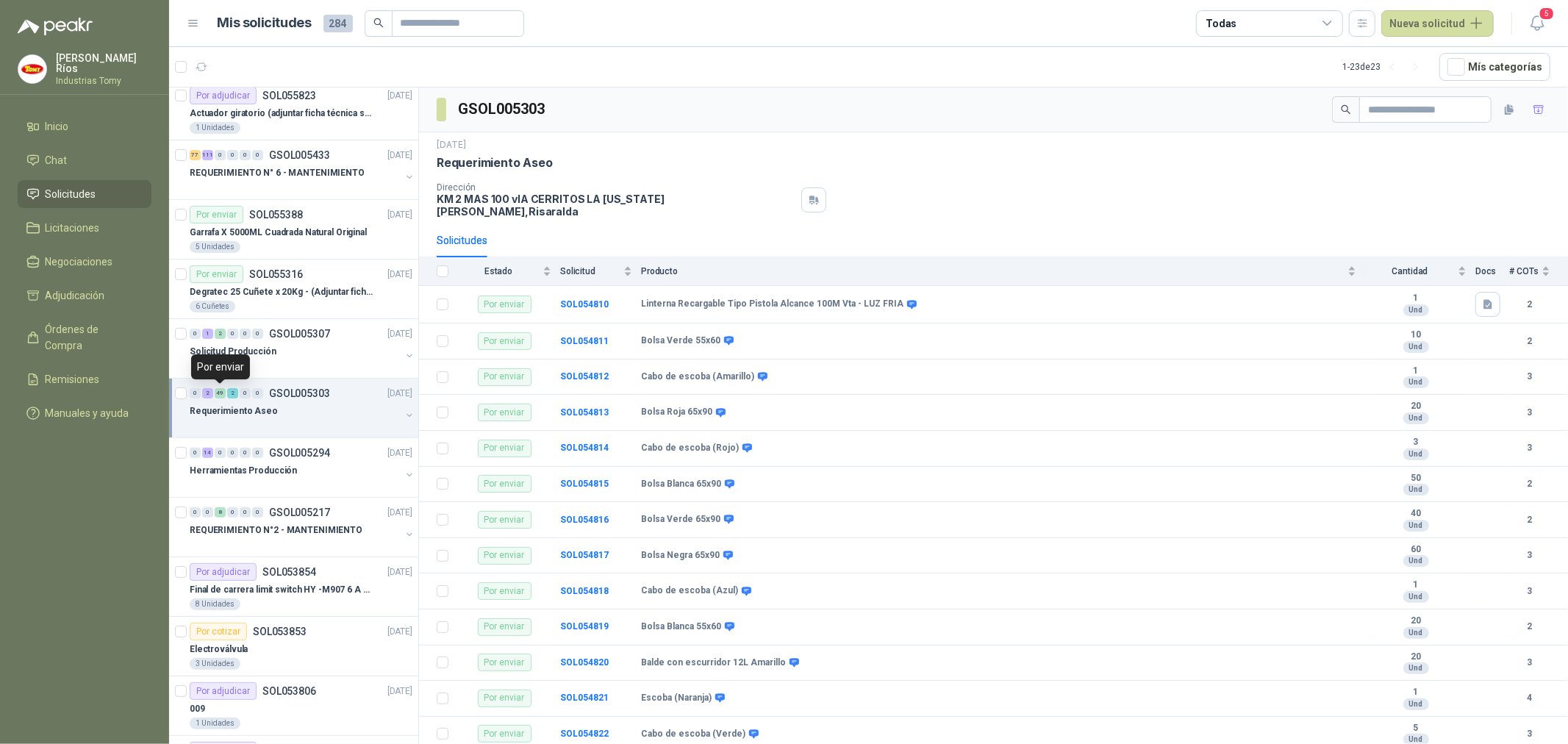
click at [221, 389] on div "49" at bounding box center [220, 393] width 11 height 10
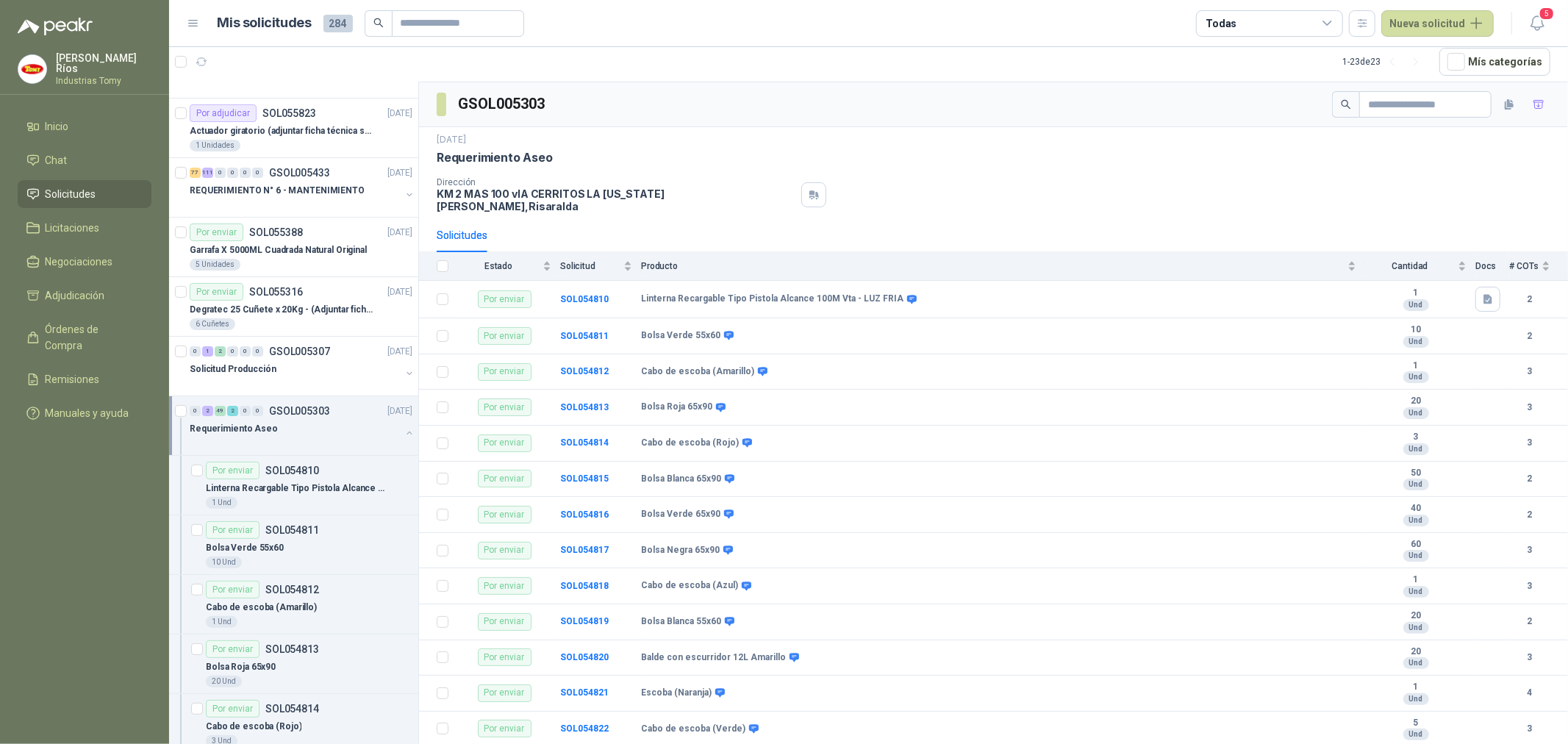
scroll to position [211, 0]
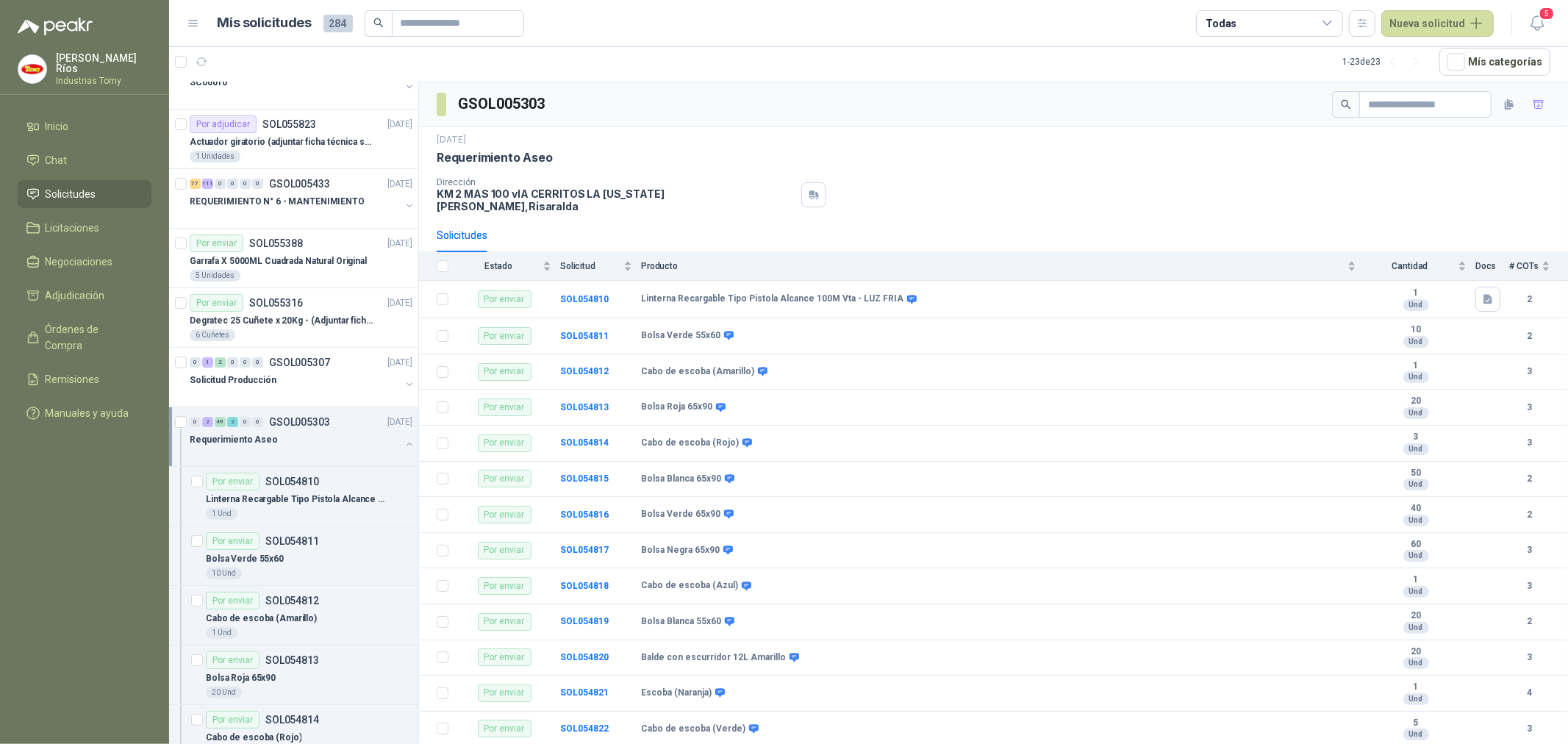
click at [207, 420] on div "2" at bounding box center [207, 422] width 11 height 10
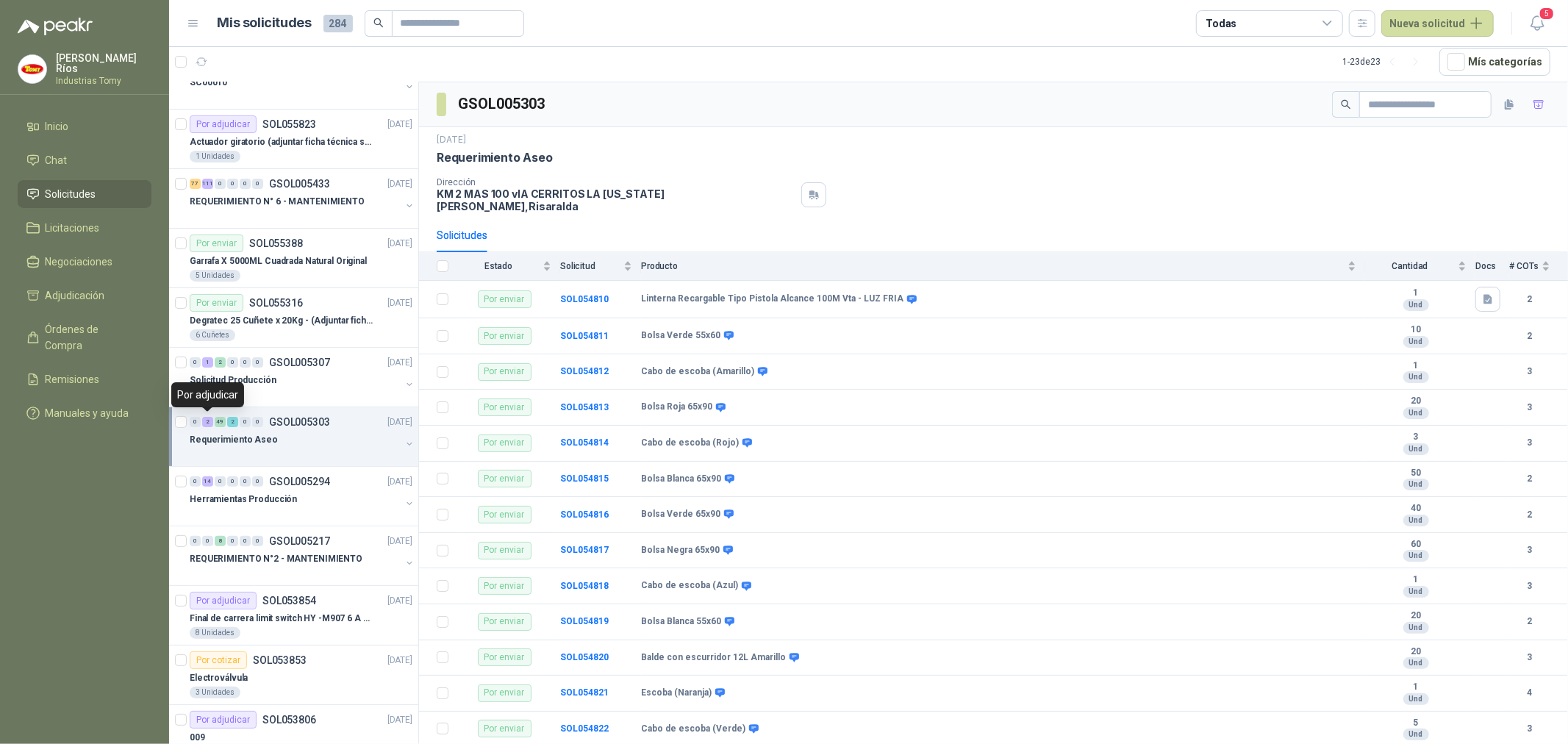
click at [208, 423] on div "2" at bounding box center [207, 422] width 11 height 10
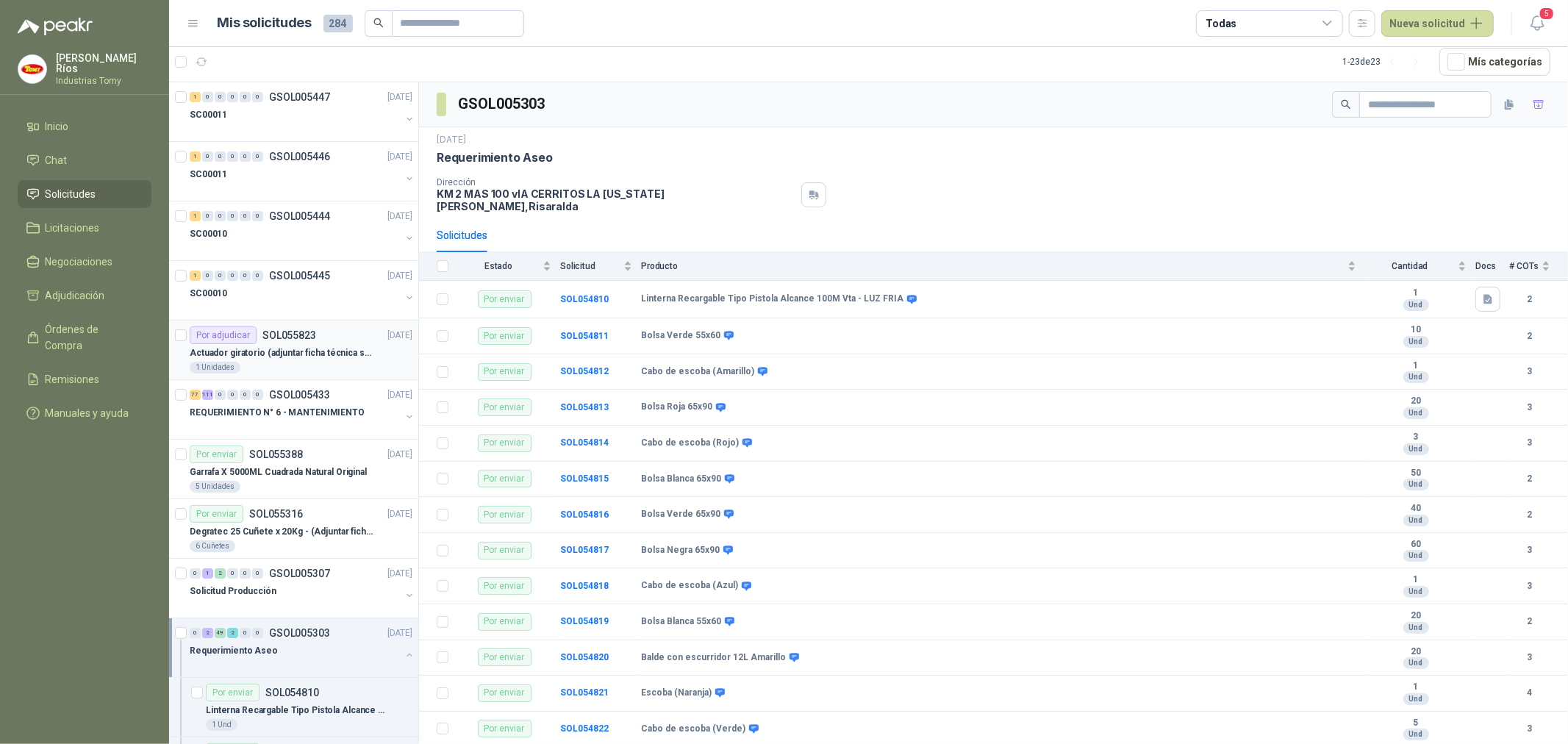
scroll to position [82, 0]
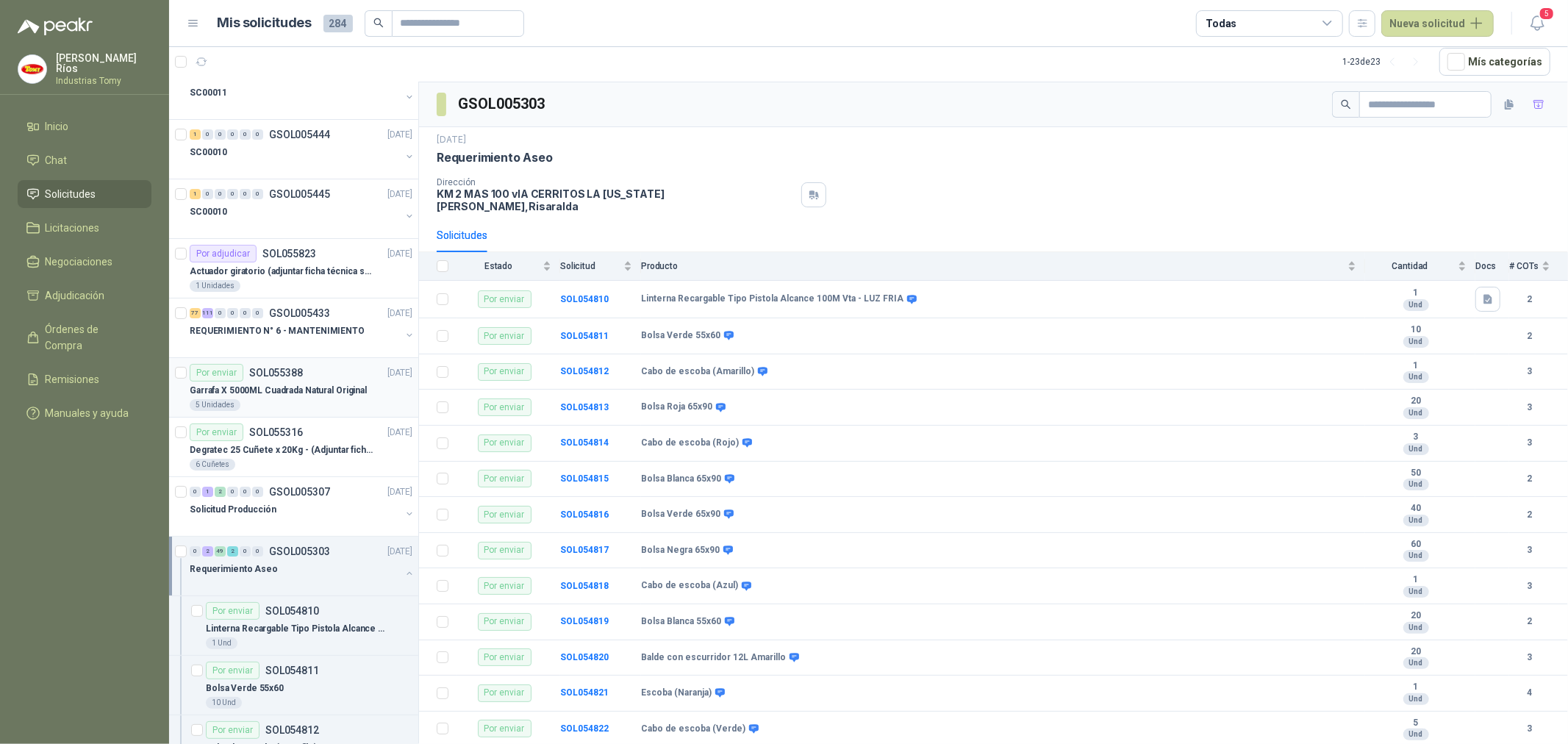
click at [296, 406] on div "5 Unidades" at bounding box center [301, 405] width 223 height 12
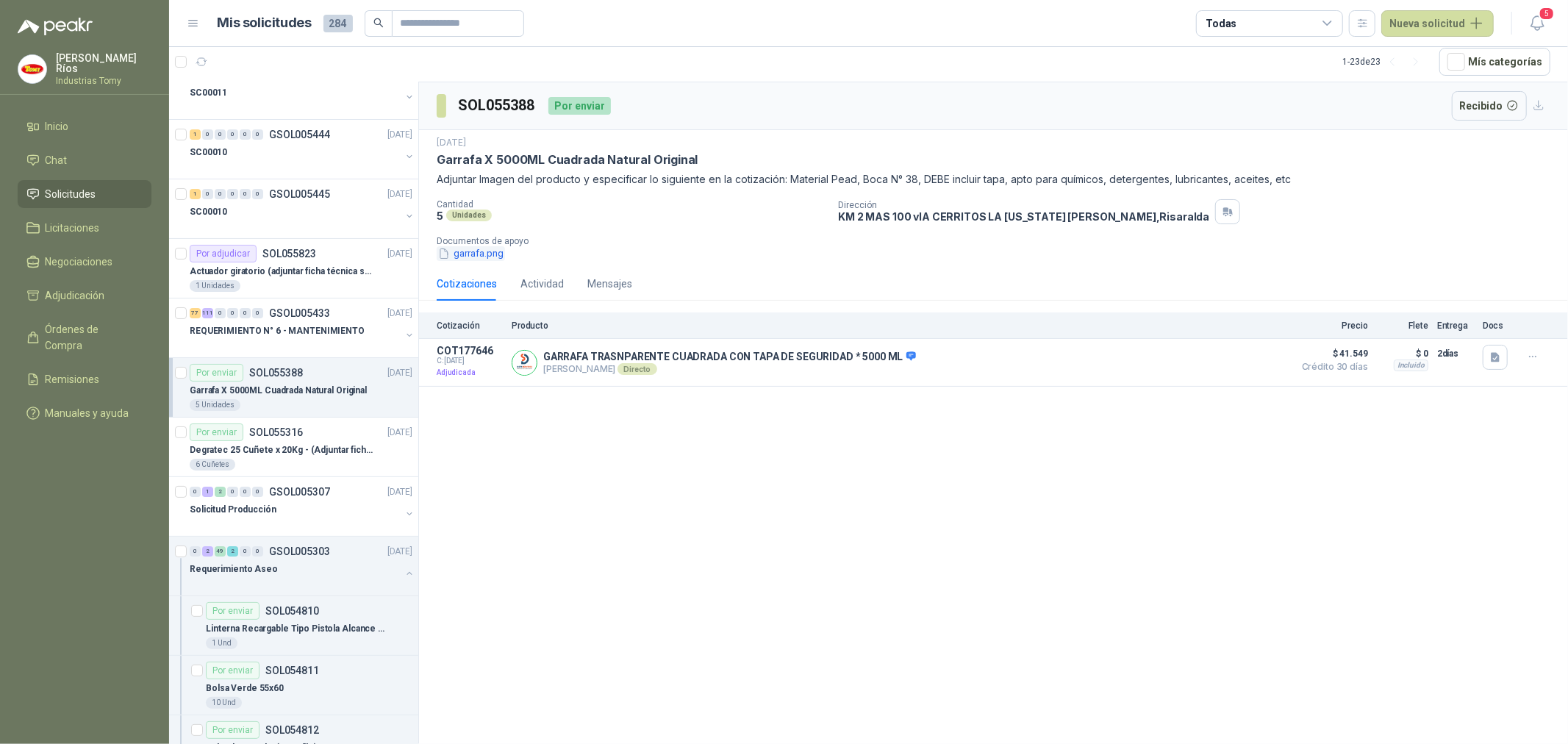
click at [499, 252] on button "garrafa.png" at bounding box center [471, 254] width 69 height 15
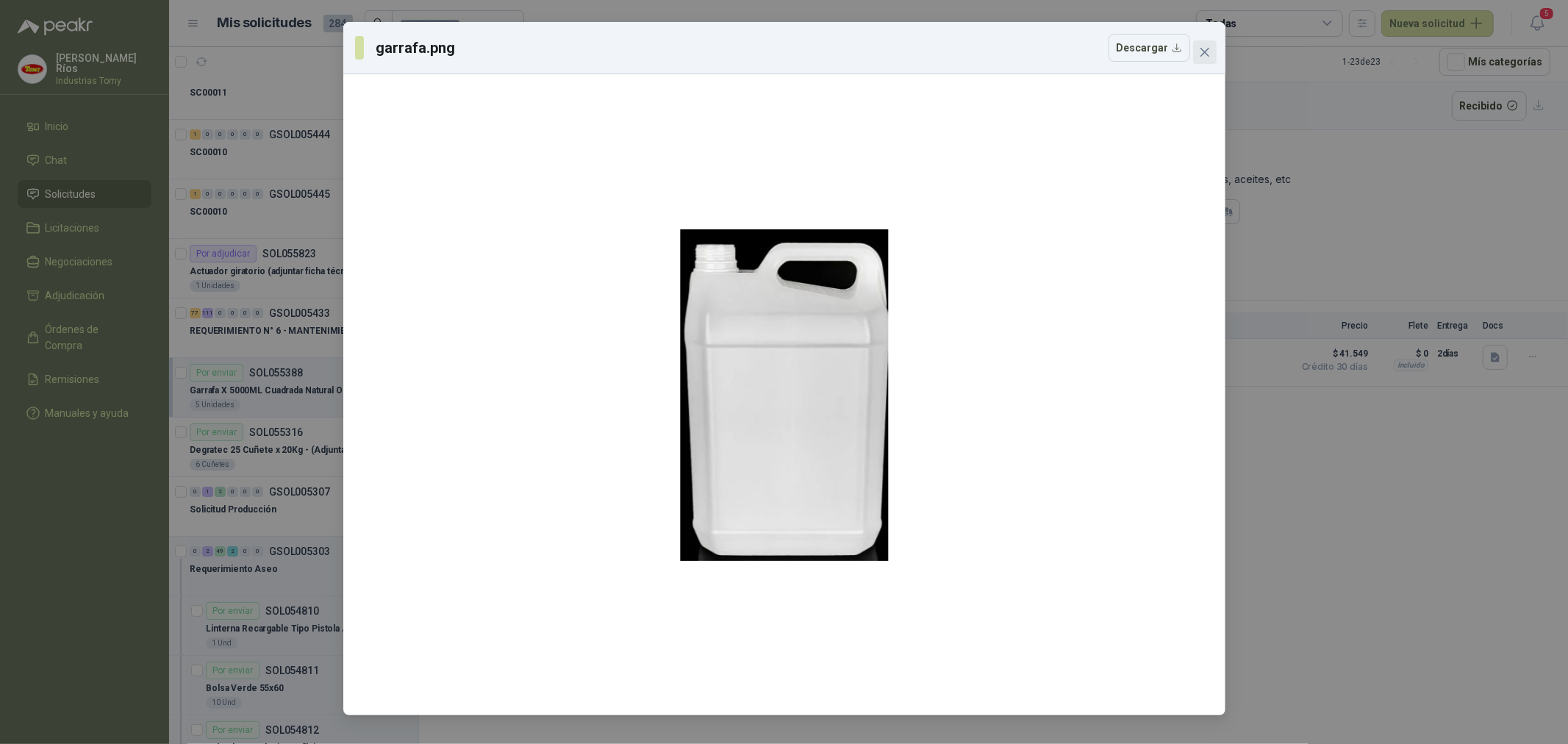
click at [1202, 55] on icon "close" at bounding box center [1205, 52] width 12 height 12
